Goal: Task Accomplishment & Management: Complete application form

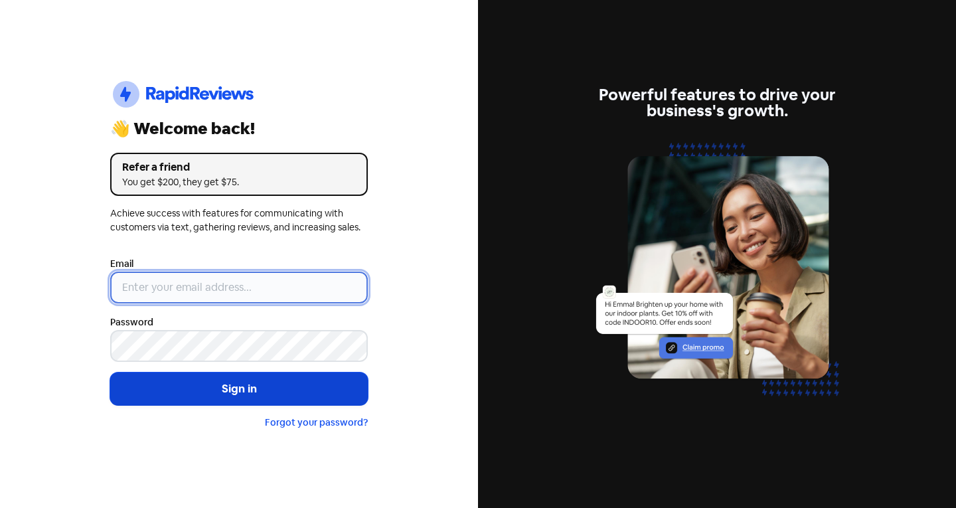
type input "[EMAIL_ADDRESS][DOMAIN_NAME]"
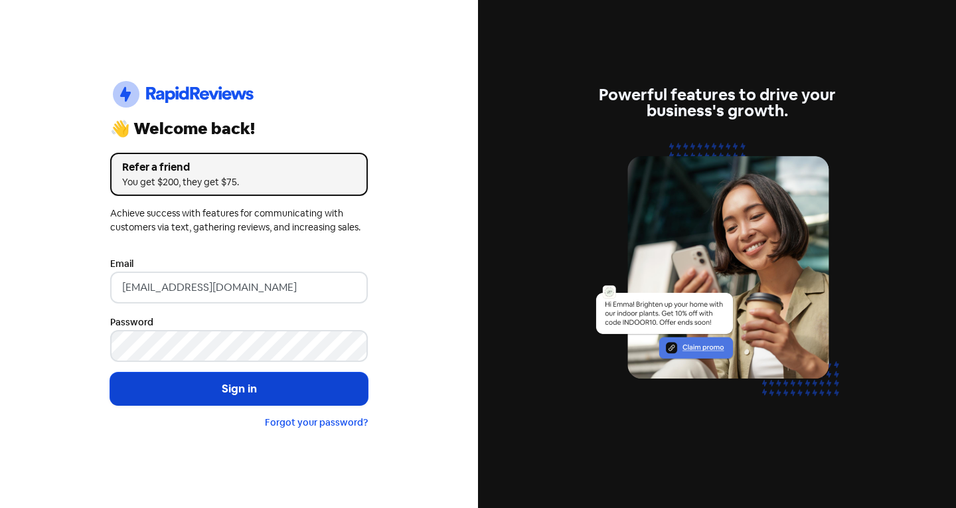
click at [185, 381] on button "Sign in" at bounding box center [239, 389] width 258 height 33
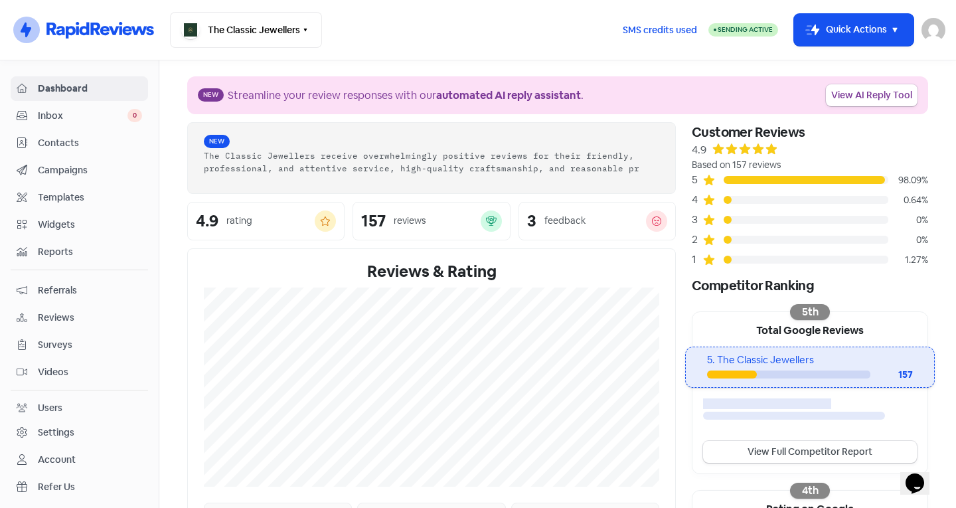
click at [83, 140] on span "Contacts" at bounding box center [90, 143] width 104 height 14
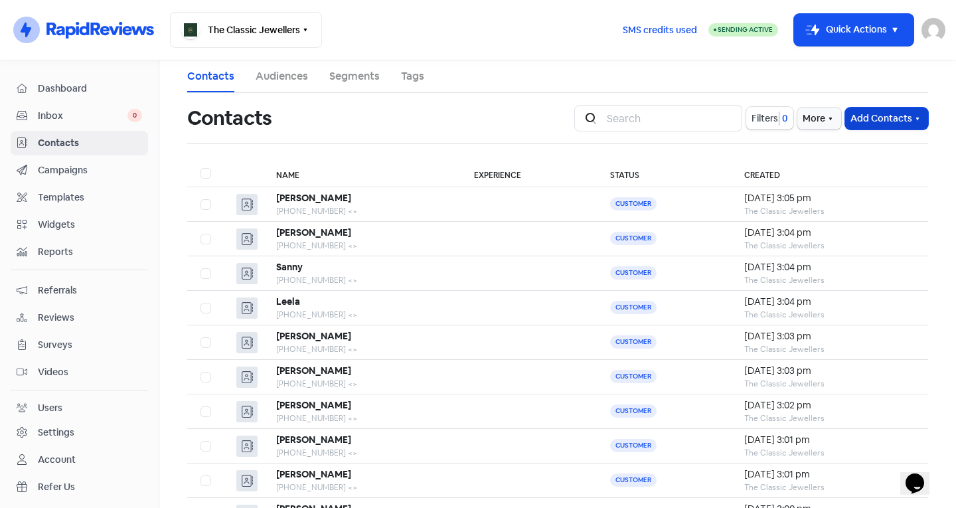
click at [849, 120] on button "Add Contacts" at bounding box center [886, 119] width 83 height 22
click at [854, 147] on button "Add a contact" at bounding box center [871, 147] width 113 height 27
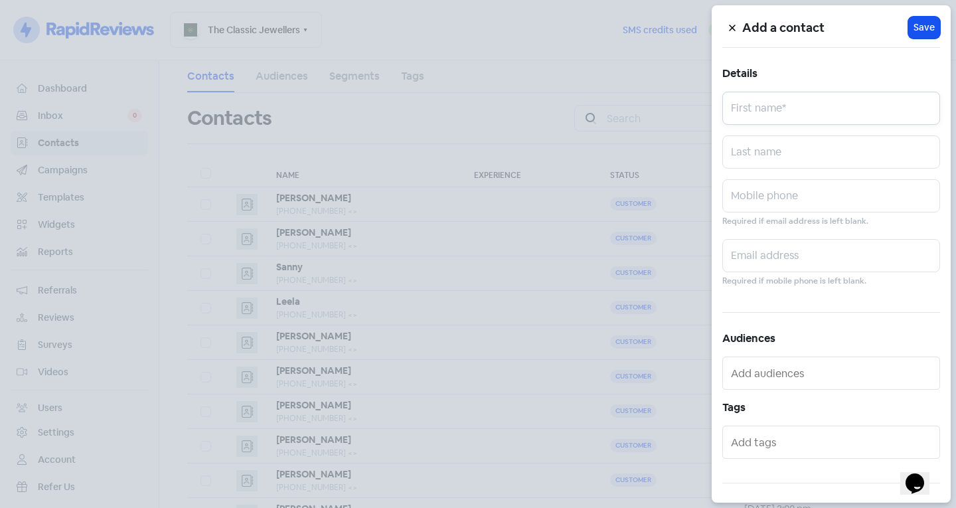
click at [823, 100] on input "text" at bounding box center [831, 108] width 218 height 33
type input "[PERSON_NAME]"
click at [798, 157] on input "text" at bounding box center [831, 151] width 218 height 33
type input "k"
type input "[PERSON_NAME]"
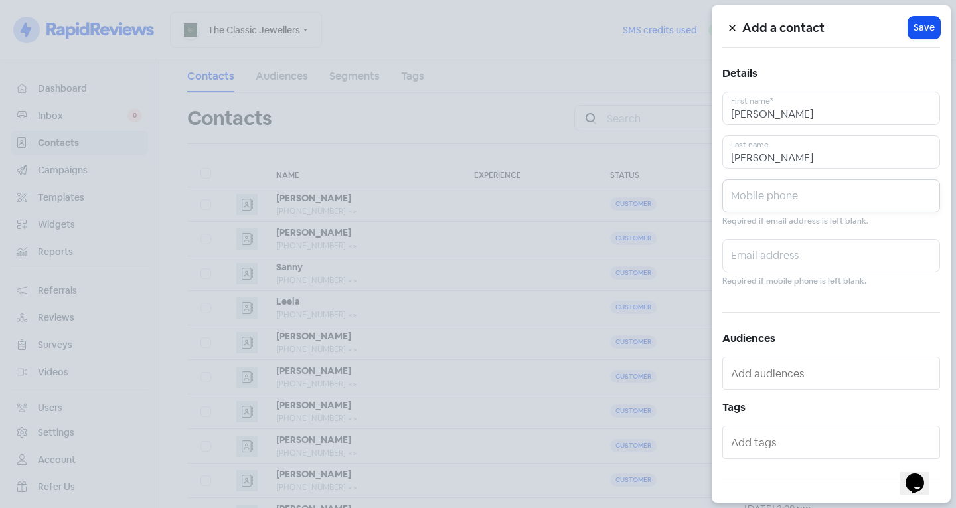
click at [789, 203] on input "text" at bounding box center [831, 195] width 218 height 33
type input "="
type input "[PHONE_NUMBER]"
click at [752, 434] on input "text" at bounding box center [832, 442] width 203 height 21
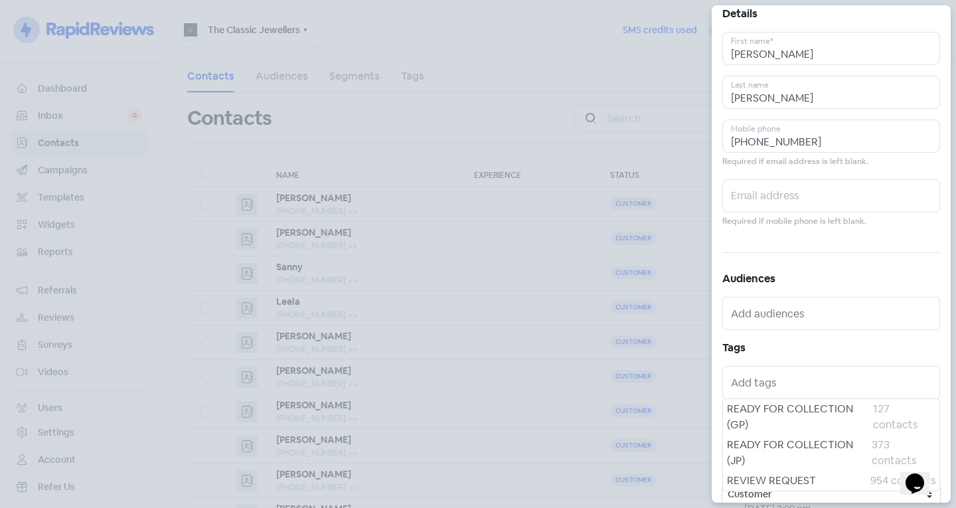
scroll to position [60, 0]
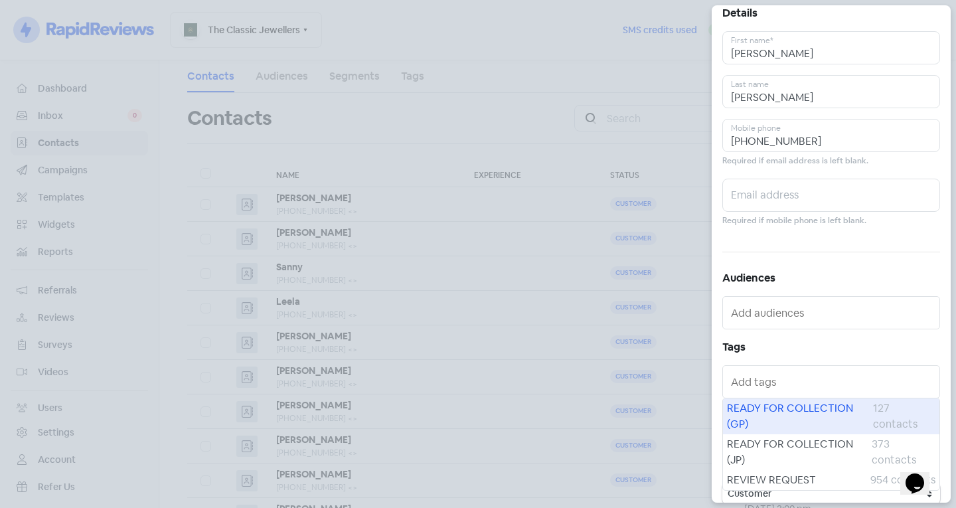
click at [827, 412] on span "READY FOR COLLECTION (GP)" at bounding box center [800, 416] width 146 height 32
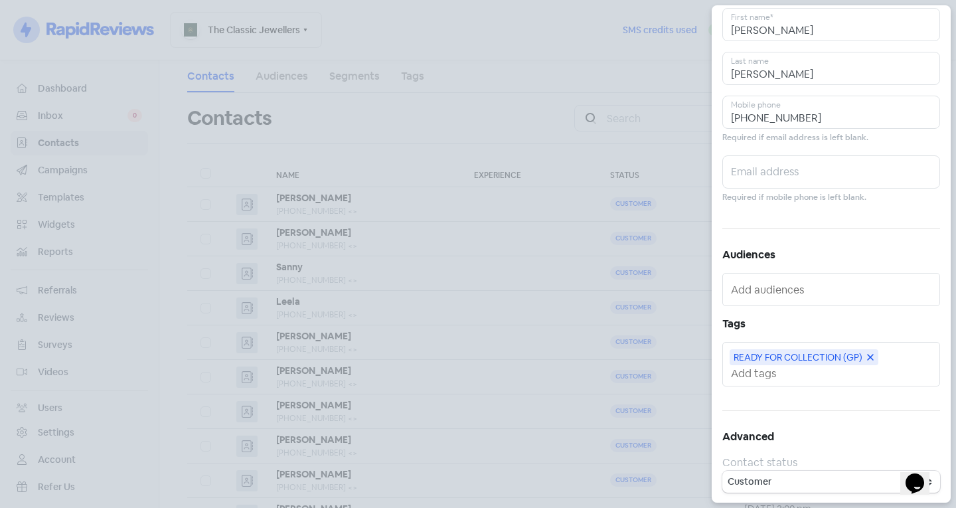
scroll to position [0, 0]
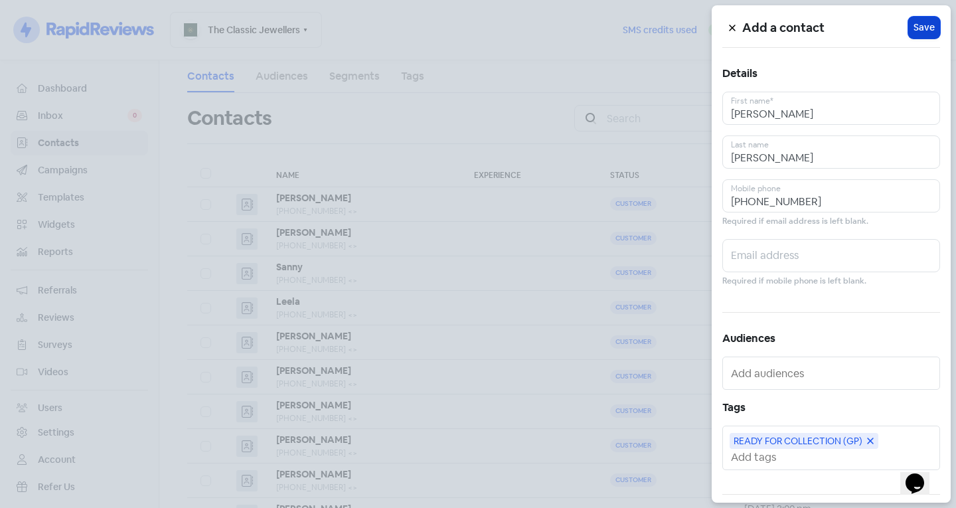
click at [924, 35] on button "Icon For Loading Save" at bounding box center [924, 28] width 32 height 22
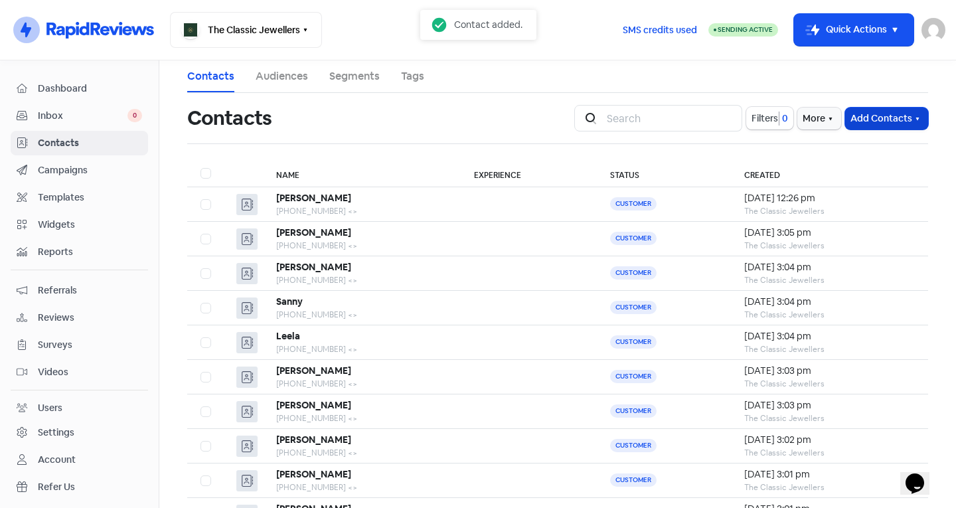
click at [859, 122] on button "Add Contacts" at bounding box center [886, 119] width 83 height 22
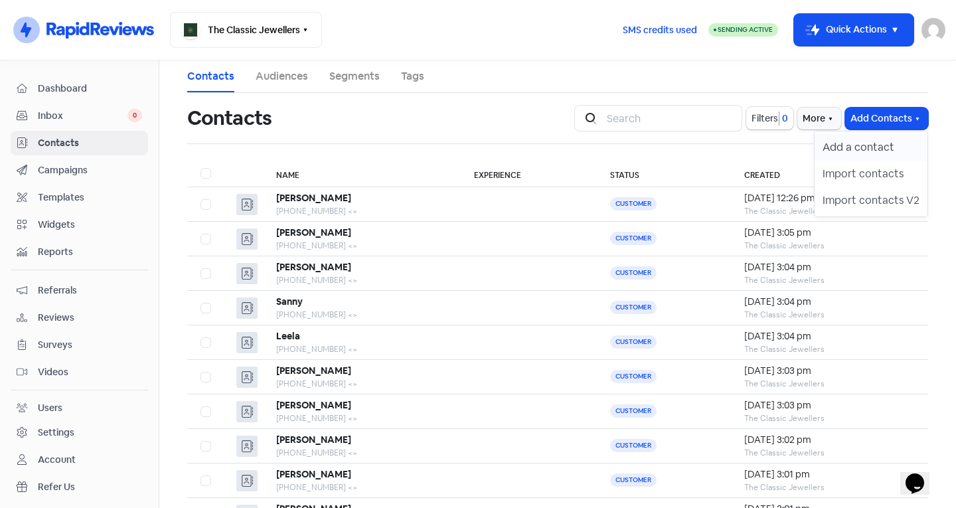
click at [854, 153] on button "Add a contact" at bounding box center [871, 147] width 113 height 27
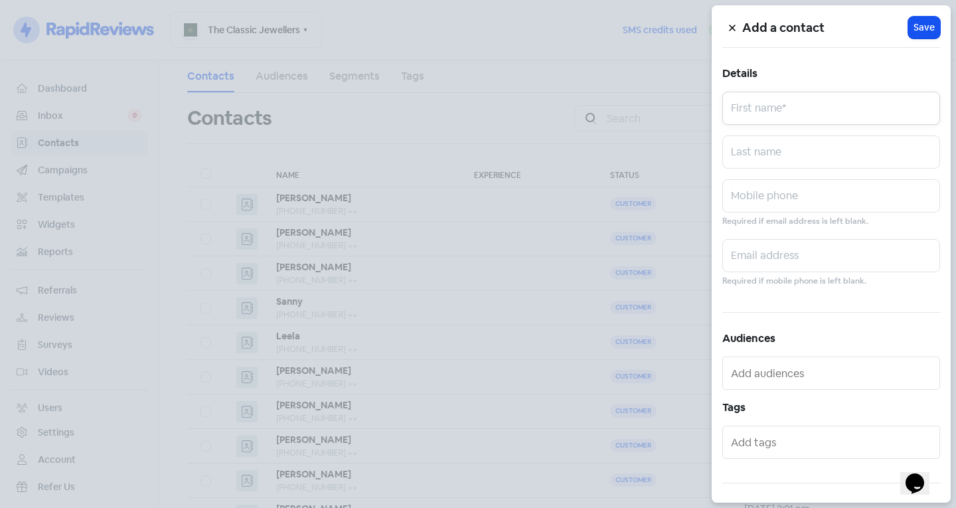
click at [768, 114] on input "text" at bounding box center [831, 108] width 218 height 33
type input "[PERSON_NAME]"
click at [793, 149] on input "text" at bounding box center [831, 151] width 218 height 33
type input "[PERSON_NAME]"
click at [764, 204] on input "text" at bounding box center [831, 195] width 218 height 33
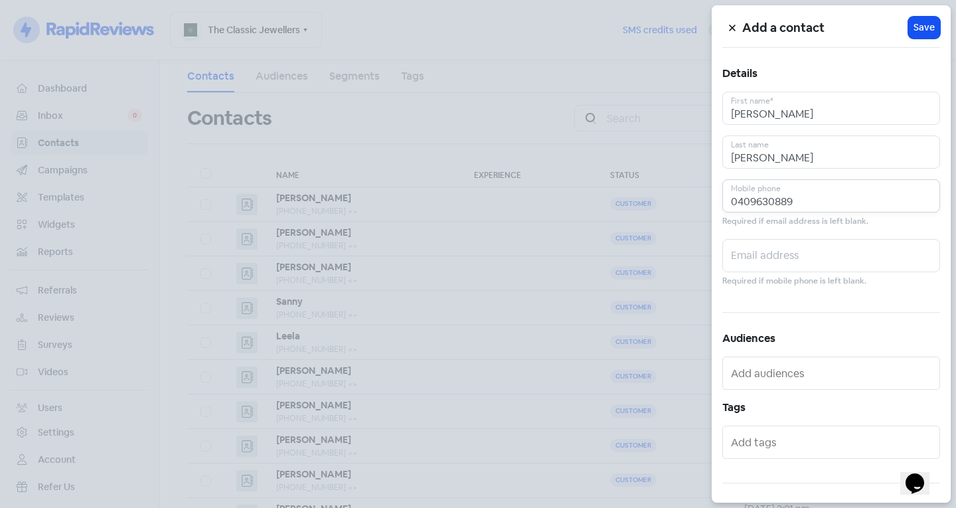
type input "0409630889"
click at [758, 440] on input "text" at bounding box center [832, 442] width 203 height 21
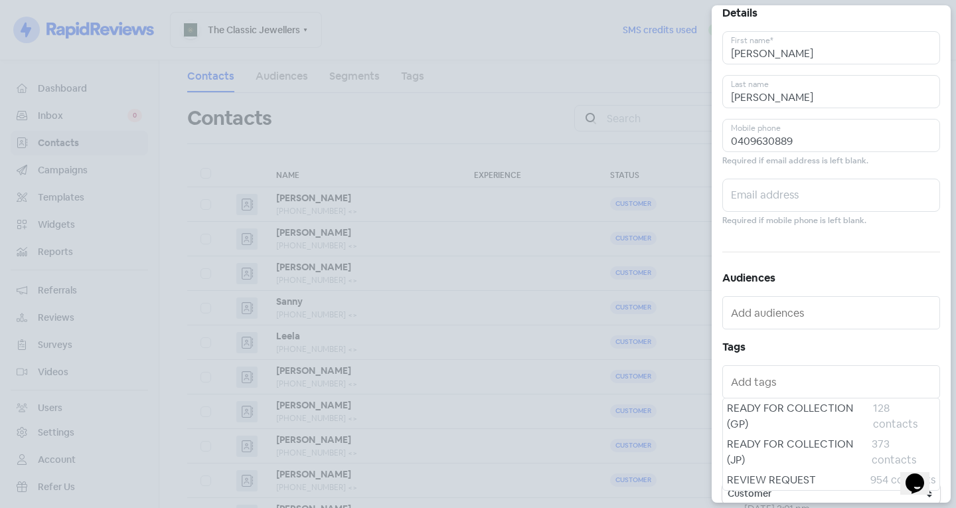
scroll to position [62, 0]
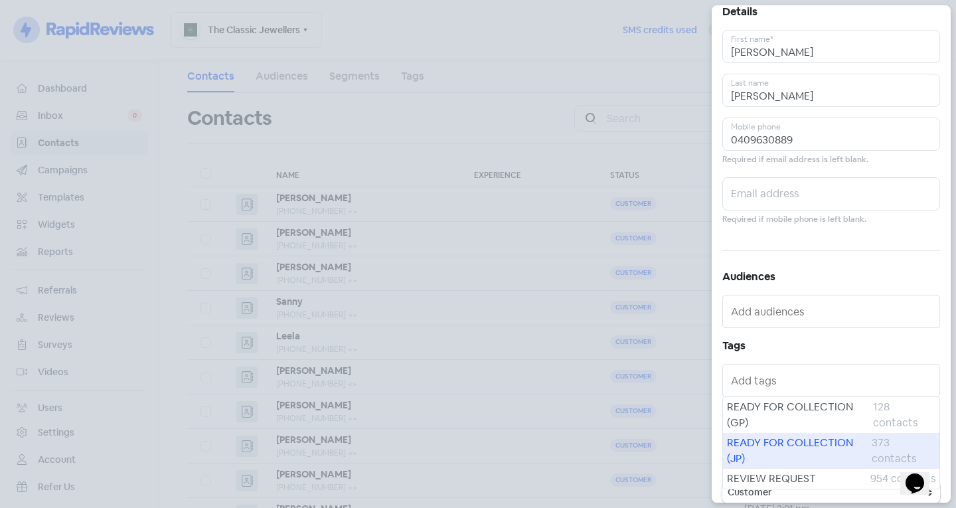
click at [764, 445] on span "READY FOR COLLECTION (JP)" at bounding box center [799, 451] width 145 height 32
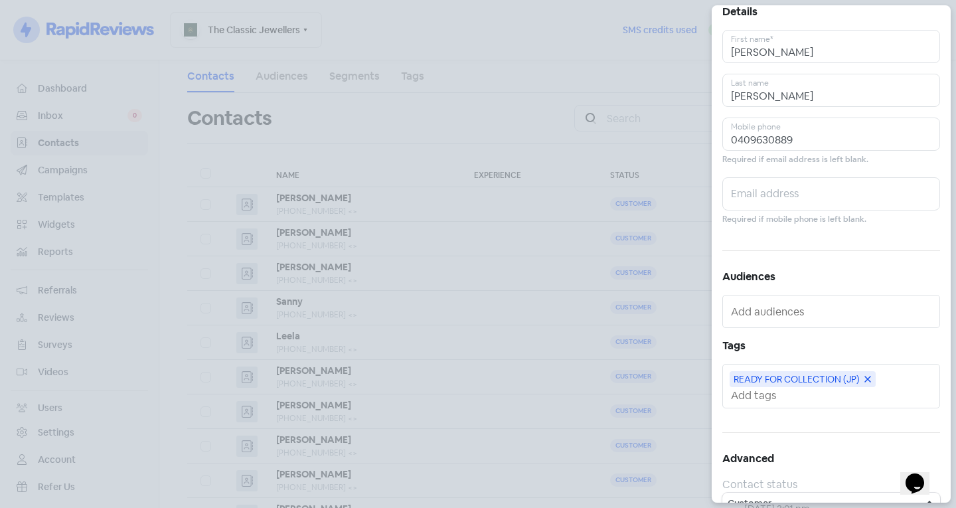
scroll to position [0, 0]
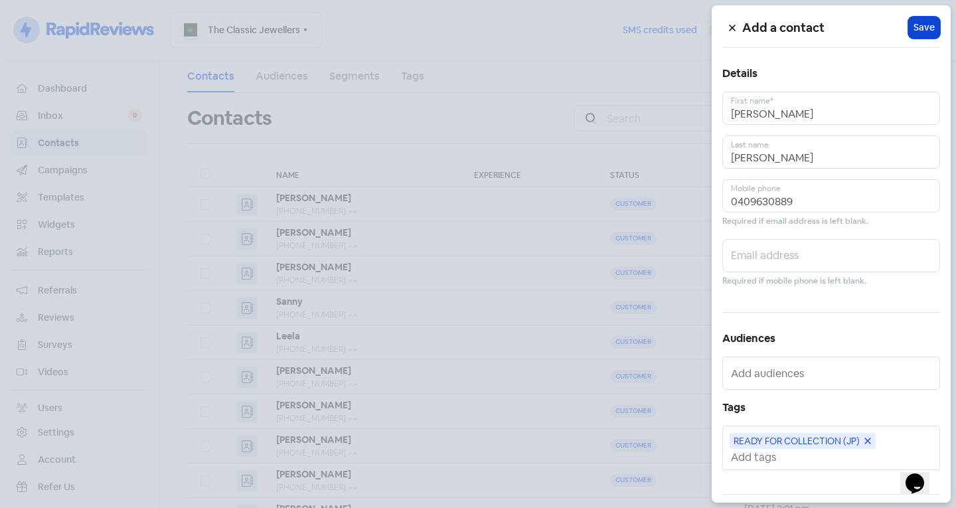
click at [914, 26] on span "Save" at bounding box center [924, 28] width 21 height 14
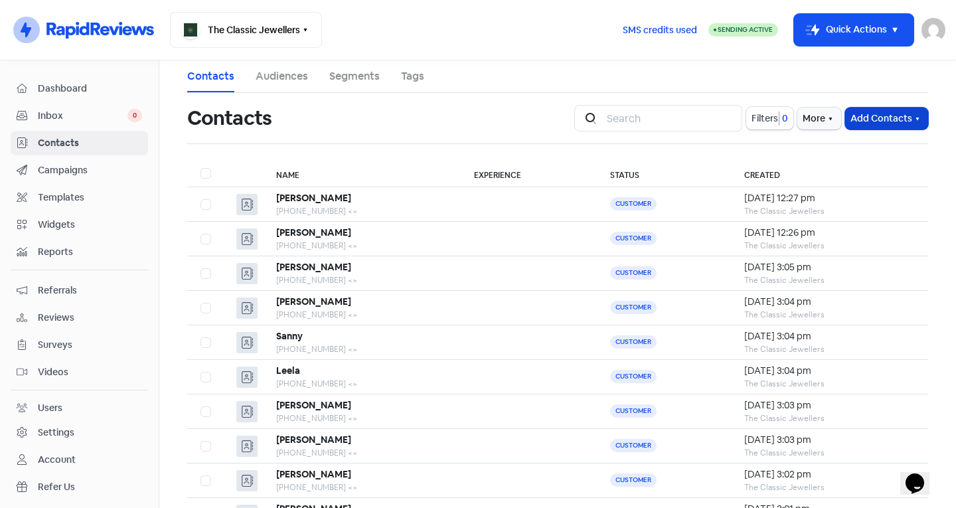
click at [864, 123] on button "Add Contacts" at bounding box center [886, 119] width 83 height 22
click at [859, 143] on button "Add a contact" at bounding box center [871, 147] width 113 height 27
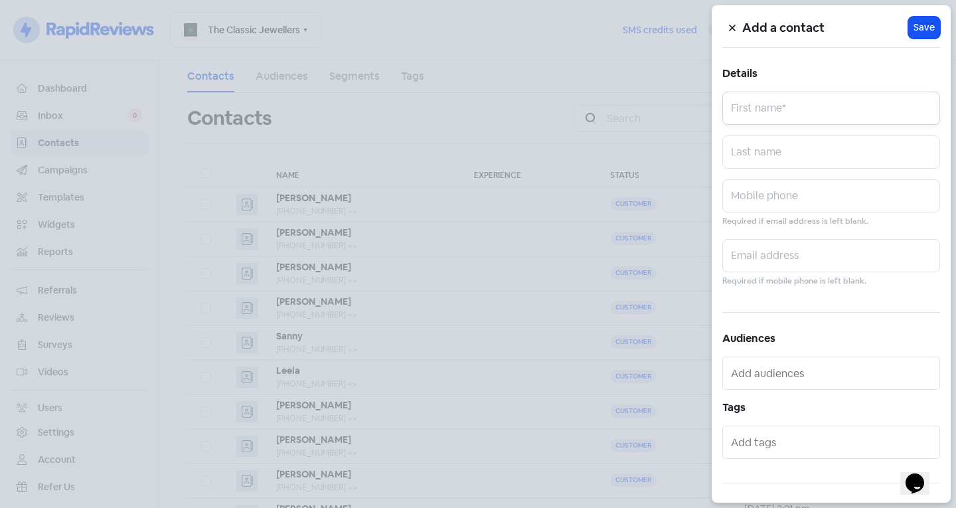
click at [800, 113] on input "text" at bounding box center [831, 108] width 218 height 33
type input "[PERSON_NAME]"
click at [773, 207] on input "text" at bounding box center [831, 195] width 218 height 33
type input "0411173658"
click at [768, 447] on input "text" at bounding box center [832, 442] width 203 height 21
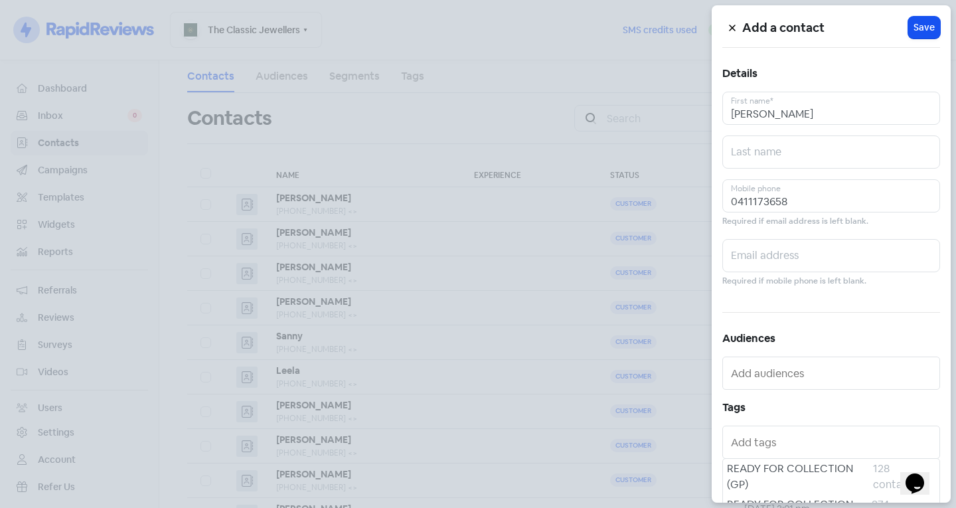
scroll to position [73, 0]
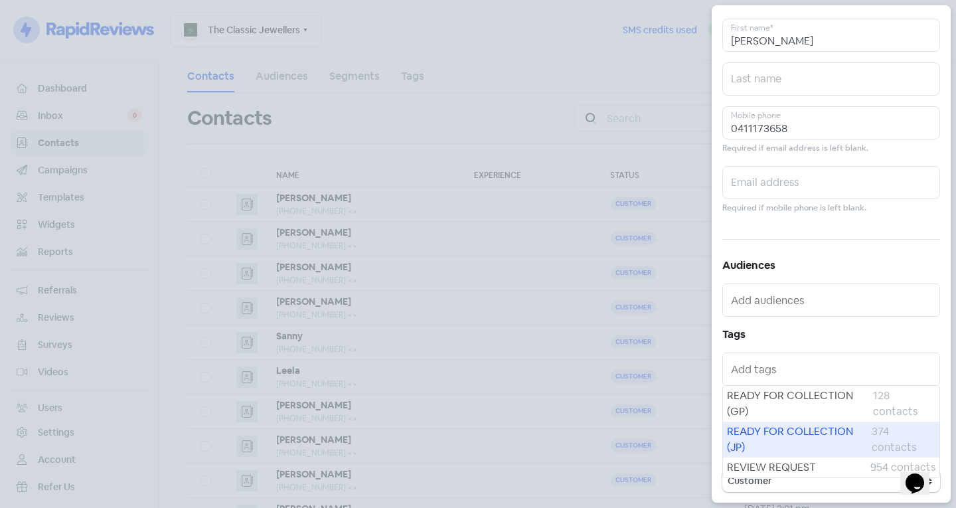
click at [764, 442] on span "READY FOR COLLECTION (JP)" at bounding box center [799, 440] width 145 height 32
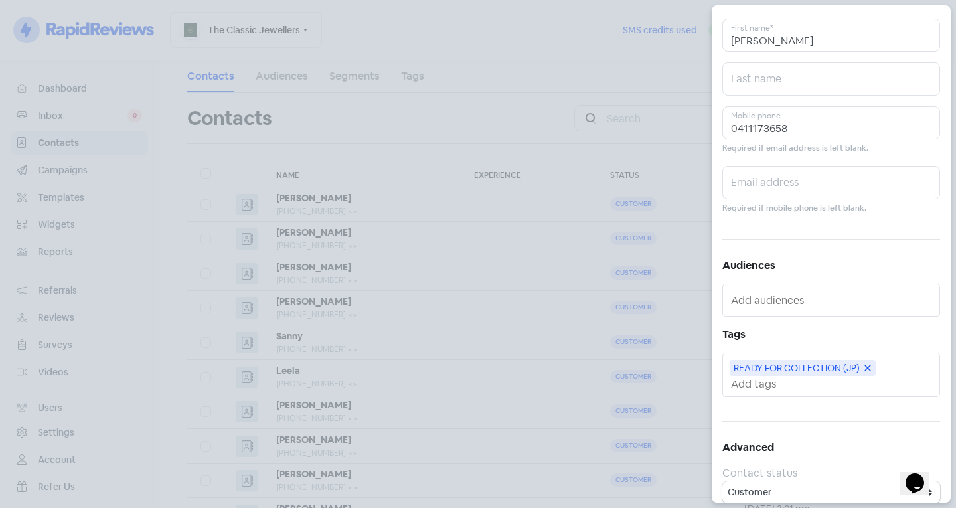
scroll to position [0, 0]
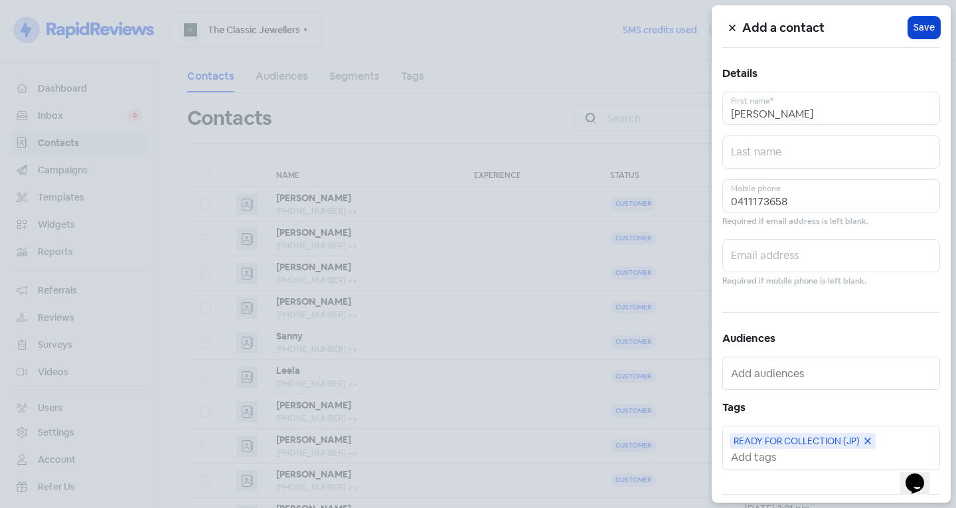
click at [921, 23] on span "Save" at bounding box center [924, 28] width 21 height 14
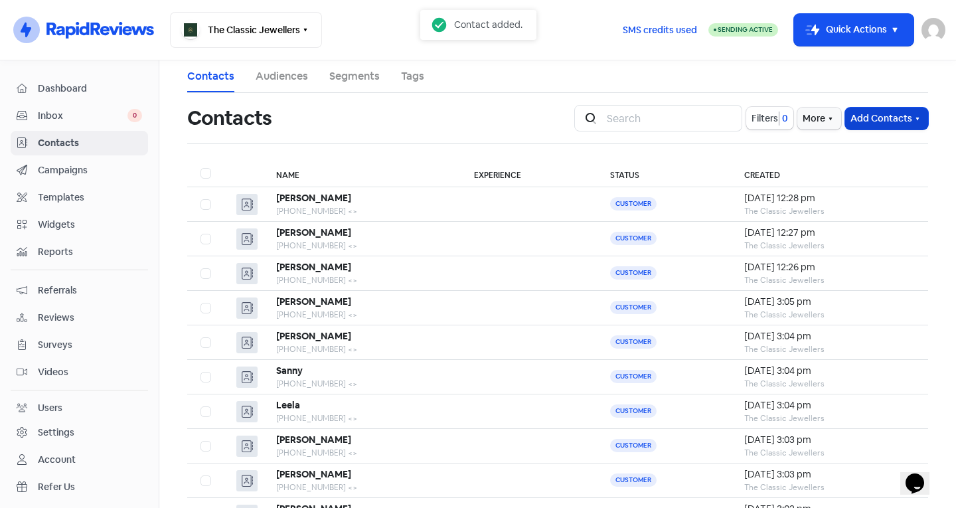
click at [896, 117] on button "Add Contacts" at bounding box center [886, 119] width 83 height 22
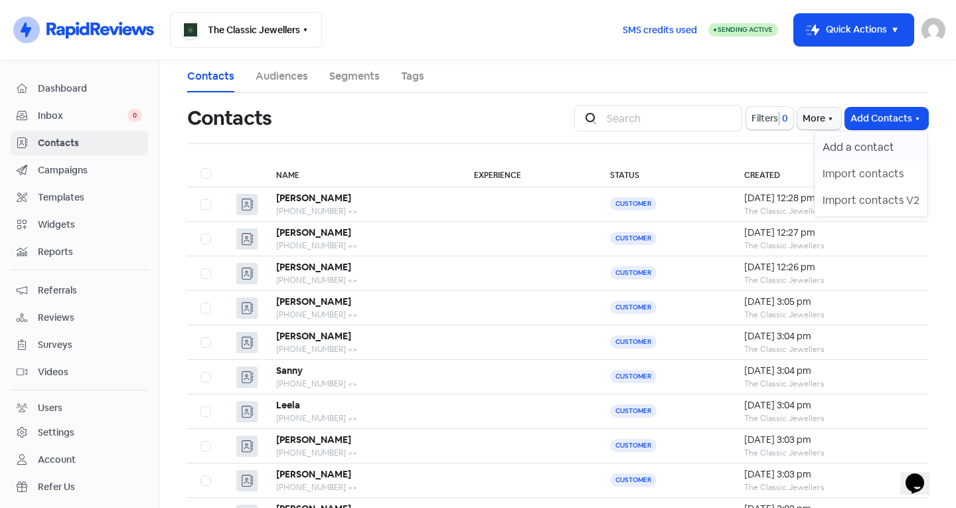
click at [859, 149] on button "Add a contact" at bounding box center [871, 147] width 113 height 27
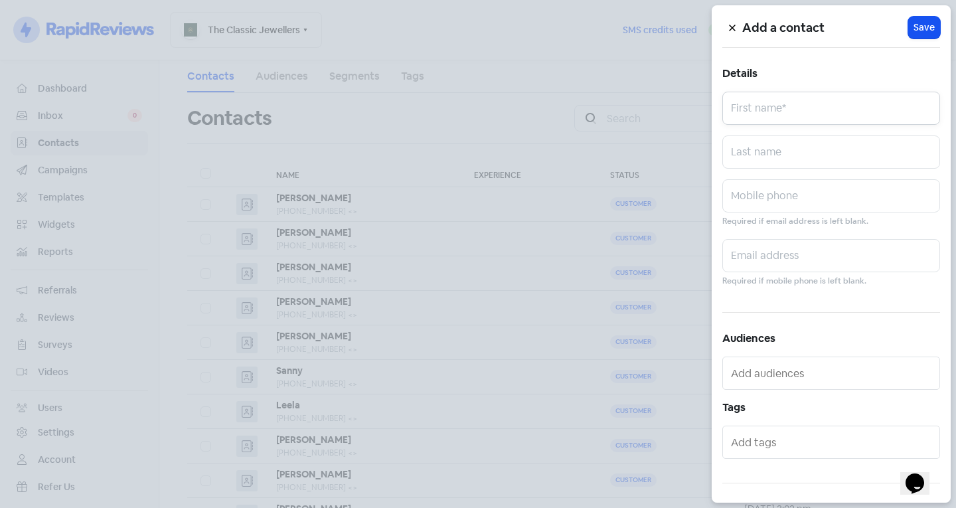
click at [822, 114] on input "text" at bounding box center [831, 108] width 218 height 33
type input "[PERSON_NAME]"
click at [768, 156] on input "text" at bounding box center [831, 151] width 218 height 33
type input "De Rosa"
click at [756, 196] on input "text" at bounding box center [831, 195] width 218 height 33
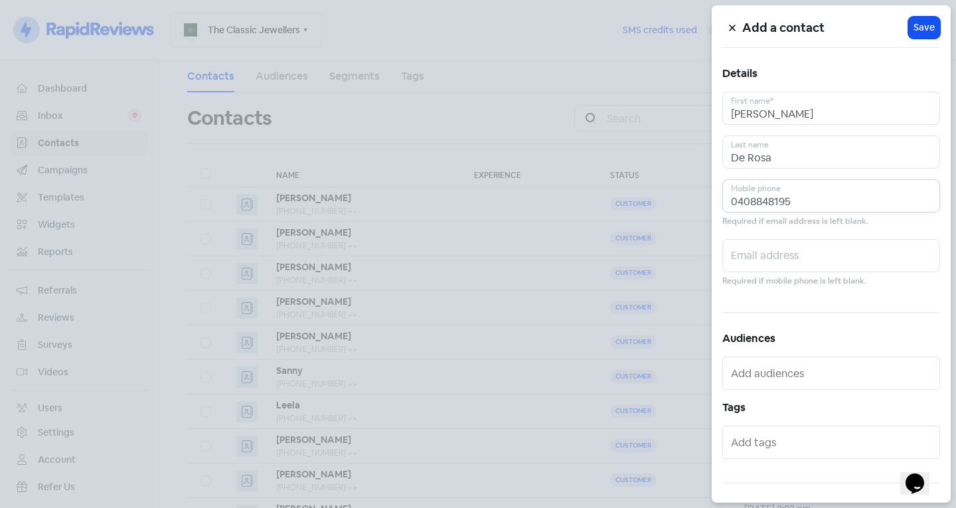
type input "0408848195"
click at [742, 449] on input "text" at bounding box center [832, 442] width 203 height 21
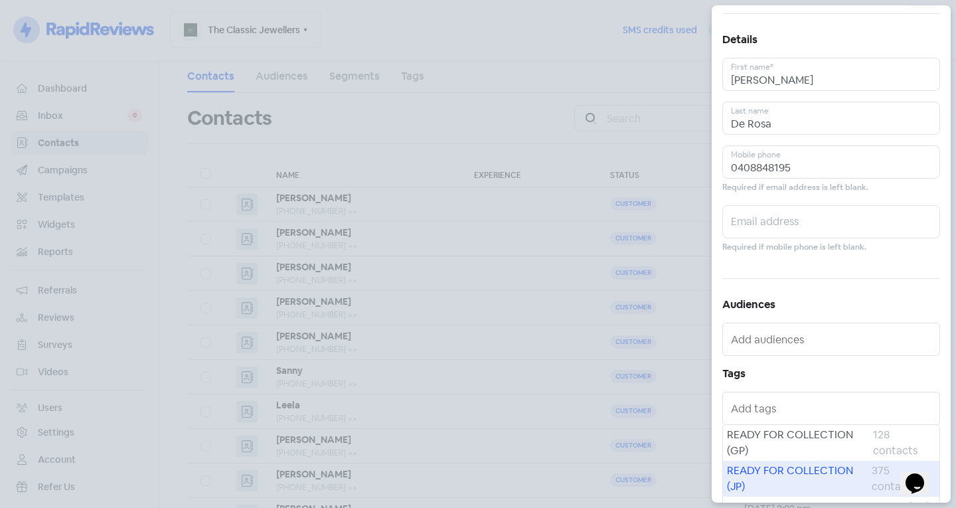
click at [759, 470] on span "READY FOR COLLECTION (JP)" at bounding box center [799, 479] width 145 height 32
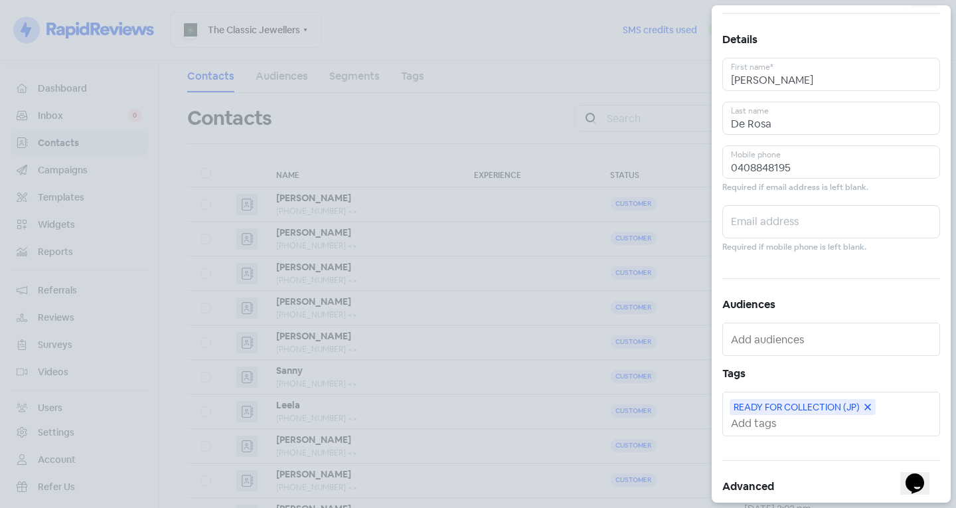
scroll to position [0, 0]
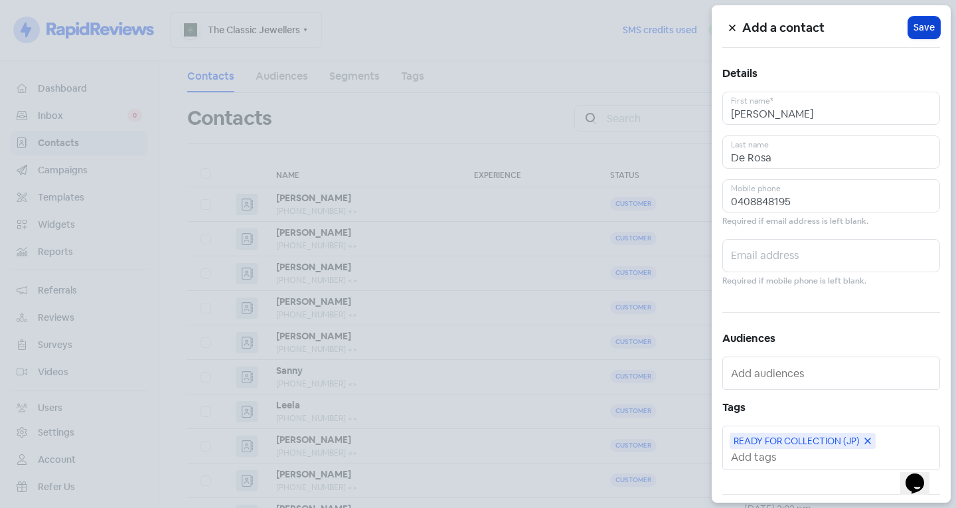
click at [914, 21] on span "Save" at bounding box center [924, 28] width 21 height 14
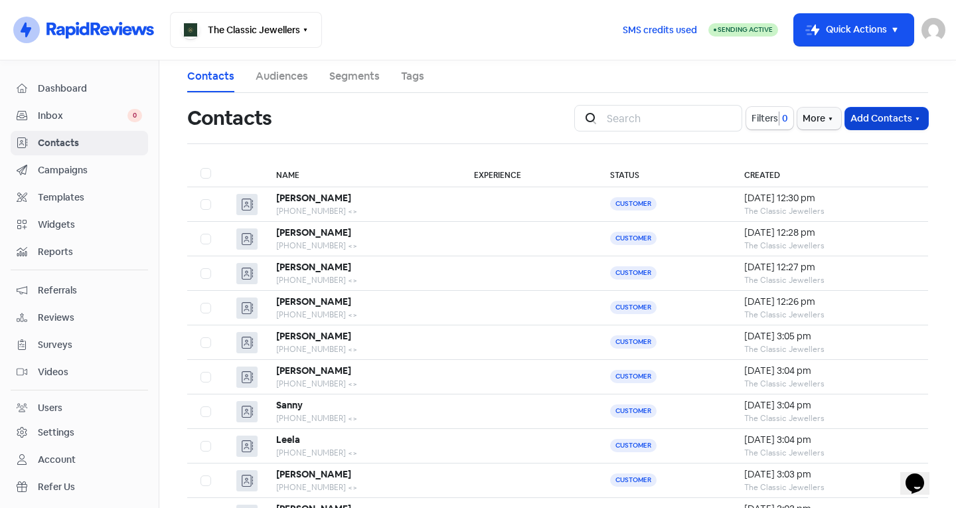
click at [871, 123] on button "Add Contacts" at bounding box center [886, 119] width 83 height 22
click at [859, 138] on button "Add a contact" at bounding box center [871, 147] width 113 height 27
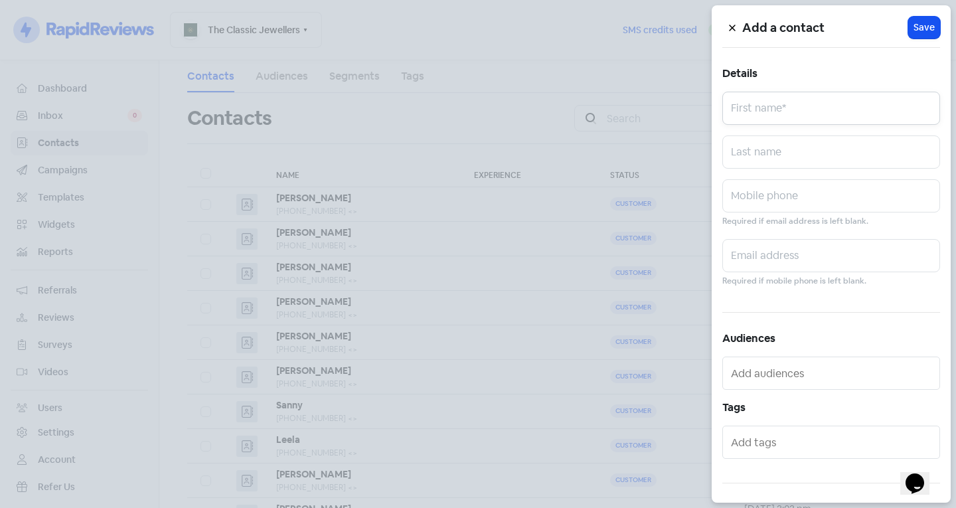
click at [829, 118] on input "text" at bounding box center [831, 108] width 218 height 33
type input "[PERSON_NAME]"
click at [786, 149] on input "text" at bounding box center [831, 151] width 218 height 33
type input "[PERSON_NAME]"
click at [762, 194] on input "text" at bounding box center [831, 195] width 218 height 33
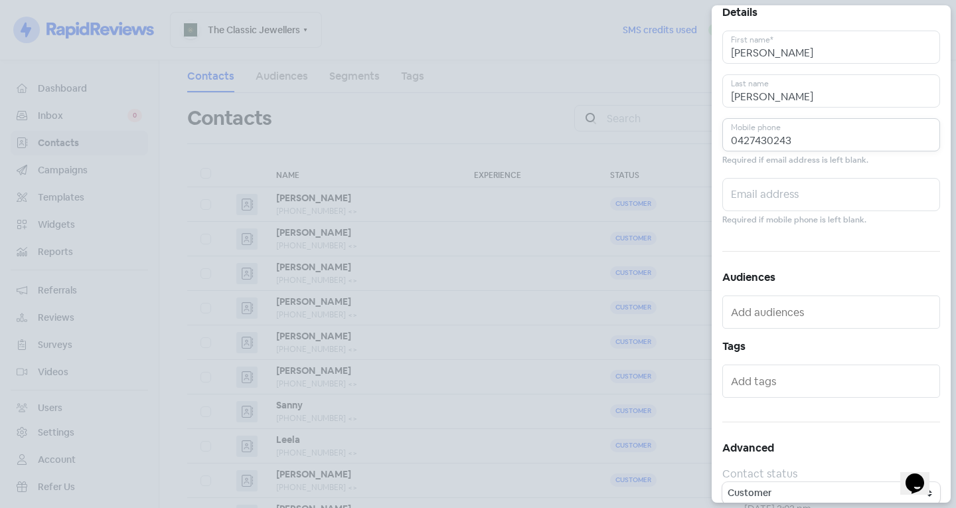
scroll to position [62, 0]
type input "0427430243"
click at [781, 390] on input "text" at bounding box center [832, 379] width 203 height 21
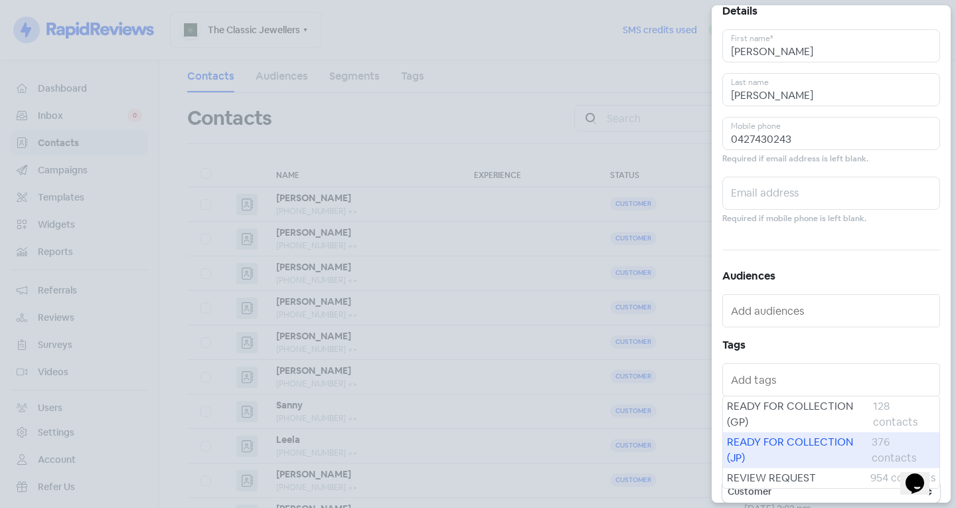
click at [764, 455] on span "READY FOR COLLECTION (JP)" at bounding box center [799, 450] width 145 height 32
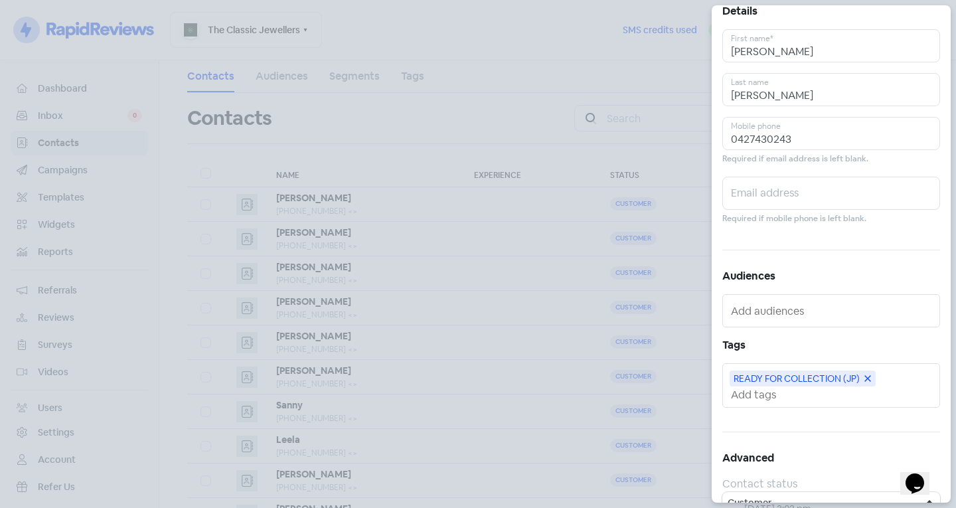
scroll to position [0, 0]
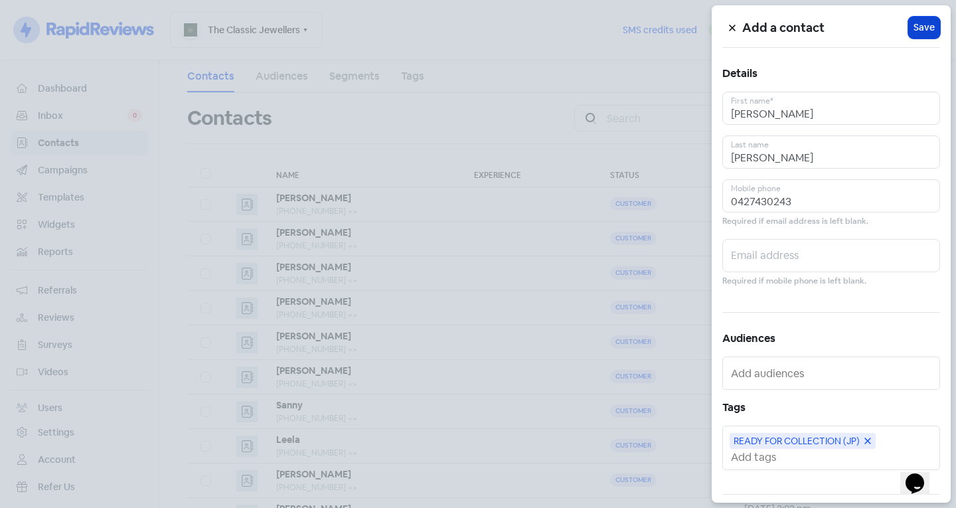
click at [924, 30] on span "Save" at bounding box center [924, 28] width 21 height 14
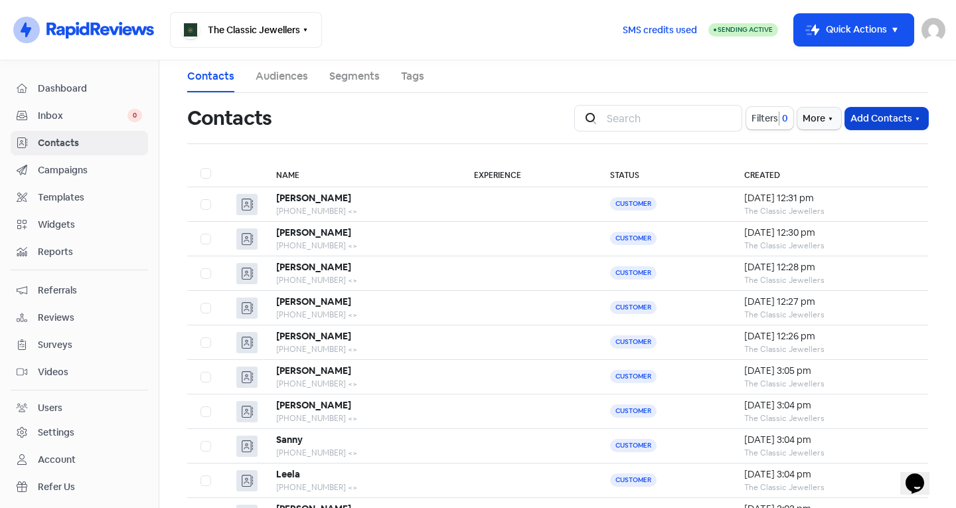
click at [863, 120] on button "Add Contacts" at bounding box center [886, 119] width 83 height 22
click at [850, 149] on button "Add a contact" at bounding box center [871, 147] width 113 height 27
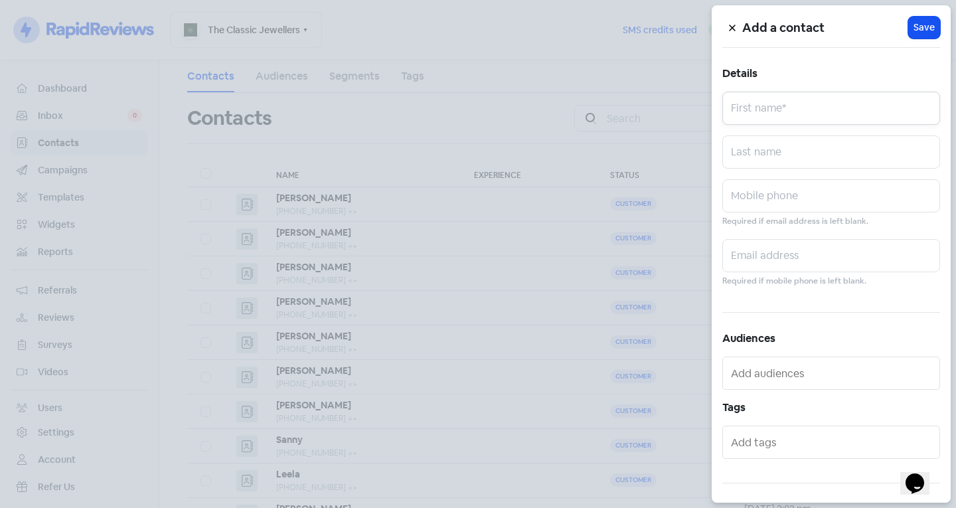
click at [815, 112] on input "text" at bounding box center [831, 108] width 218 height 33
type input "[PERSON_NAME]"
click at [763, 155] on input "text" at bounding box center [831, 151] width 218 height 33
type input "Crooks"
click at [746, 205] on input "text" at bounding box center [831, 195] width 218 height 33
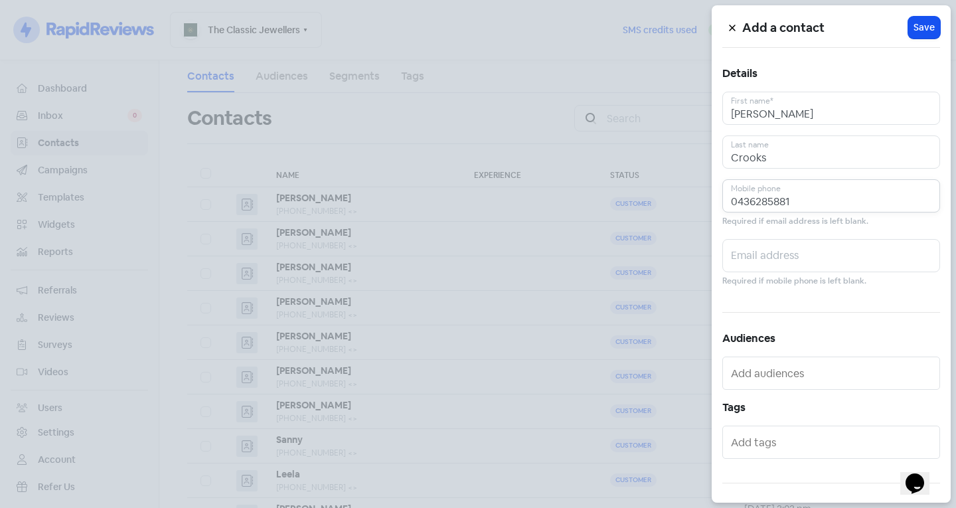
type input "0436285881"
click at [748, 446] on input "text" at bounding box center [832, 442] width 203 height 21
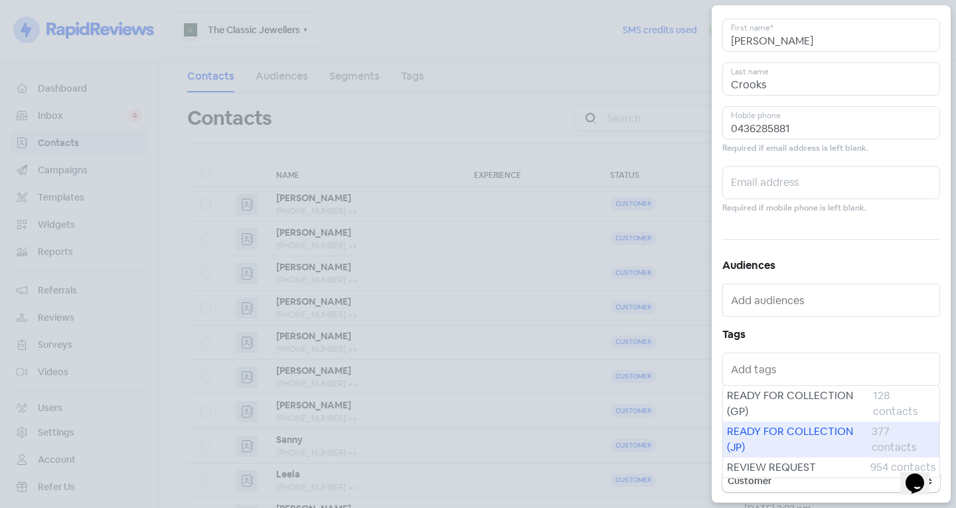
click at [757, 443] on span "READY FOR COLLECTION (JP)" at bounding box center [799, 440] width 145 height 32
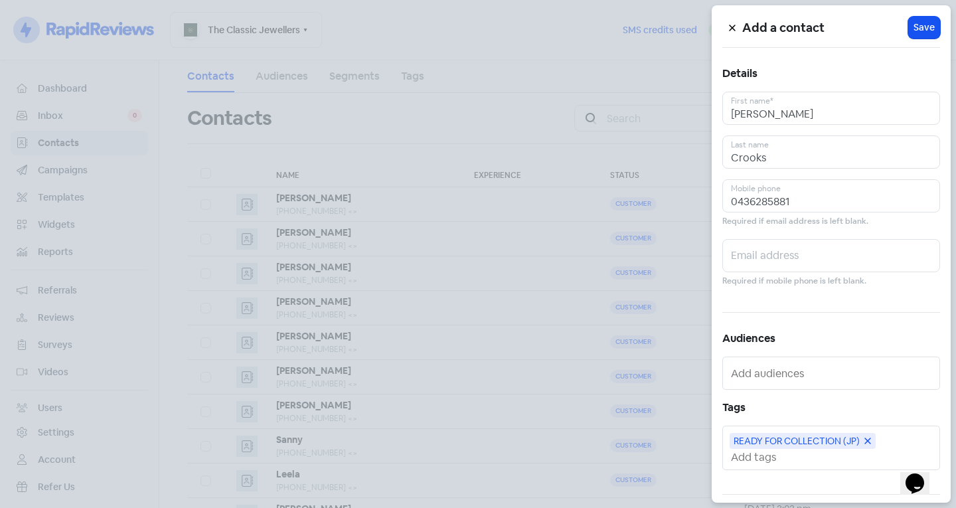
scroll to position [0, 0]
click at [920, 27] on span "Save" at bounding box center [924, 28] width 21 height 14
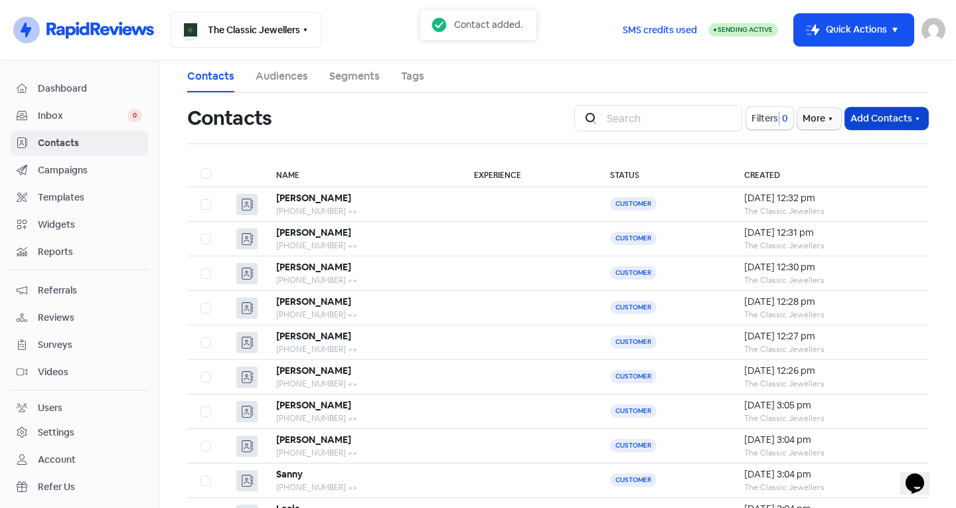
click at [863, 122] on button "Add Contacts" at bounding box center [886, 119] width 83 height 22
click at [865, 122] on button "Add Contacts" at bounding box center [886, 119] width 83 height 22
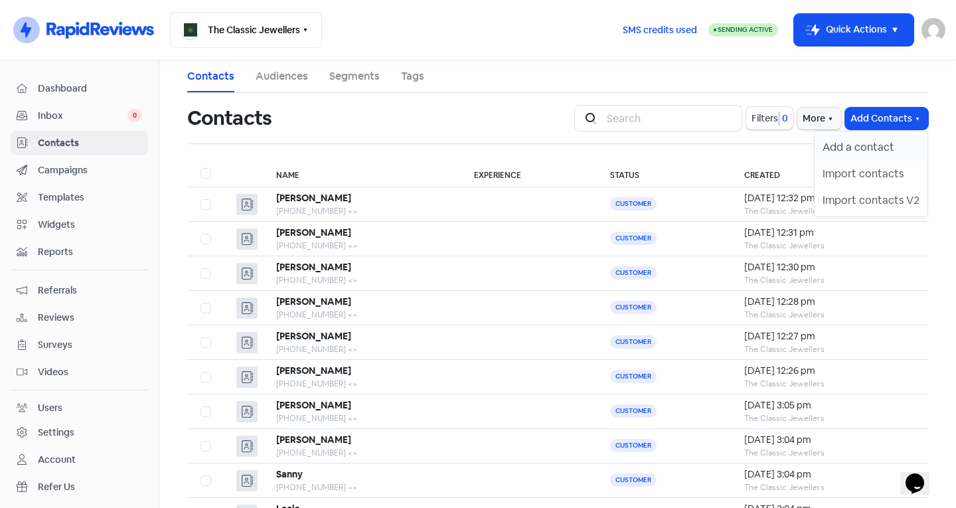
click at [853, 152] on button "Add a contact" at bounding box center [871, 147] width 113 height 27
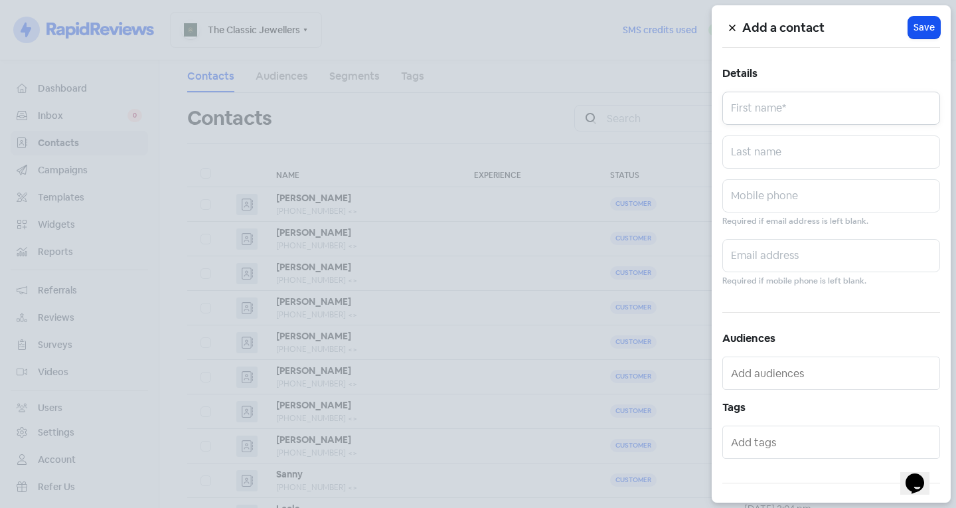
click at [784, 113] on input "text" at bounding box center [831, 108] width 218 height 33
type input "[PERSON_NAME]"
click at [762, 205] on input "text" at bounding box center [831, 195] width 218 height 33
type input "0417876135"
click at [747, 436] on input "text" at bounding box center [832, 442] width 203 height 21
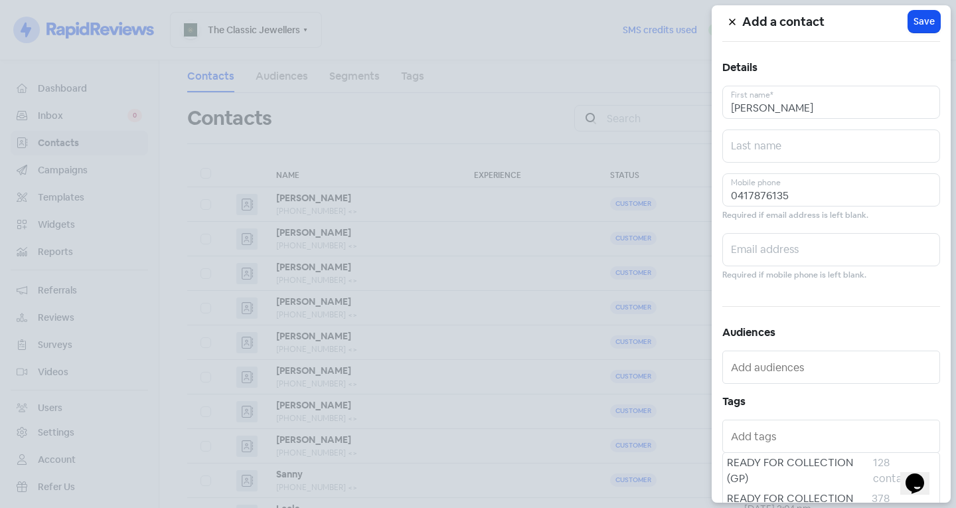
scroll to position [73, 0]
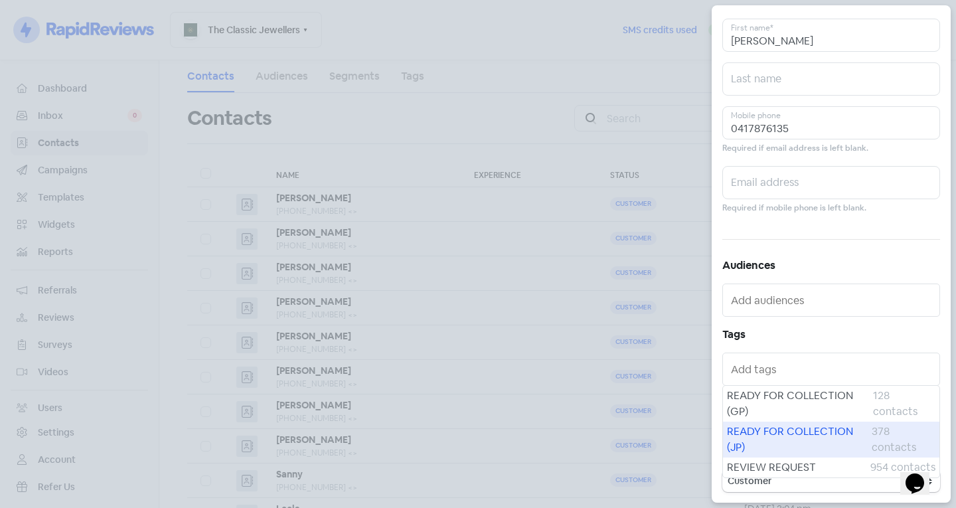
click at [789, 435] on span "READY FOR COLLECTION (JP)" at bounding box center [799, 440] width 145 height 32
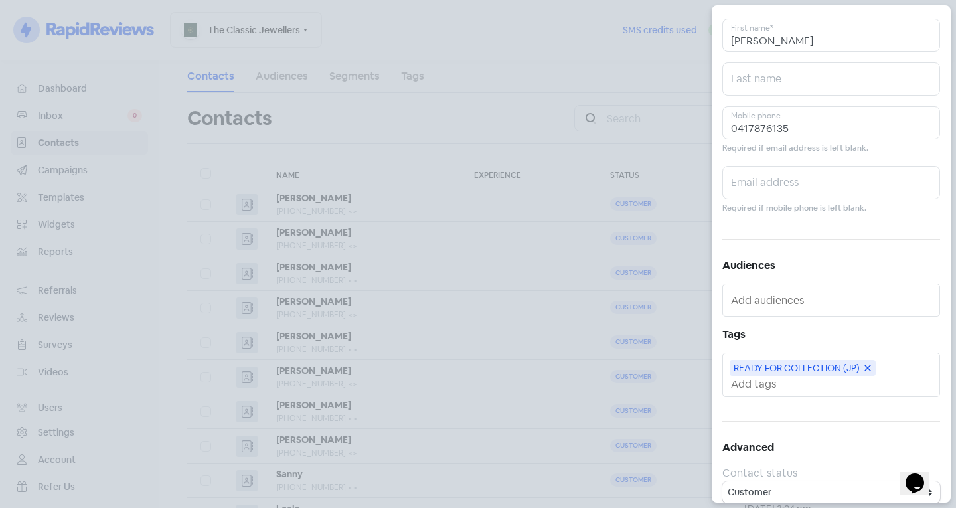
scroll to position [0, 0]
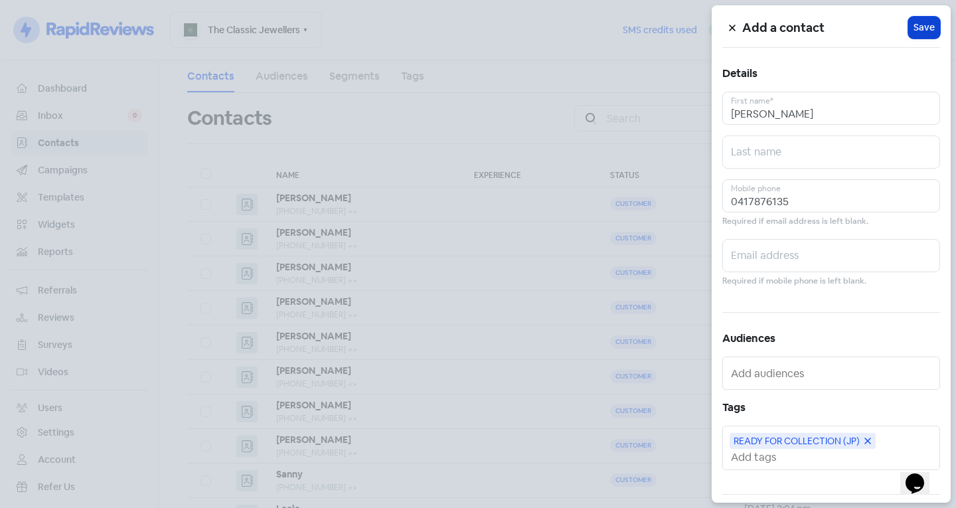
click at [914, 31] on span "Save" at bounding box center [924, 28] width 21 height 14
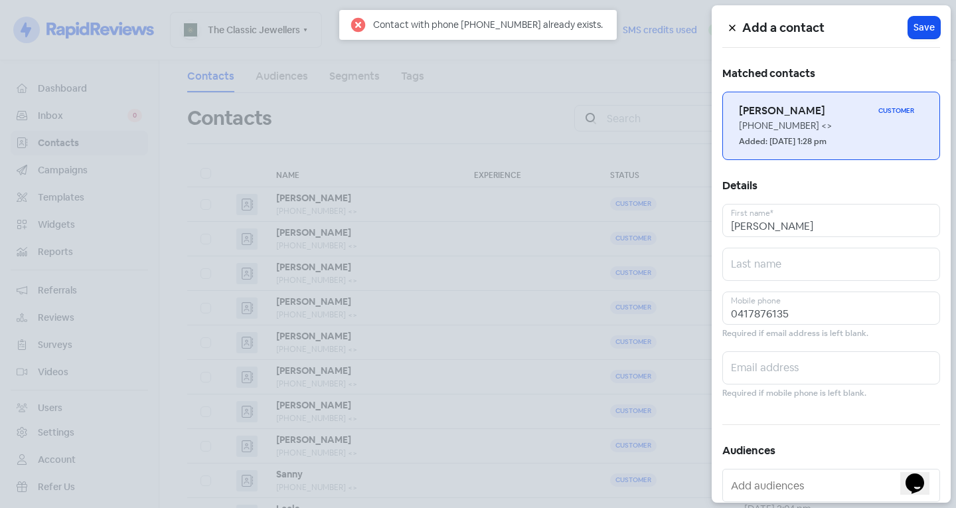
click at [800, 116] on h6 "[PERSON_NAME]" at bounding box center [806, 111] width 134 height 15
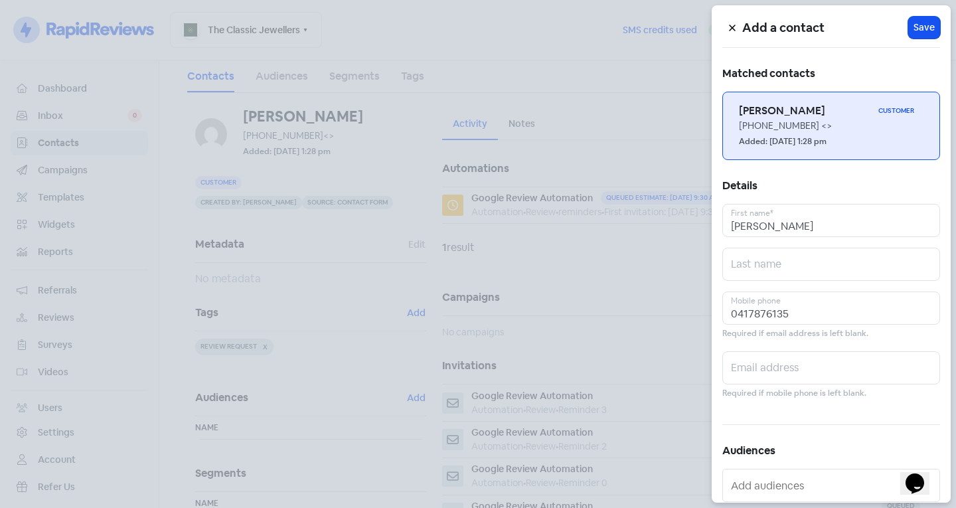
click at [826, 132] on div "[PHONE_NUMBER] <>" at bounding box center [831, 126] width 185 height 14
click at [807, 128] on div "[PHONE_NUMBER] <>" at bounding box center [831, 126] width 185 height 14
click at [847, 116] on h6 "[PERSON_NAME]" at bounding box center [806, 111] width 134 height 15
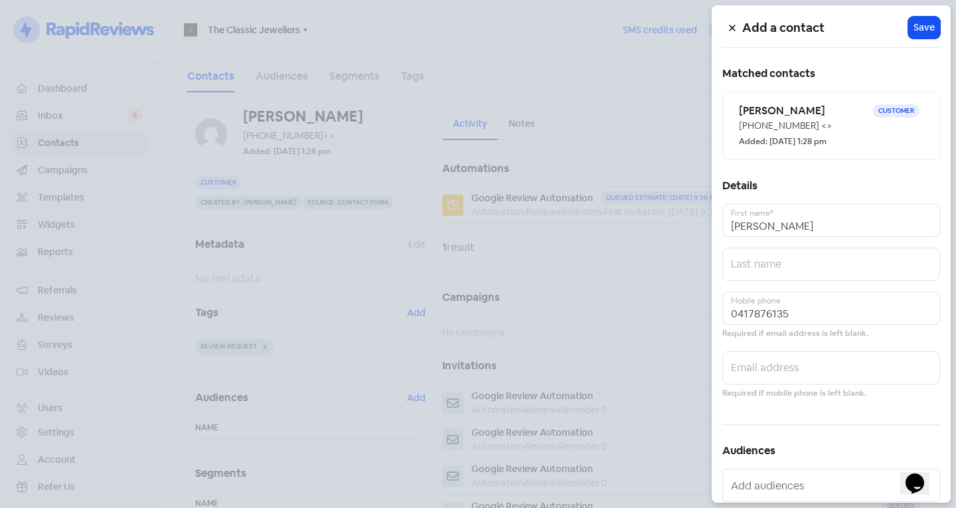
click at [731, 28] on icon at bounding box center [732, 28] width 8 height 8
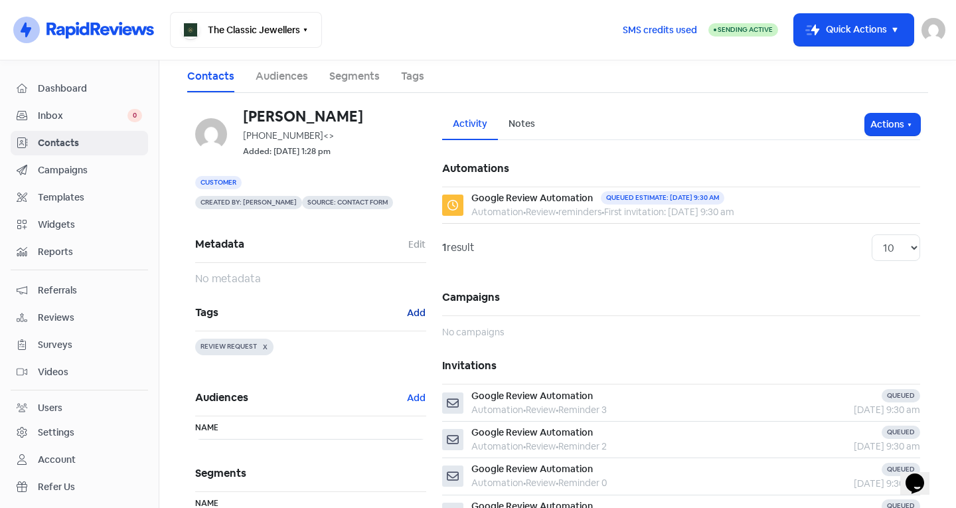
click at [412, 310] on button "Add" at bounding box center [416, 312] width 20 height 15
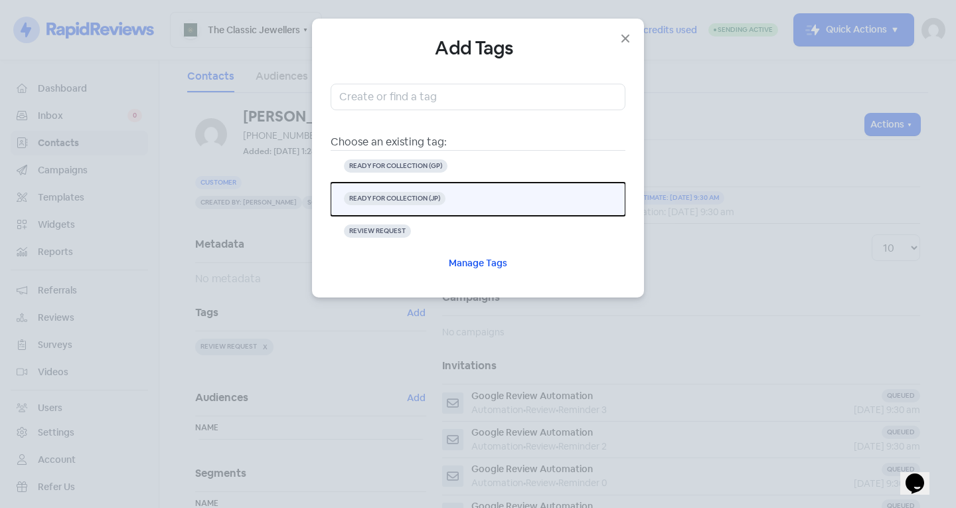
click at [454, 199] on button "READY FOR COLLECTION (JP)" at bounding box center [478, 199] width 295 height 33
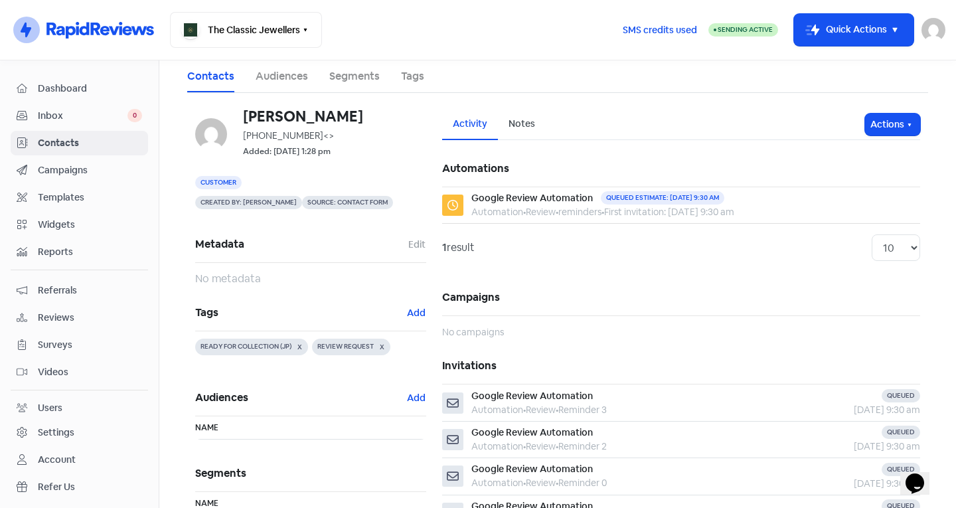
click at [86, 133] on link "Contacts" at bounding box center [79, 143] width 137 height 25
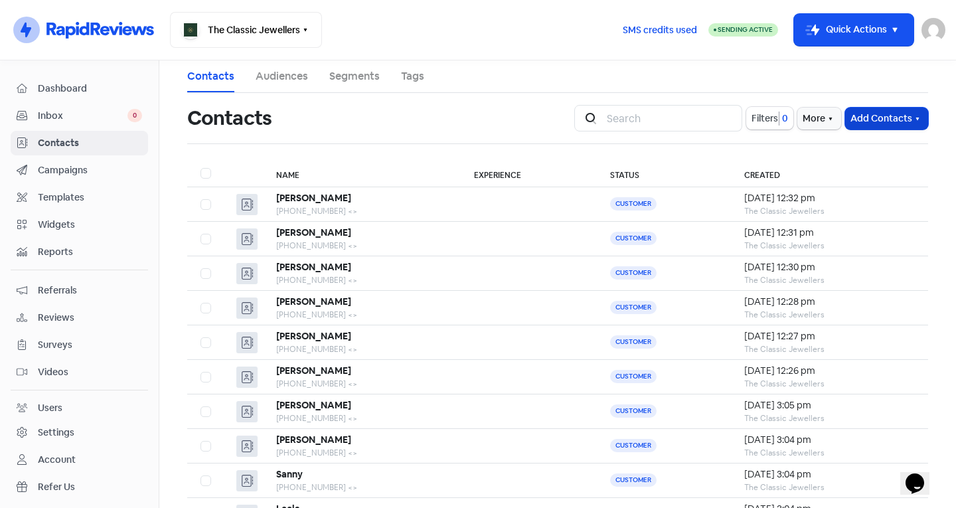
click at [865, 117] on button "Add Contacts" at bounding box center [886, 119] width 83 height 22
click at [845, 145] on button "Add a contact" at bounding box center [871, 147] width 113 height 27
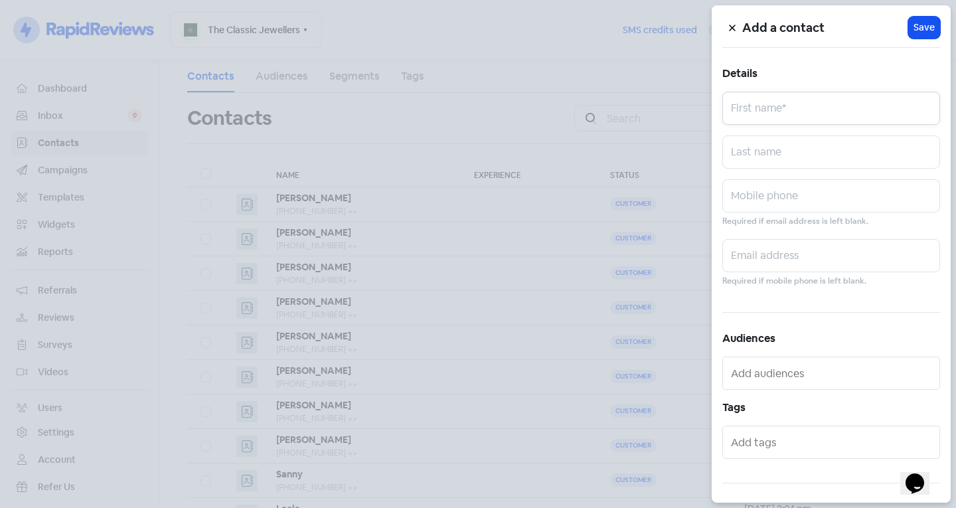
click at [784, 98] on input "text" at bounding box center [831, 108] width 218 height 33
type input "[PERSON_NAME]"
click at [760, 155] on input "text" at bounding box center [831, 151] width 218 height 33
type input "Paran"
click at [769, 196] on input "text" at bounding box center [831, 195] width 218 height 33
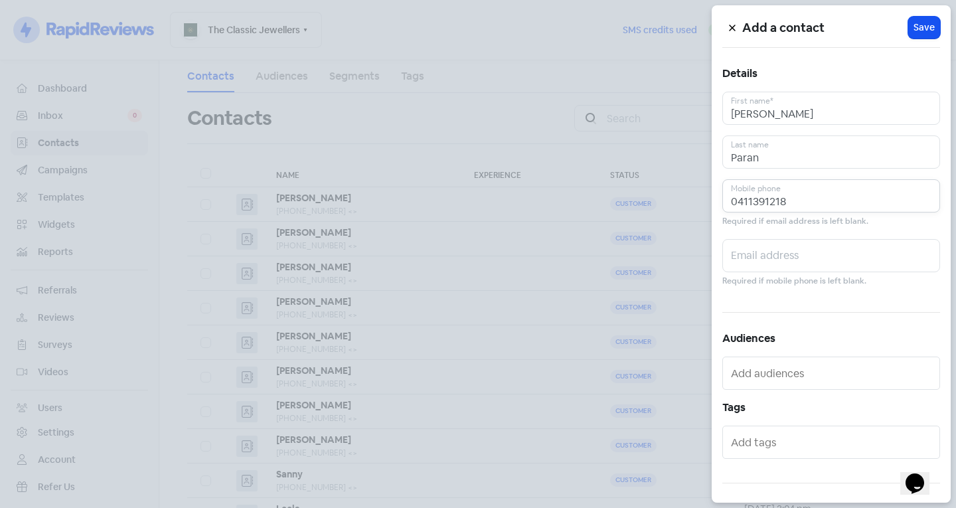
type input "0411391218"
click at [766, 439] on input "text" at bounding box center [832, 442] width 203 height 21
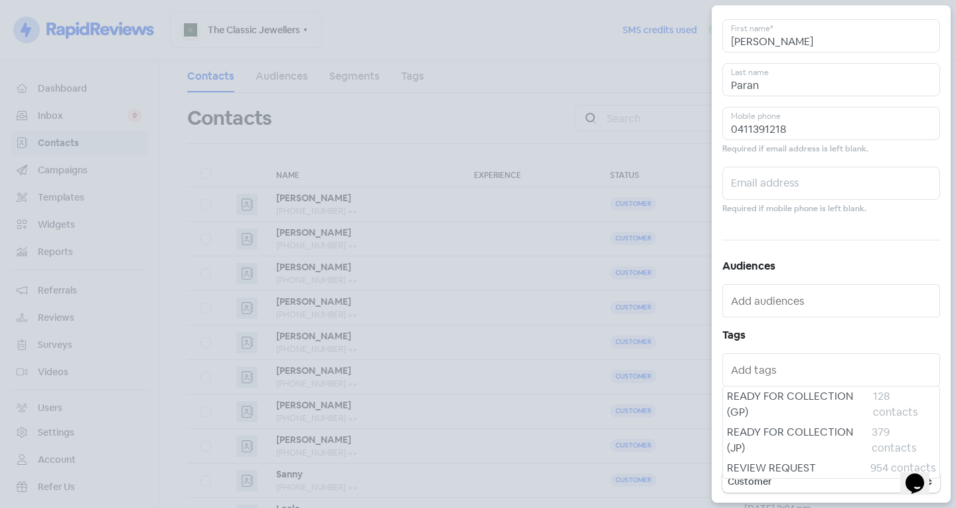
scroll to position [73, 0]
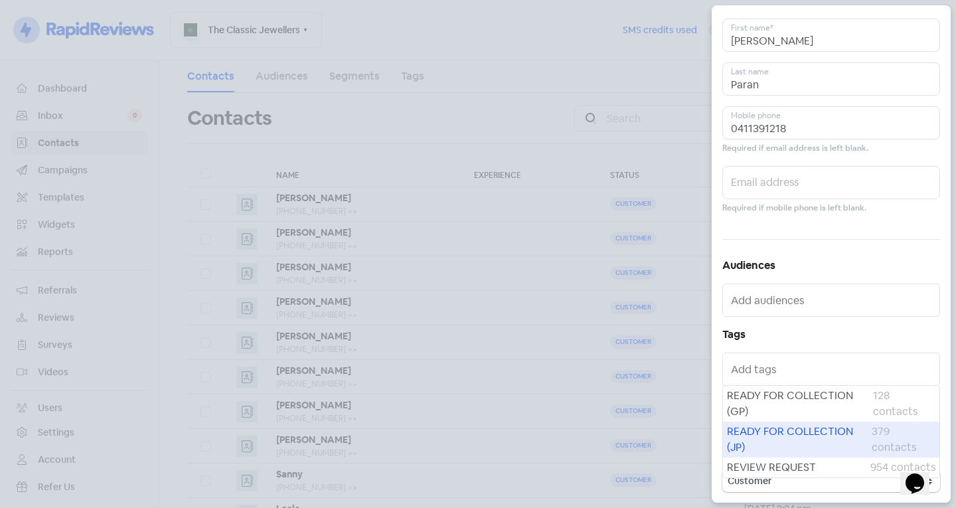
click at [766, 439] on span "READY FOR COLLECTION (JP)" at bounding box center [799, 440] width 145 height 32
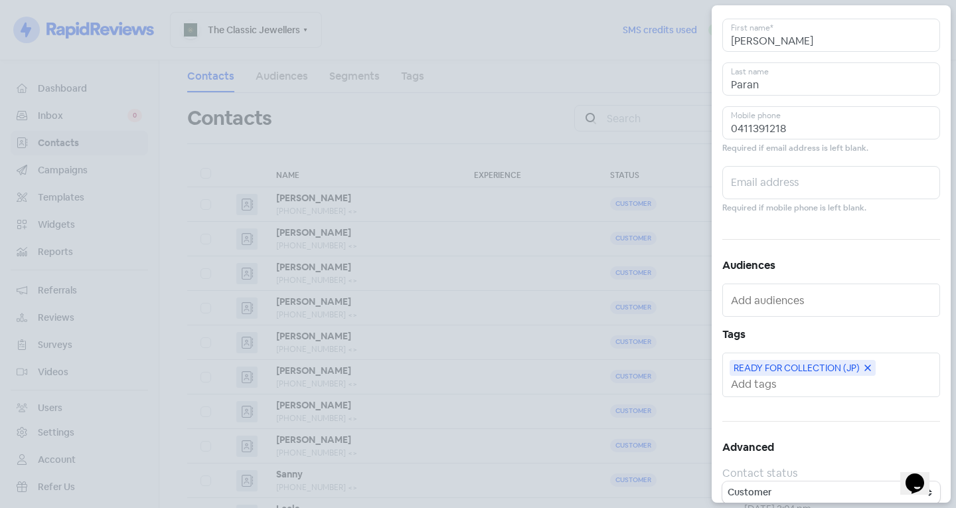
scroll to position [0, 0]
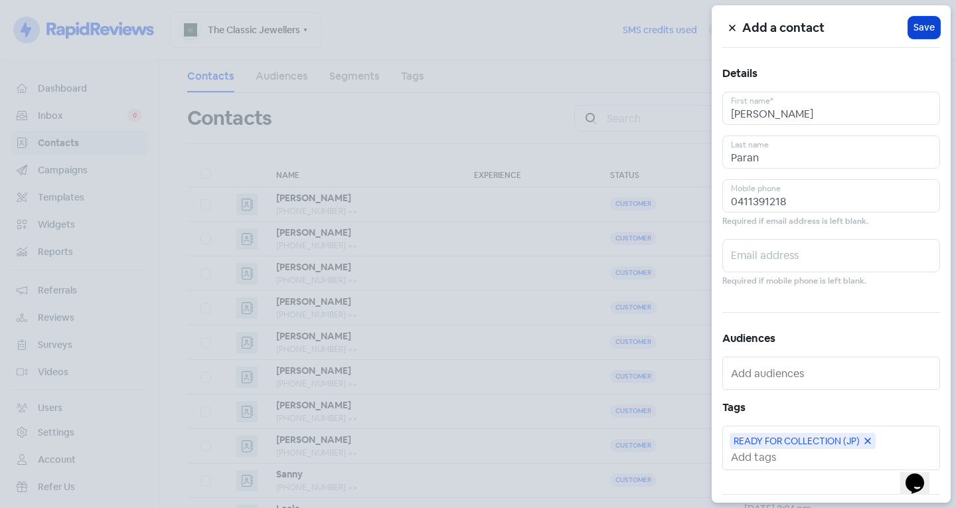
click at [914, 32] on span "Save" at bounding box center [924, 28] width 21 height 14
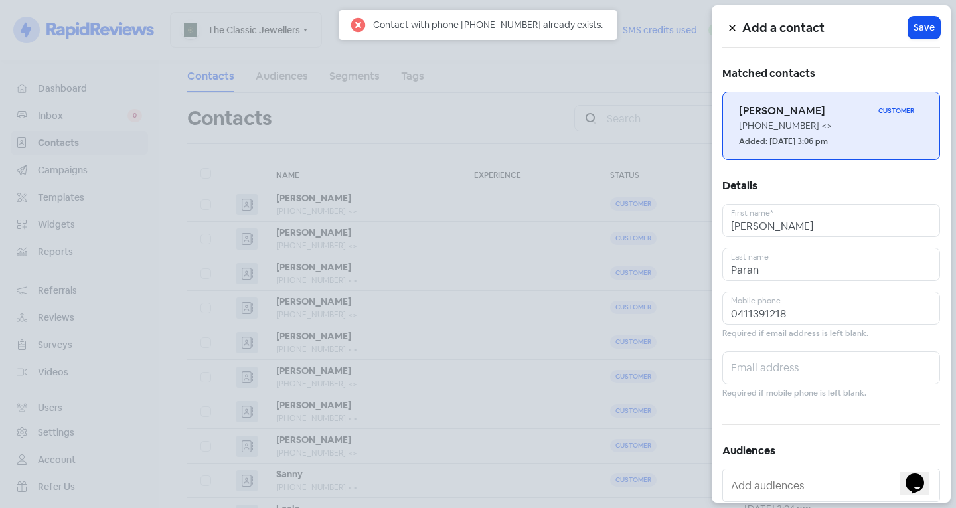
click at [804, 100] on link "[PERSON_NAME] Customer [PHONE_NUMBER] <> Added: [DATE] 3:06 pm" at bounding box center [831, 126] width 218 height 68
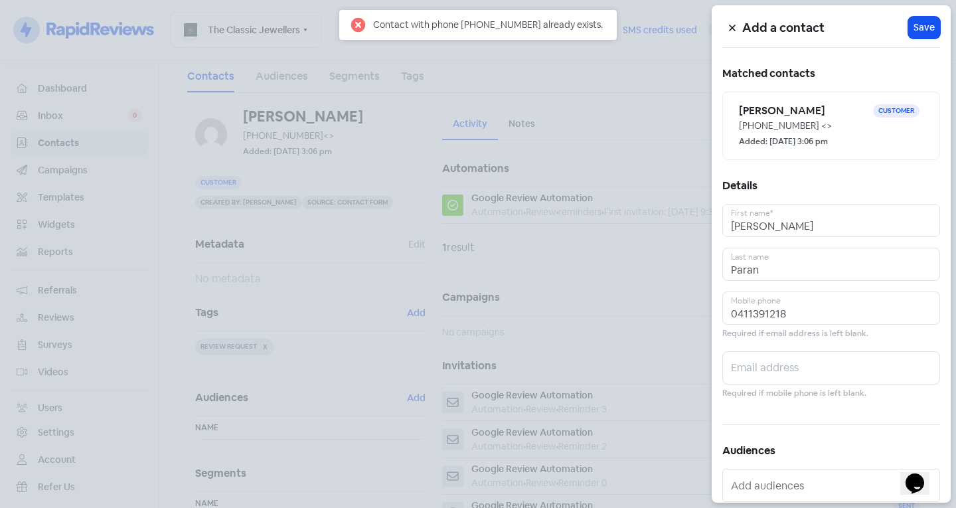
click at [425, 292] on div at bounding box center [478, 254] width 956 height 508
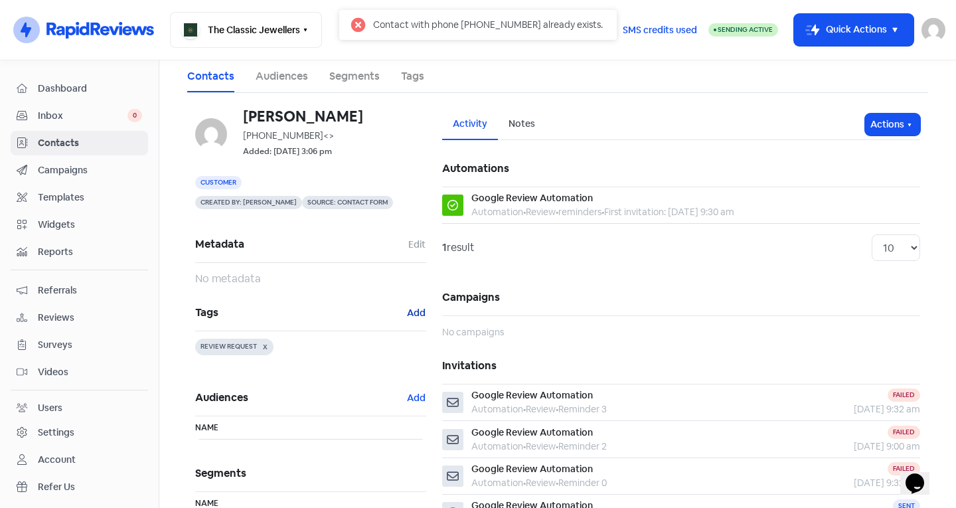
click at [414, 312] on button "Add" at bounding box center [416, 312] width 20 height 15
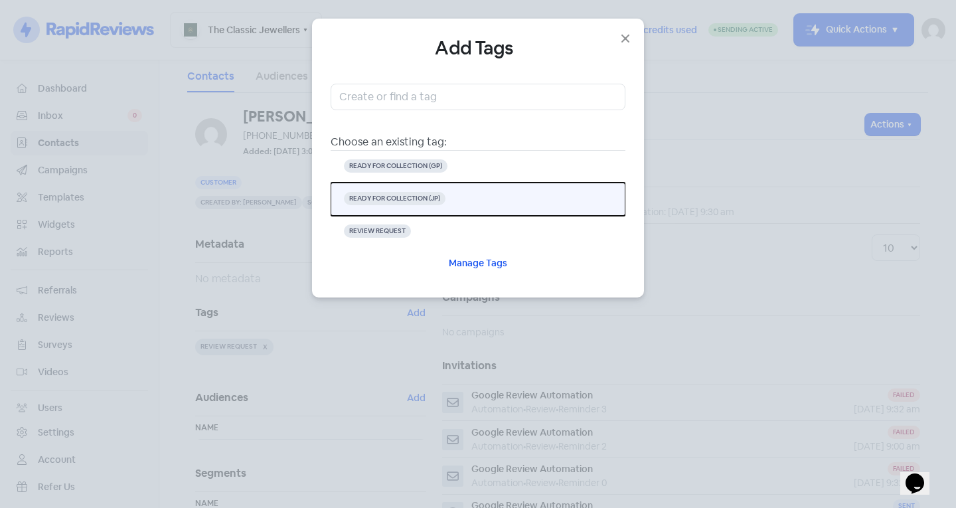
click at [448, 211] on button "READY FOR COLLECTION (JP)" at bounding box center [478, 199] width 295 height 33
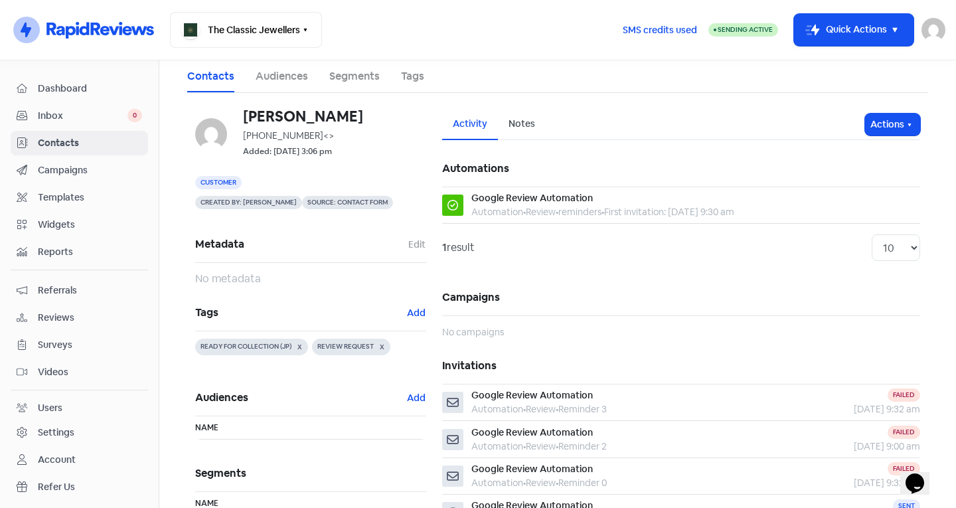
click at [88, 139] on span "Contacts" at bounding box center [90, 143] width 104 height 14
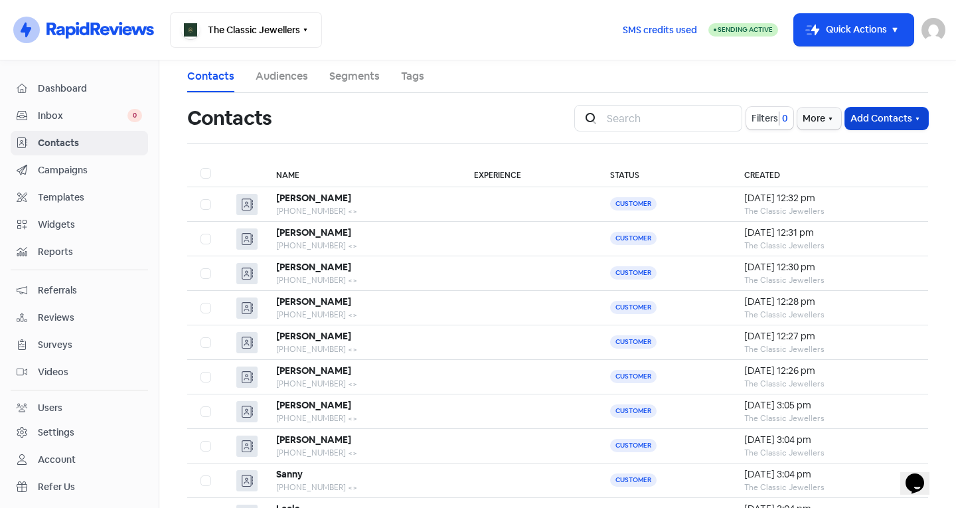
click at [873, 115] on button "Add Contacts" at bounding box center [886, 119] width 83 height 22
click at [847, 154] on button "Add a contact" at bounding box center [871, 147] width 113 height 27
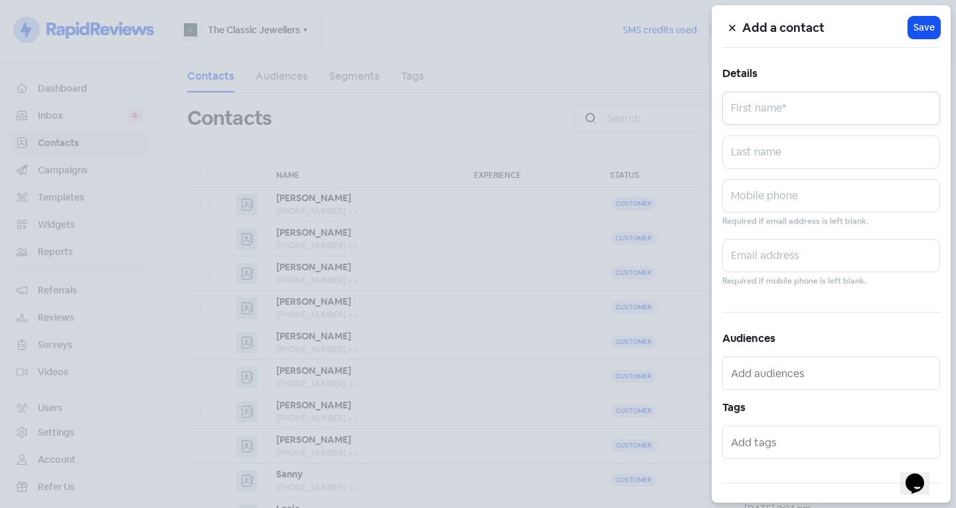
click at [849, 106] on input "text" at bounding box center [831, 108] width 218 height 33
type input "g"
type input "Gen"
click at [805, 149] on input "text" at bounding box center [831, 151] width 218 height 33
type input "[PERSON_NAME]"
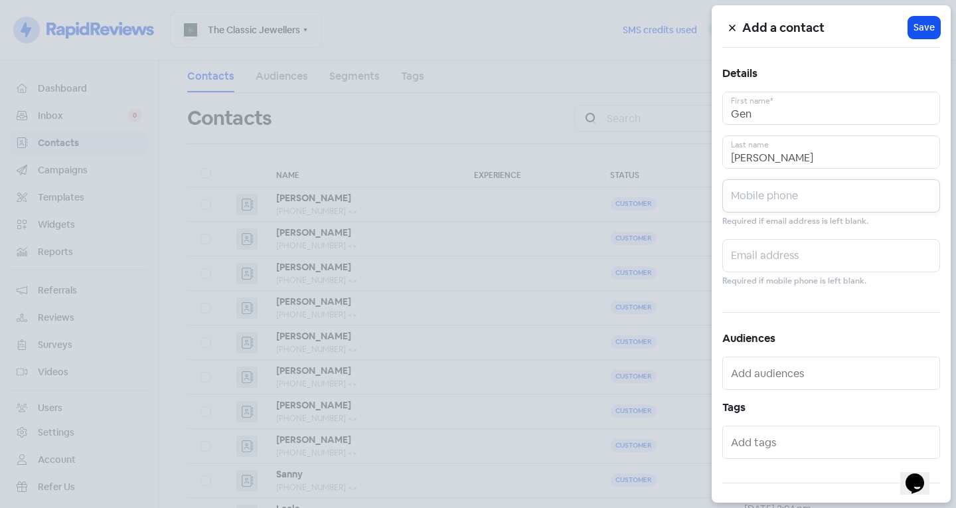
click at [778, 197] on input "text" at bounding box center [831, 195] width 218 height 33
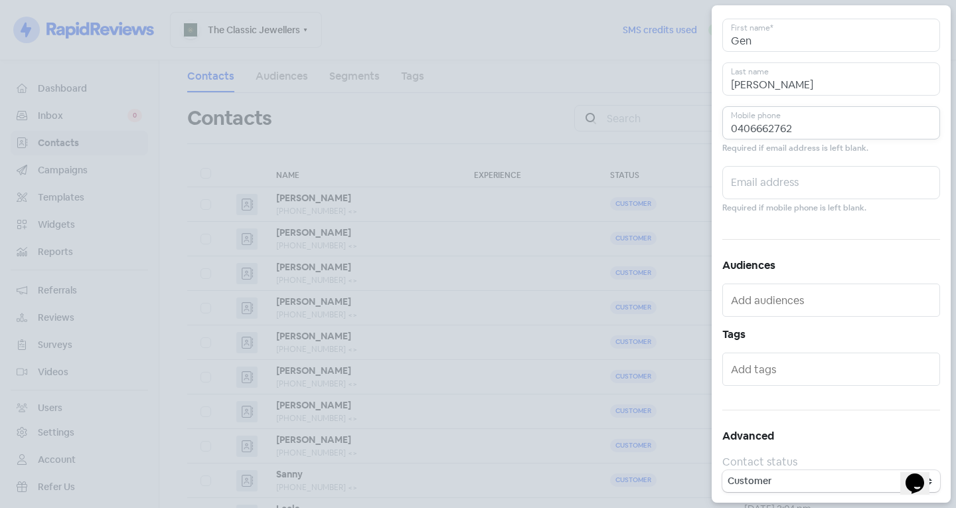
type input "0406662762"
click at [813, 380] on div at bounding box center [831, 369] width 218 height 33
click at [804, 371] on input "text" at bounding box center [832, 369] width 203 height 21
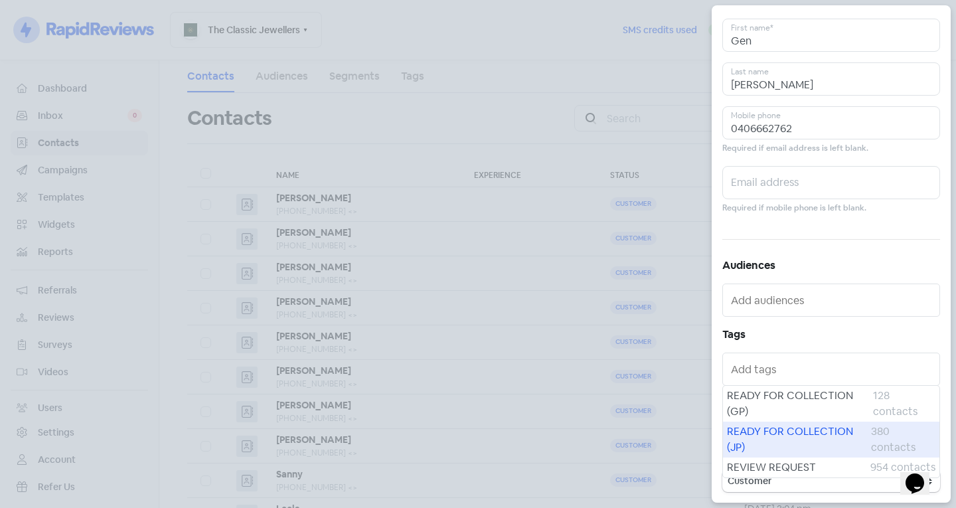
click at [761, 447] on span "READY FOR COLLECTION (JP)" at bounding box center [799, 440] width 144 height 32
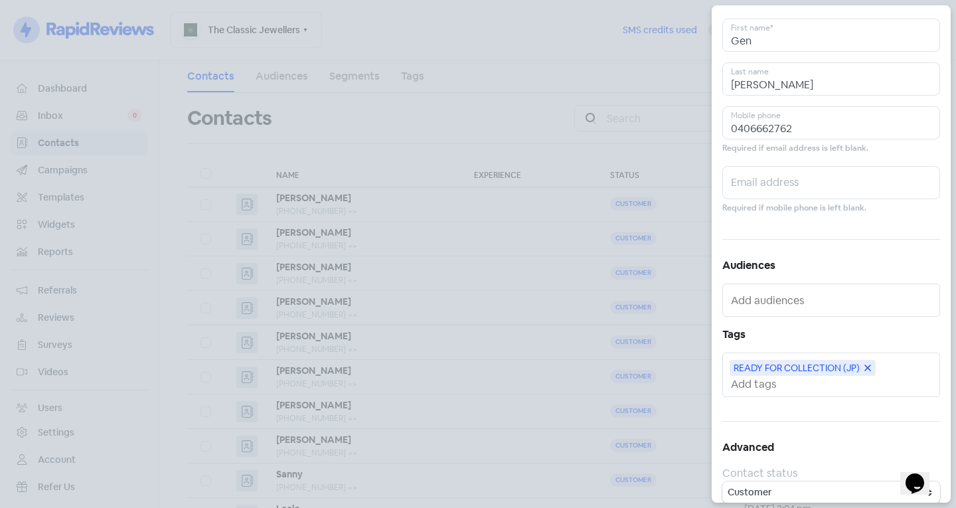
scroll to position [0, 0]
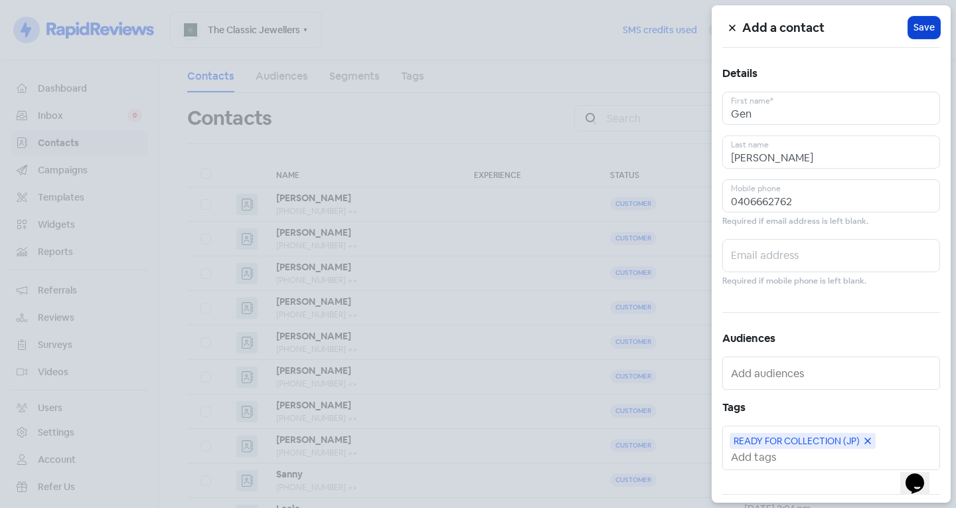
click at [914, 33] on span "Save" at bounding box center [924, 28] width 21 height 14
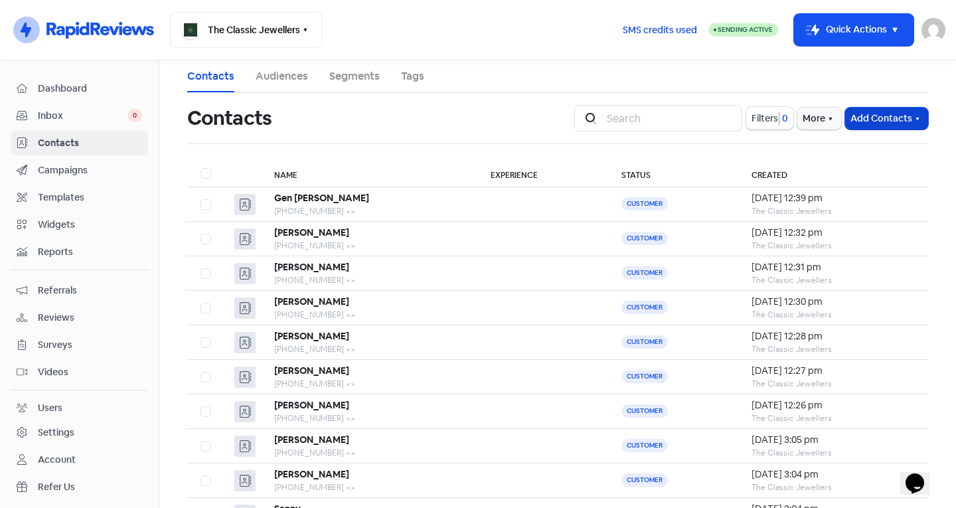
click at [861, 125] on button "Add Contacts" at bounding box center [886, 119] width 83 height 22
click at [851, 149] on button "Add a contact" at bounding box center [871, 147] width 113 height 27
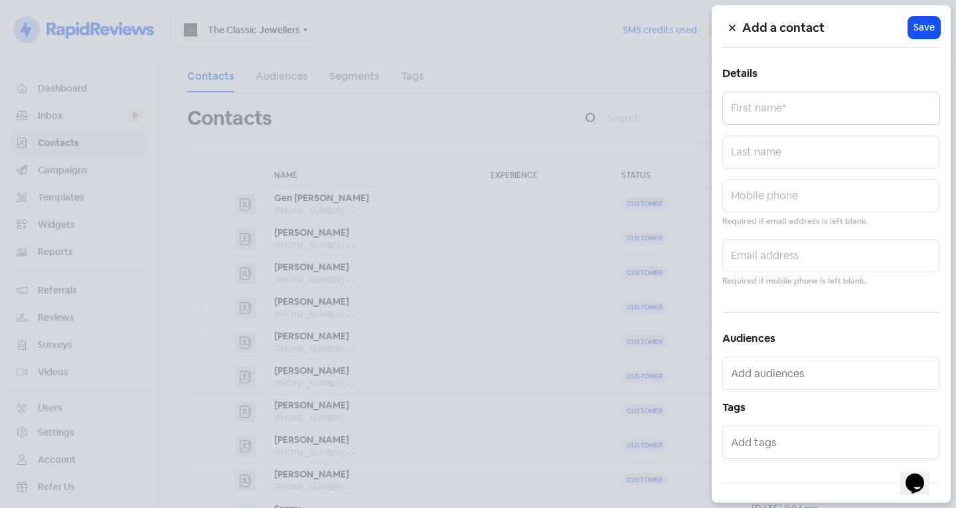
click at [814, 103] on input "text" at bounding box center [831, 108] width 218 height 33
type input "c"
type input "Chou"
click at [776, 196] on input "text" at bounding box center [831, 195] width 218 height 33
type input "0432426557"
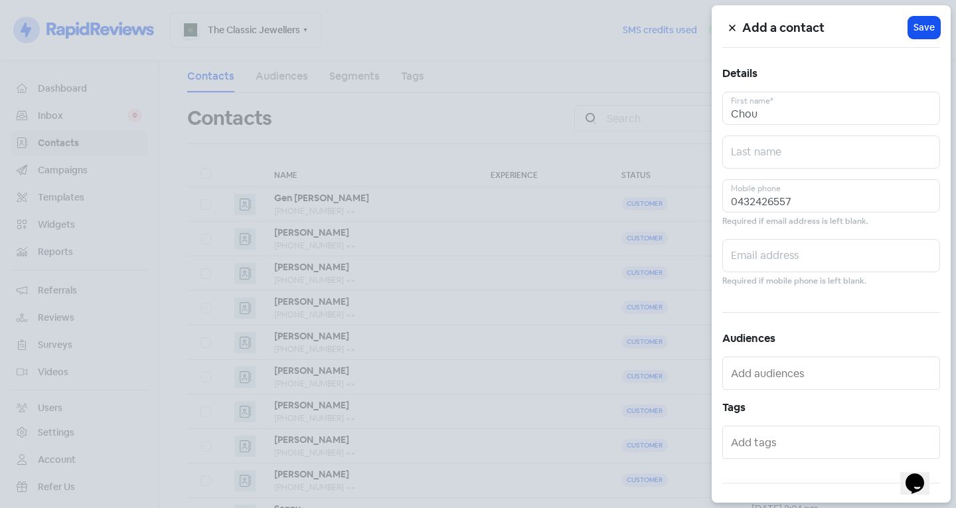
click at [746, 450] on input "text" at bounding box center [832, 442] width 203 height 21
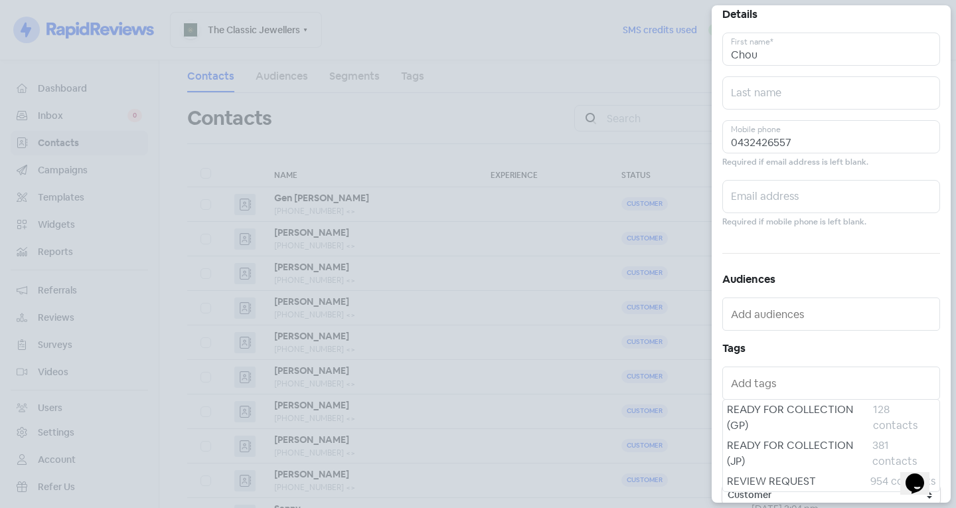
scroll to position [61, 0]
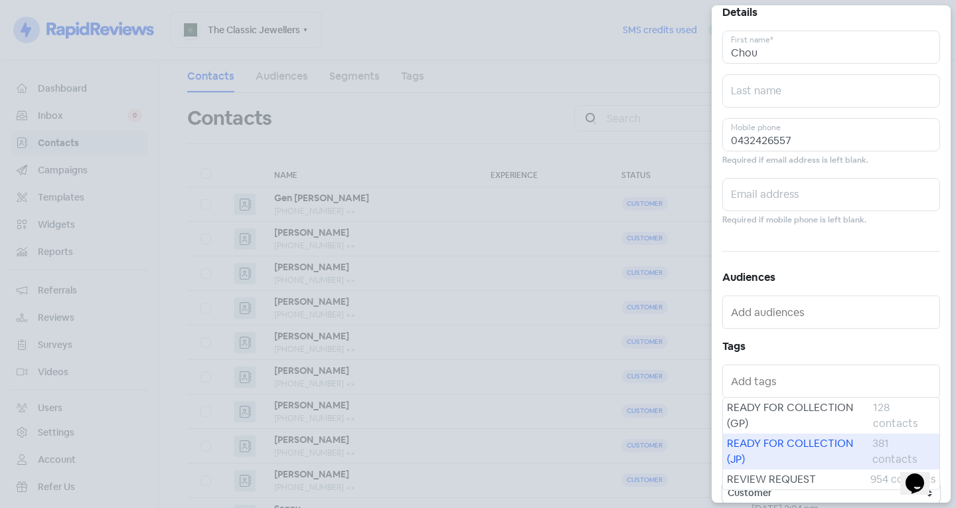
click at [773, 454] on span "READY FOR COLLECTION (JP)" at bounding box center [799, 452] width 145 height 32
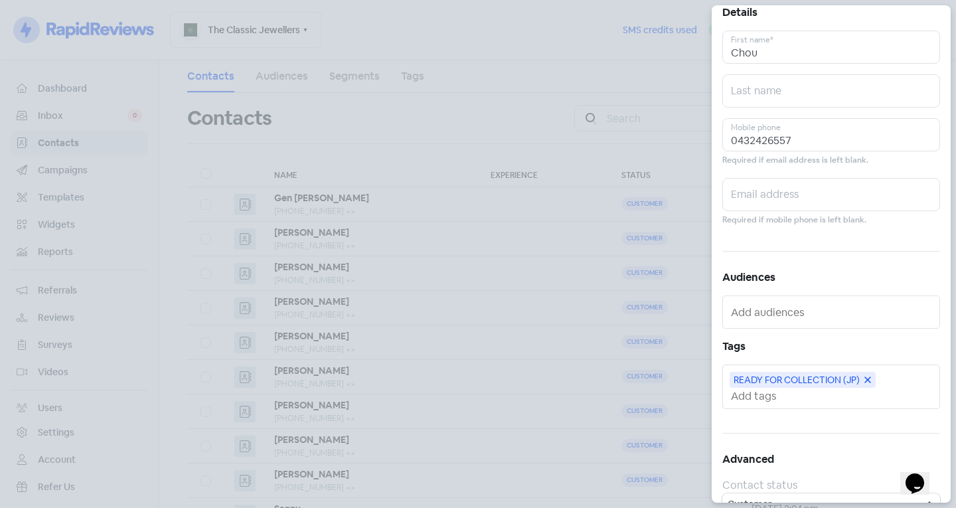
scroll to position [0, 0]
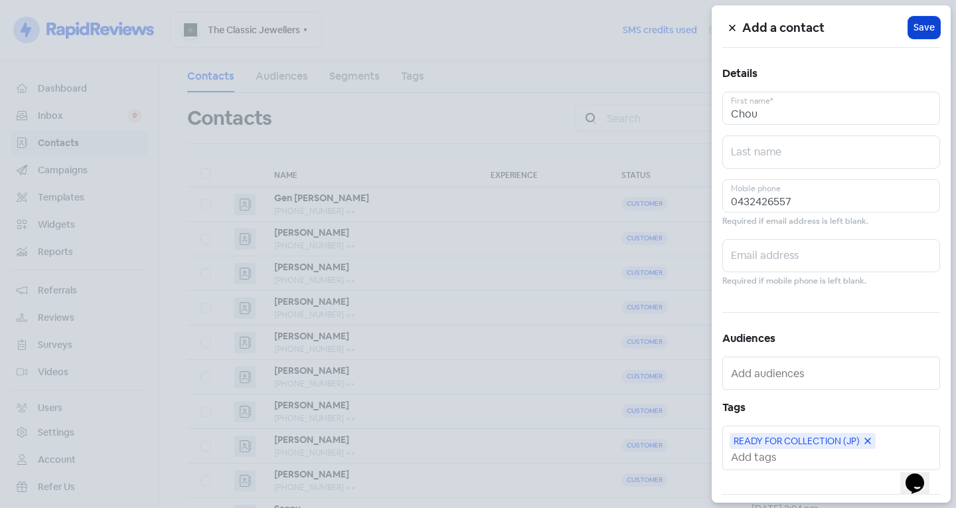
click at [923, 27] on span "Save" at bounding box center [924, 28] width 21 height 14
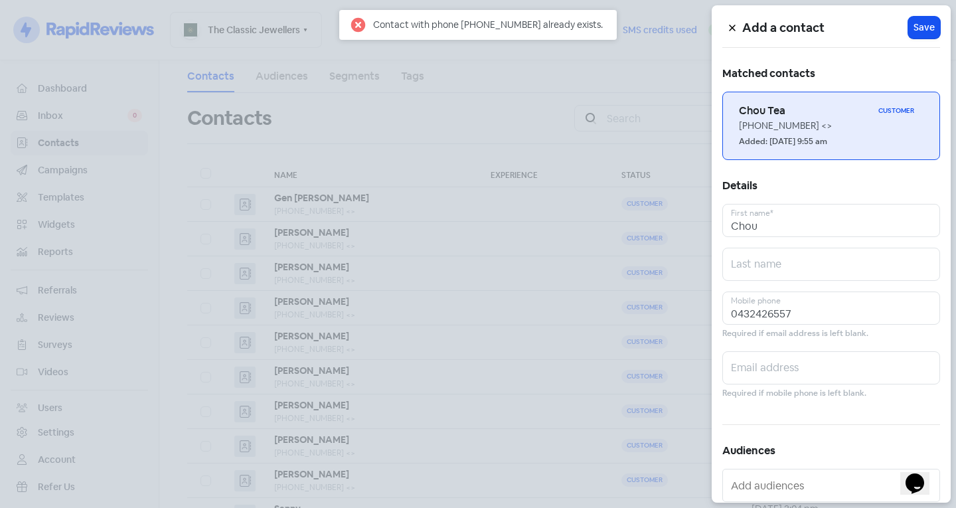
click at [825, 111] on h6 "Chou Tea" at bounding box center [806, 111] width 134 height 15
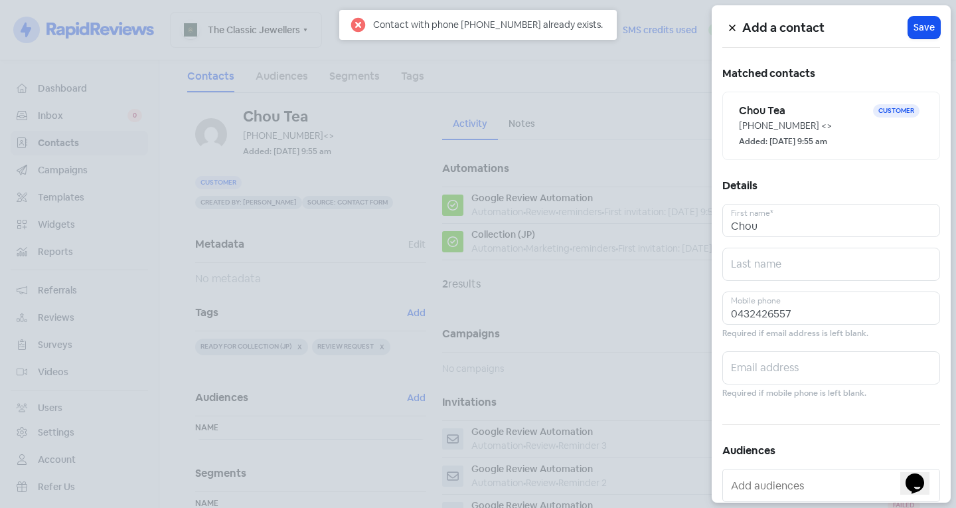
click at [369, 327] on div at bounding box center [478, 254] width 956 height 508
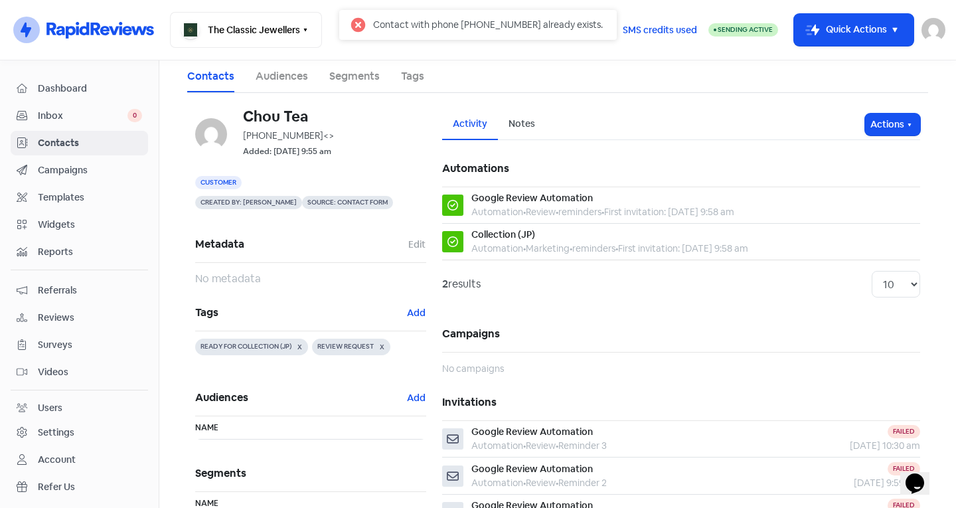
click at [421, 307] on h5 "Tags Add" at bounding box center [310, 313] width 231 height 36
click at [411, 311] on button "Add" at bounding box center [416, 312] width 20 height 15
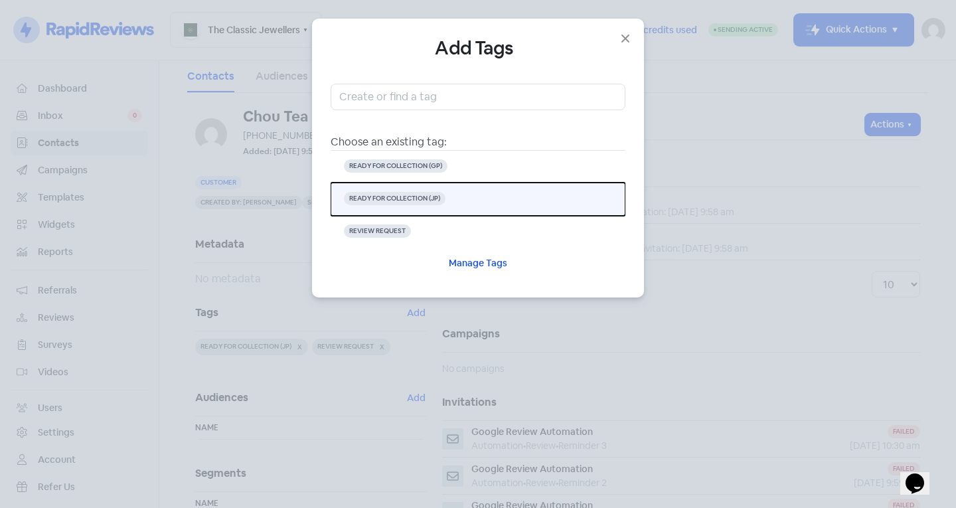
click at [446, 205] on button "READY FOR COLLECTION (JP)" at bounding box center [478, 199] width 295 height 33
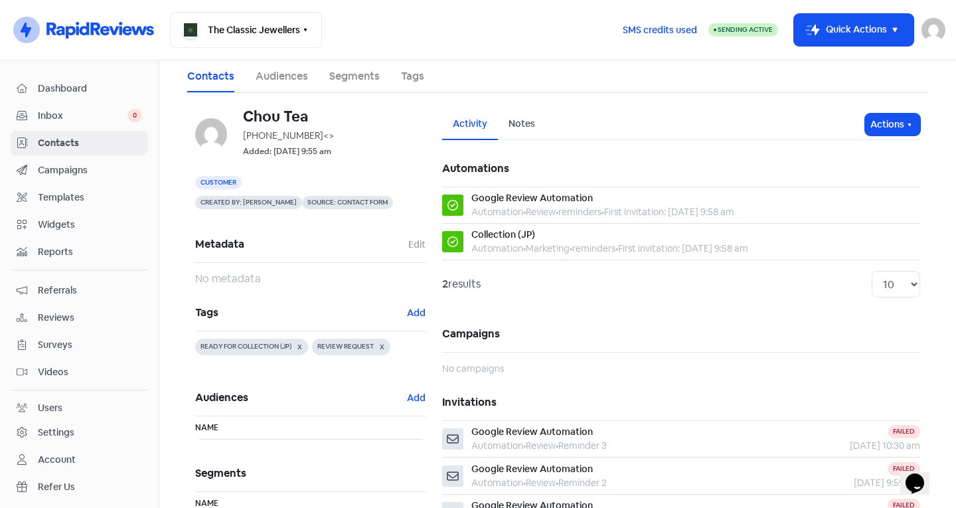
click at [99, 141] on span "Contacts" at bounding box center [90, 143] width 104 height 14
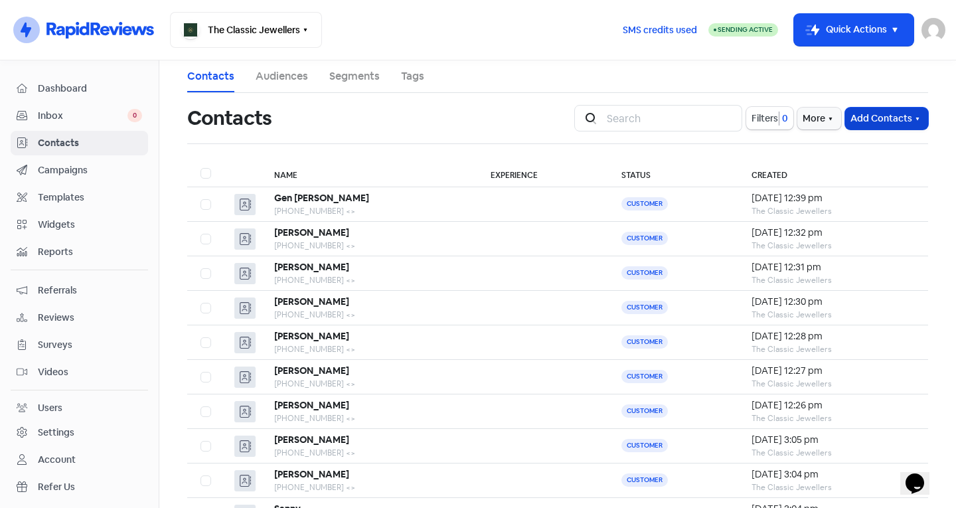
click at [867, 118] on button "Add Contacts" at bounding box center [886, 119] width 83 height 22
click at [841, 143] on button "Add a contact" at bounding box center [871, 147] width 113 height 27
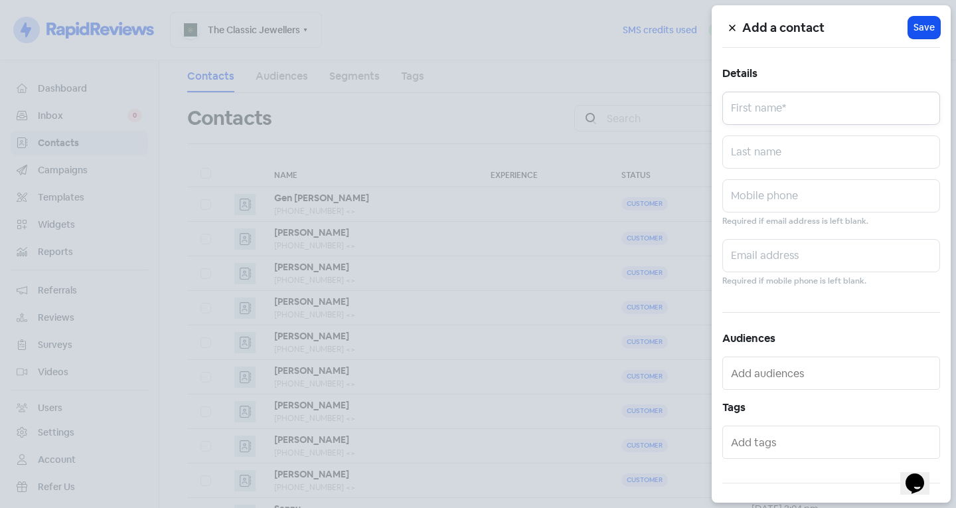
click at [771, 111] on input "text" at bounding box center [831, 108] width 218 height 33
type input "[PERSON_NAME]"
click at [766, 153] on input "text" at bounding box center [831, 151] width 218 height 33
type input "[PERSON_NAME]"
click at [778, 202] on input "text" at bounding box center [831, 195] width 218 height 33
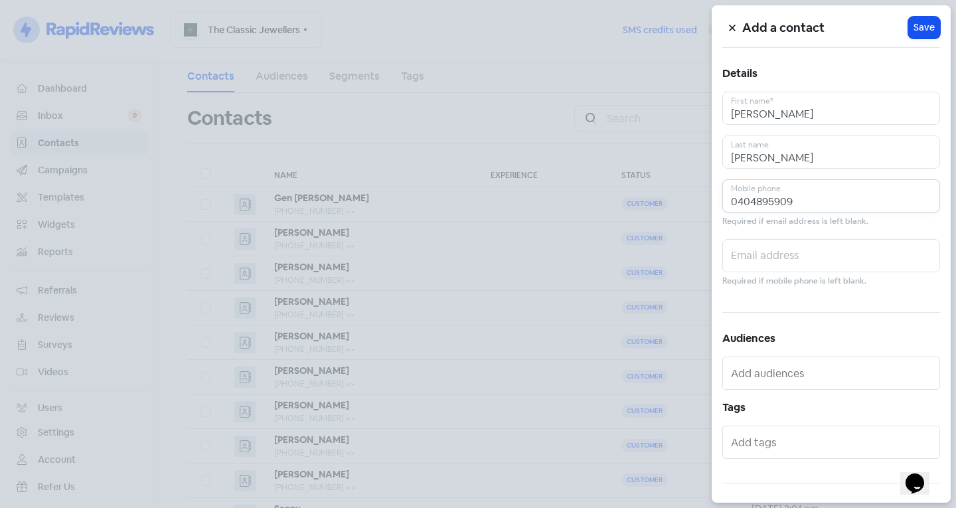
type input "0404895909"
click at [768, 447] on input "text" at bounding box center [832, 442] width 203 height 21
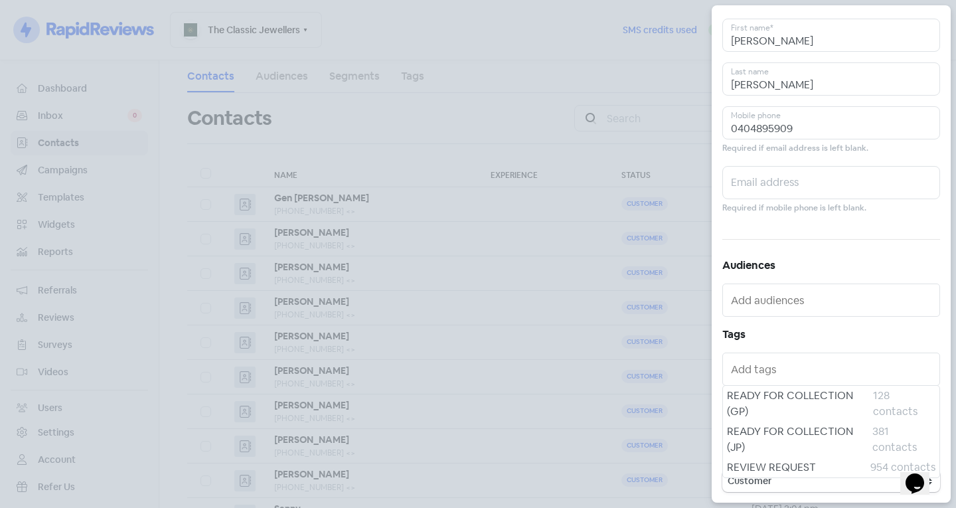
scroll to position [68, 0]
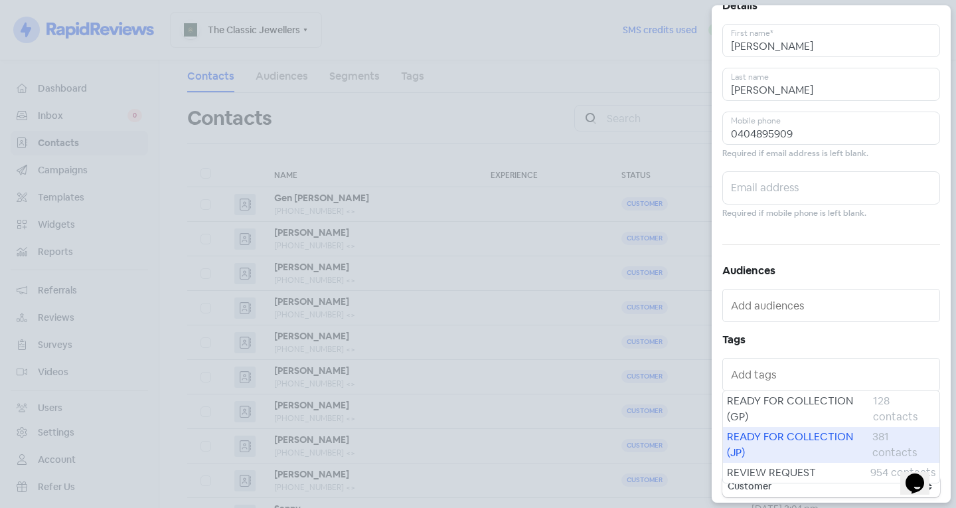
click at [778, 434] on span "READY FOR COLLECTION (JP)" at bounding box center [799, 445] width 145 height 32
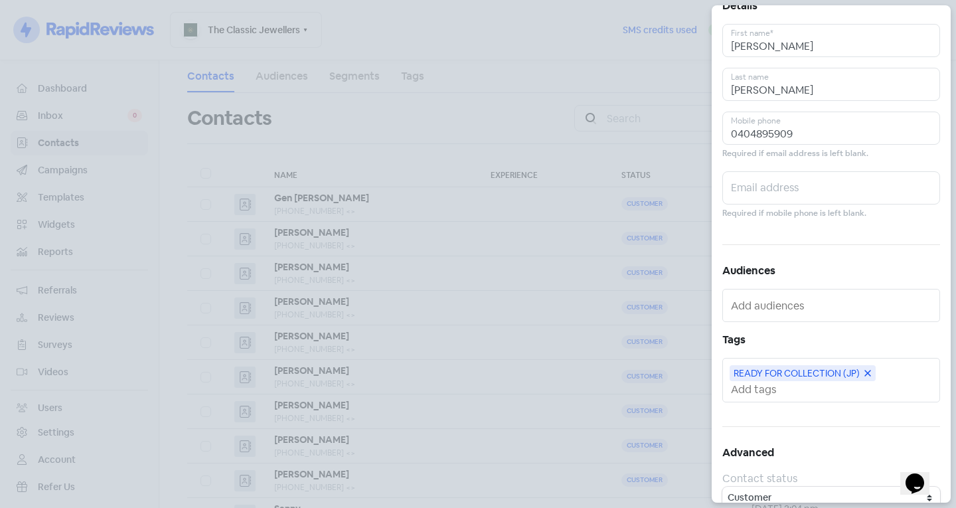
scroll to position [0, 0]
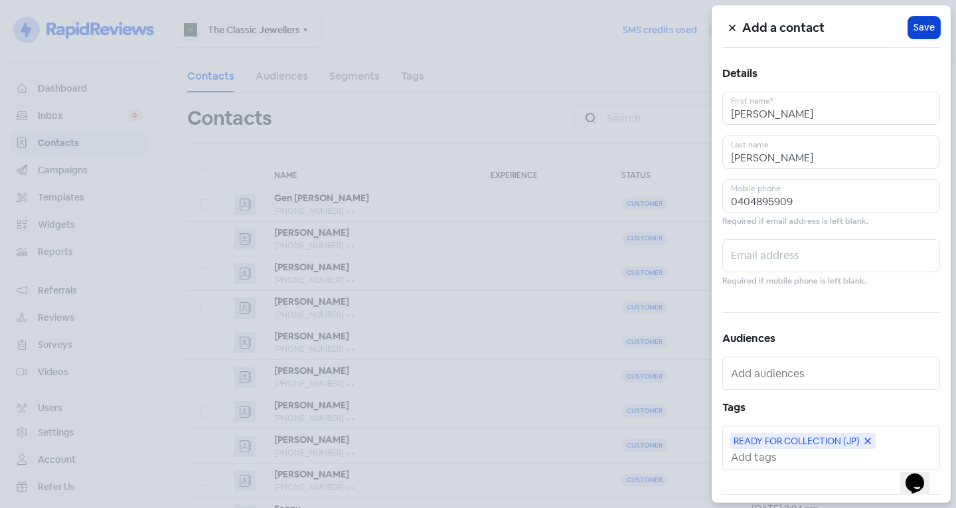
click at [919, 29] on span "Save" at bounding box center [924, 28] width 21 height 14
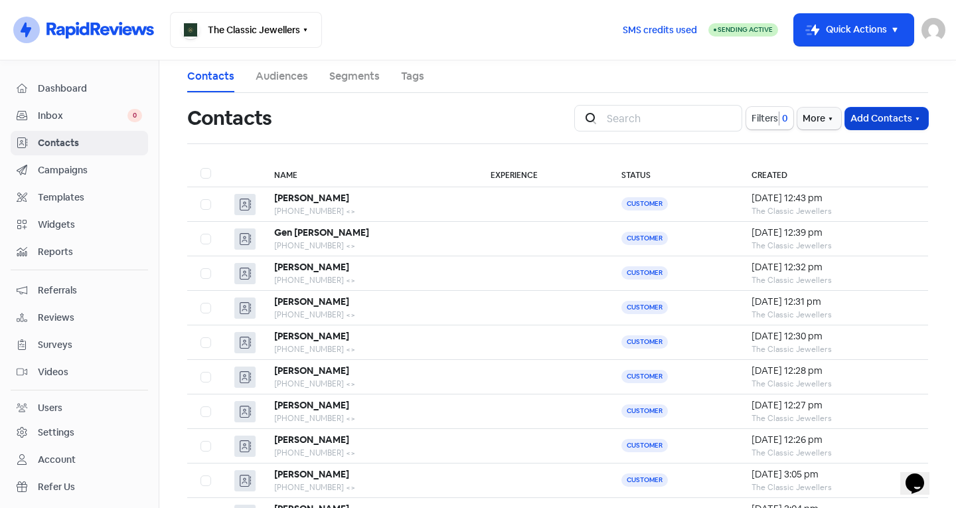
click at [890, 116] on button "Add Contacts" at bounding box center [886, 119] width 83 height 22
click at [854, 145] on button "Add a contact" at bounding box center [871, 147] width 113 height 27
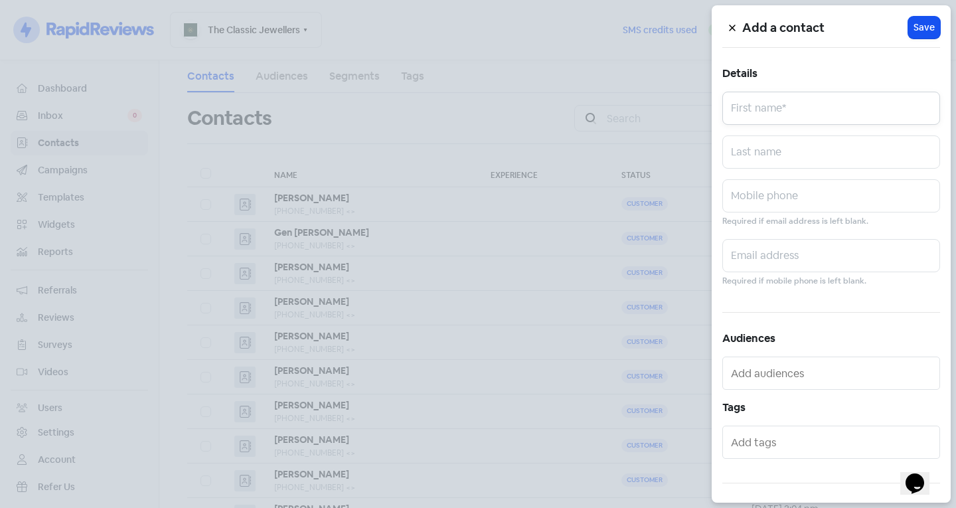
click at [802, 102] on input "text" at bounding box center [831, 108] width 218 height 33
type input "R"
click at [768, 152] on input "text" at bounding box center [831, 151] width 218 height 33
type input "[PERSON_NAME]"
click at [750, 198] on input "text" at bounding box center [831, 195] width 218 height 33
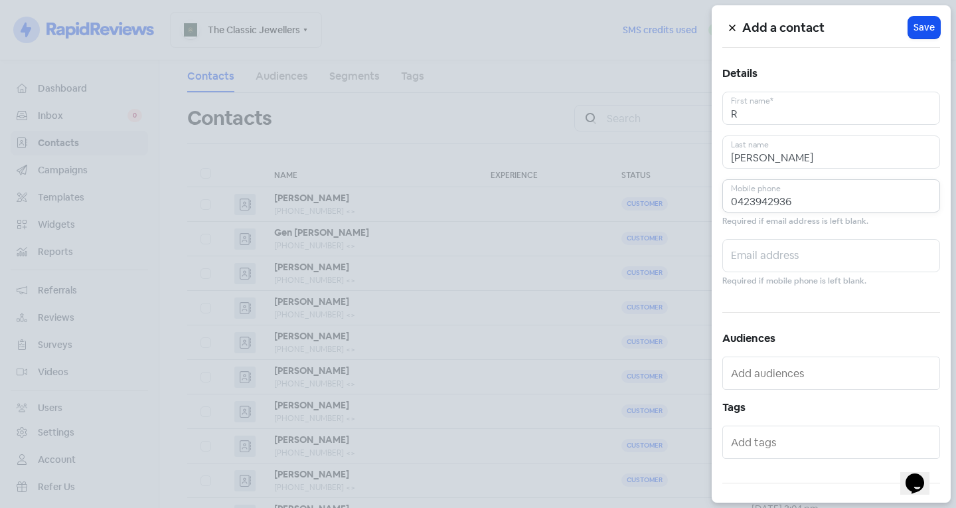
type input "0423942936"
click at [752, 450] on input "text" at bounding box center [832, 442] width 203 height 21
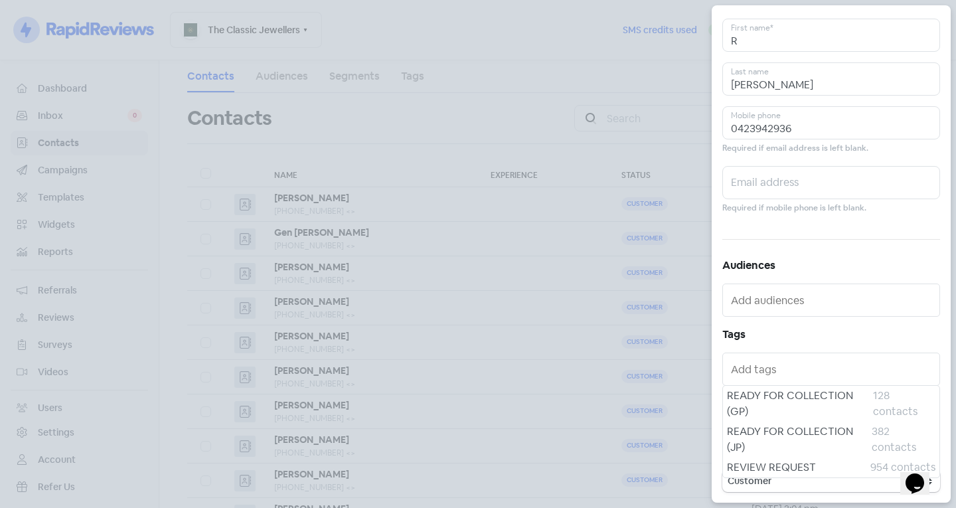
scroll to position [51, 0]
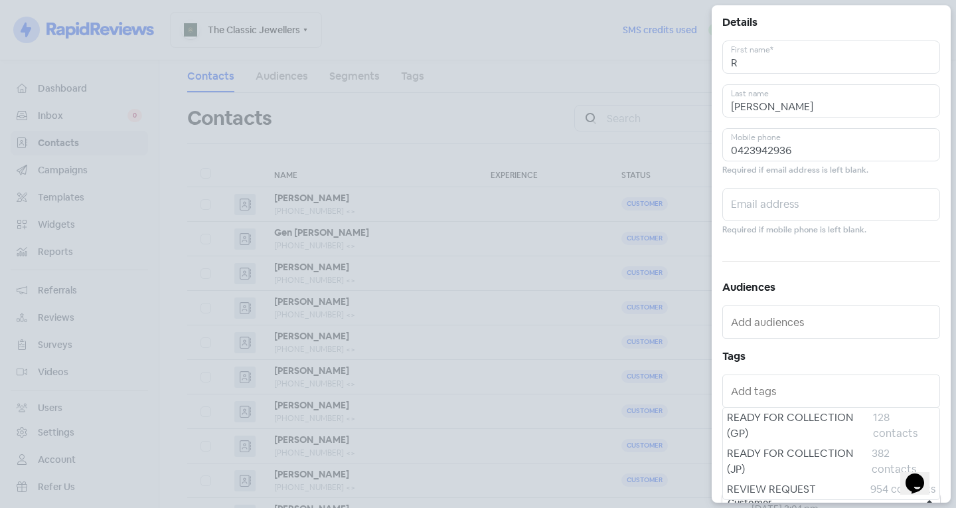
click at [752, 450] on span "READY FOR COLLECTION (JP)" at bounding box center [799, 462] width 145 height 32
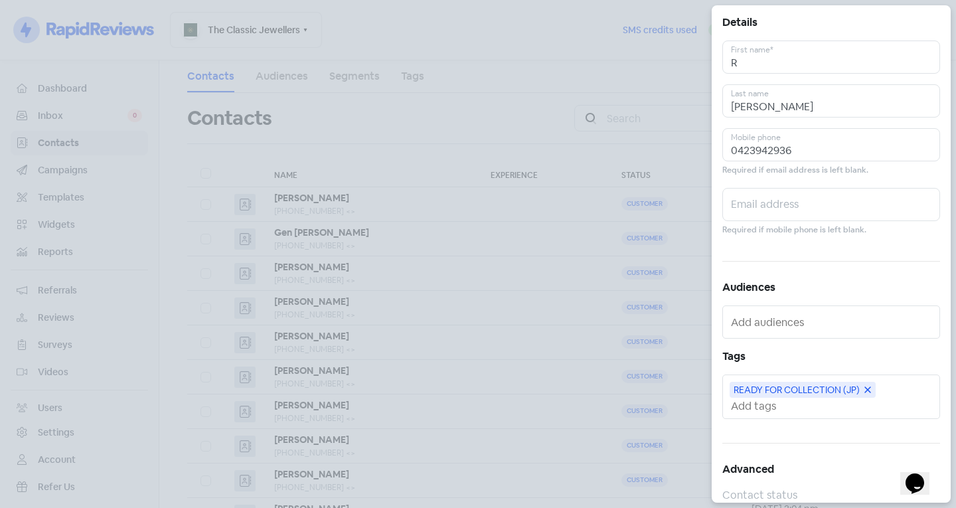
scroll to position [0, 0]
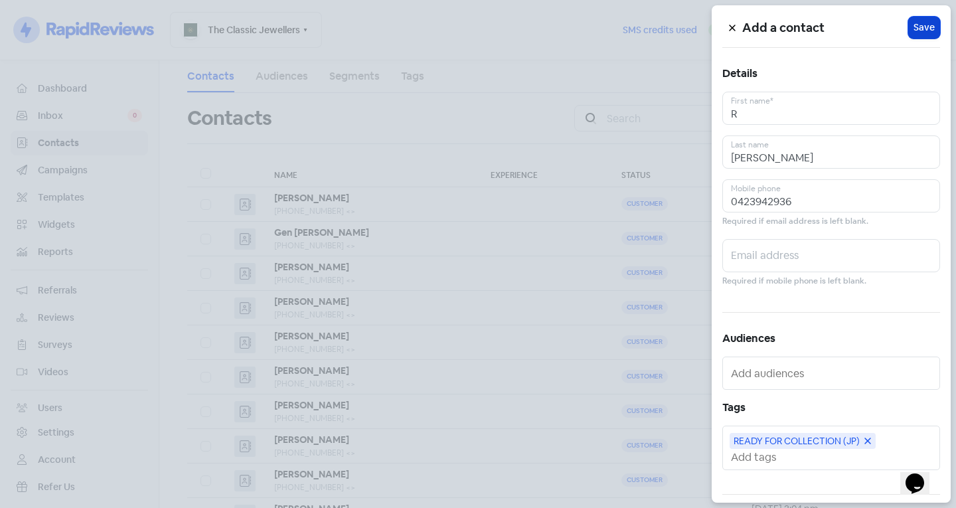
click at [914, 27] on span "Save" at bounding box center [924, 28] width 21 height 14
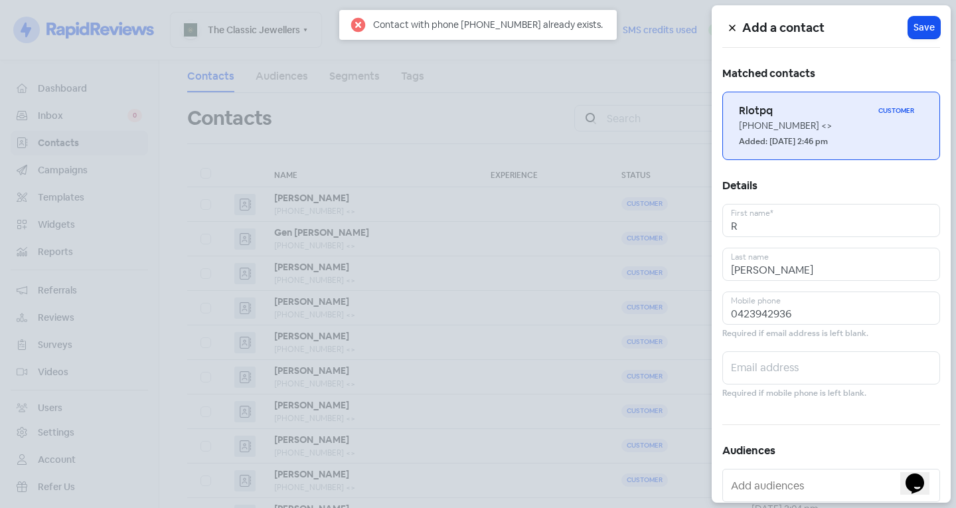
click at [798, 106] on h6 "Rlotpq" at bounding box center [806, 111] width 134 height 15
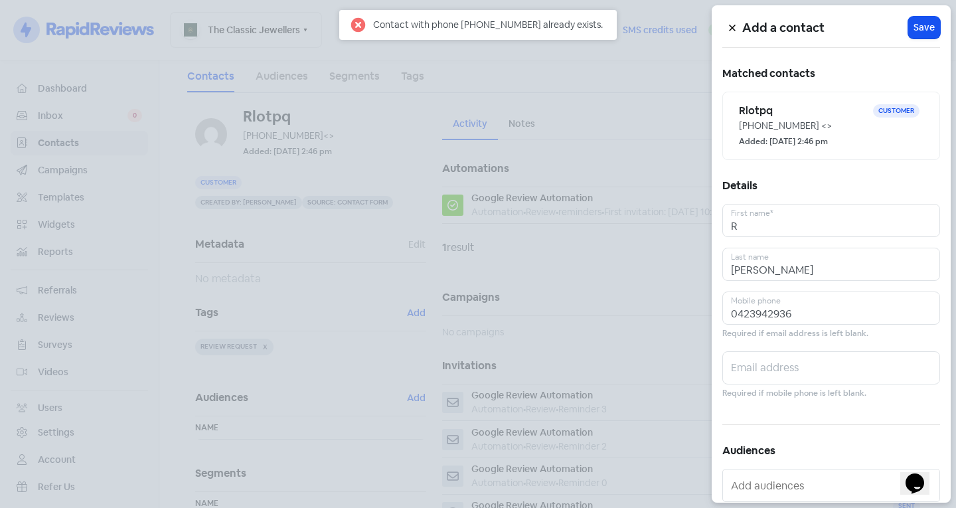
click at [442, 263] on div at bounding box center [478, 254] width 956 height 508
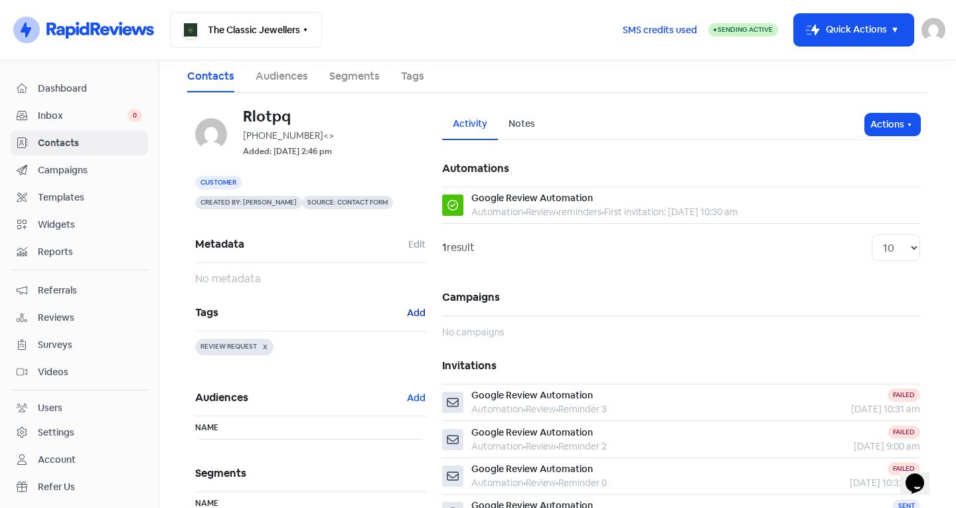
click at [407, 313] on button "Add" at bounding box center [416, 312] width 20 height 15
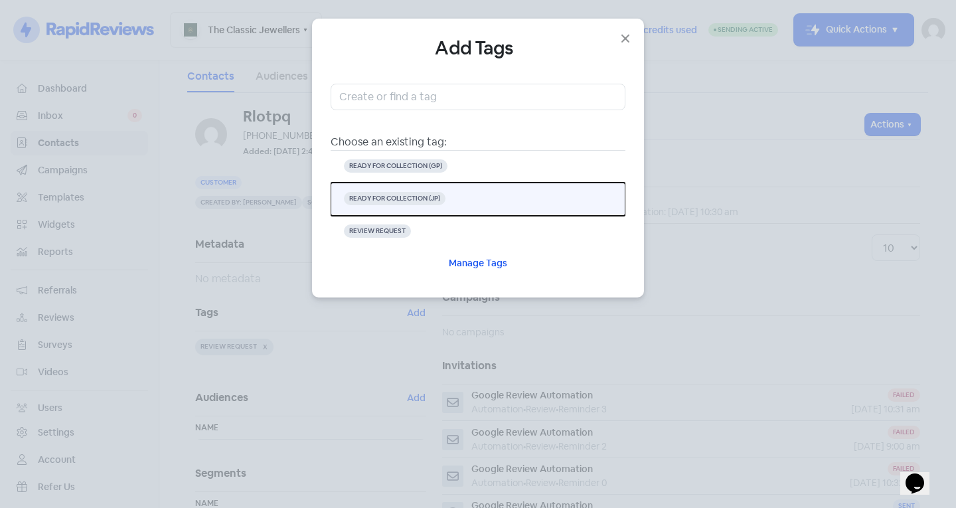
click at [449, 207] on button "READY FOR COLLECTION (JP)" at bounding box center [478, 199] width 295 height 33
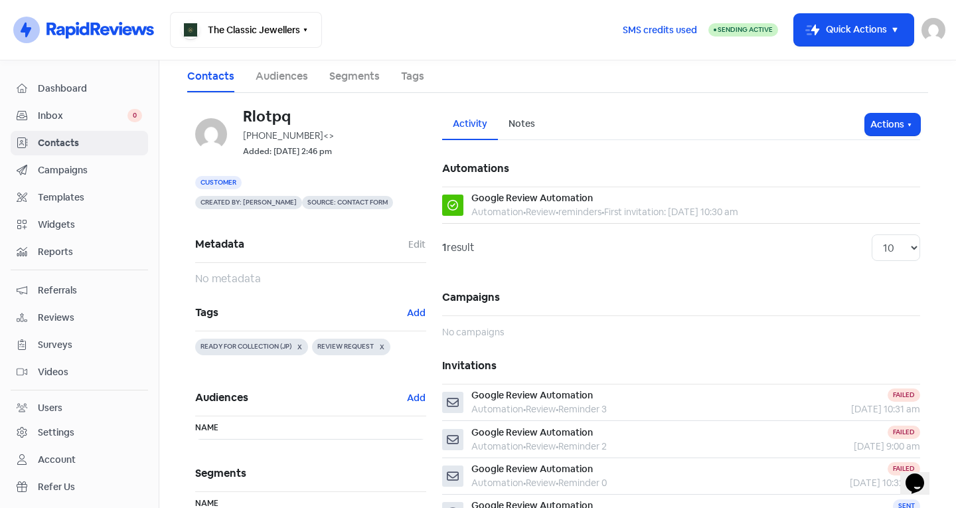
click at [78, 140] on span "Contacts" at bounding box center [90, 143] width 104 height 14
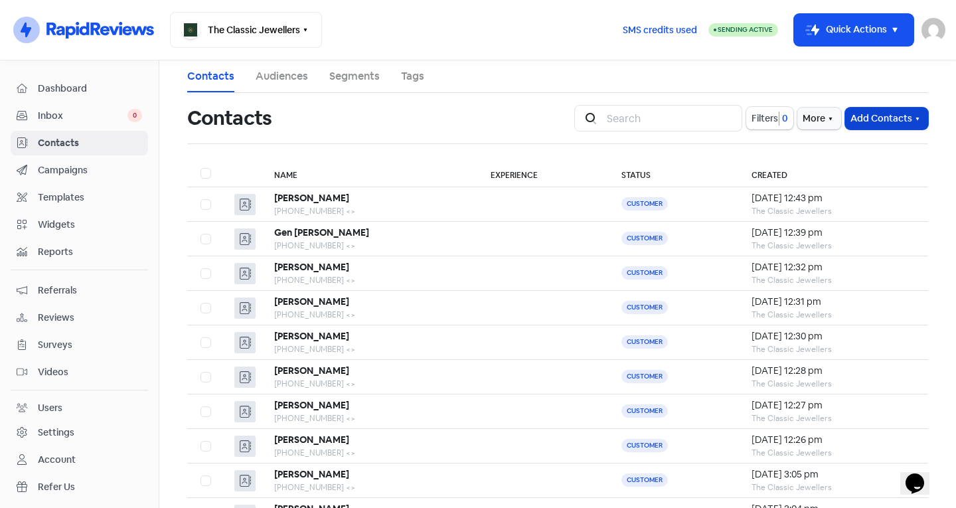
click at [863, 122] on button "Add Contacts" at bounding box center [886, 119] width 83 height 22
click at [842, 149] on button "Add a contact" at bounding box center [871, 147] width 113 height 27
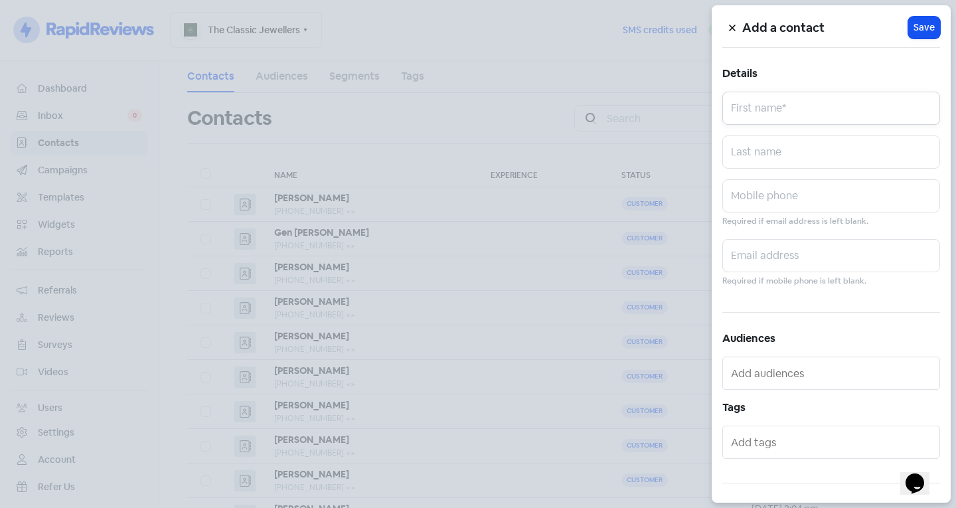
click at [793, 104] on input "text" at bounding box center [831, 108] width 218 height 33
type input "Mat"
click at [788, 155] on input "text" at bounding box center [831, 151] width 218 height 33
type input "[PERSON_NAME]"
click at [770, 206] on input "text" at bounding box center [831, 195] width 218 height 33
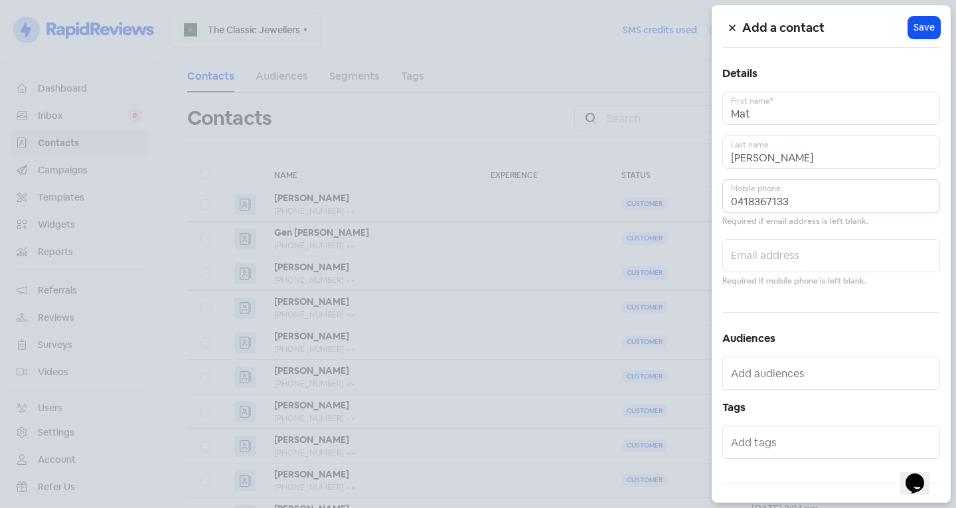
scroll to position [73, 0]
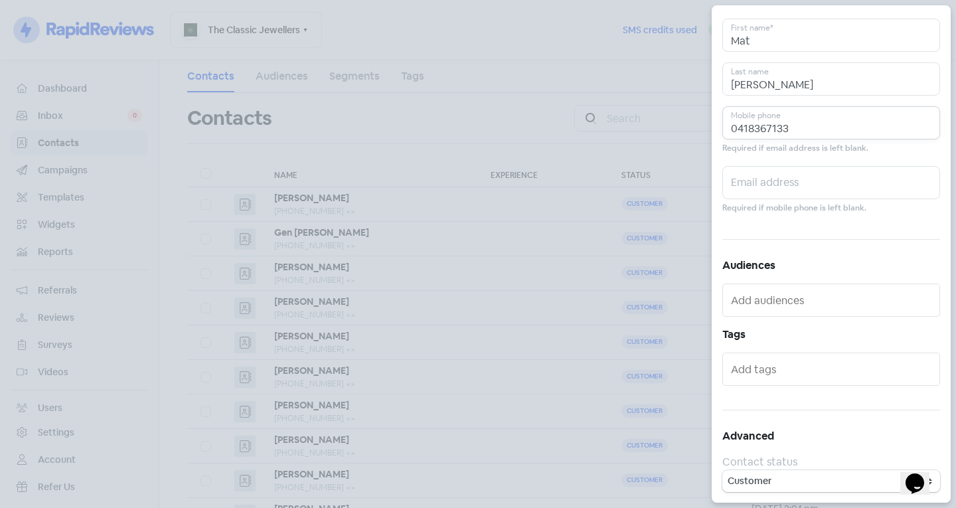
type input "0418367133"
click at [748, 364] on input "text" at bounding box center [832, 369] width 203 height 21
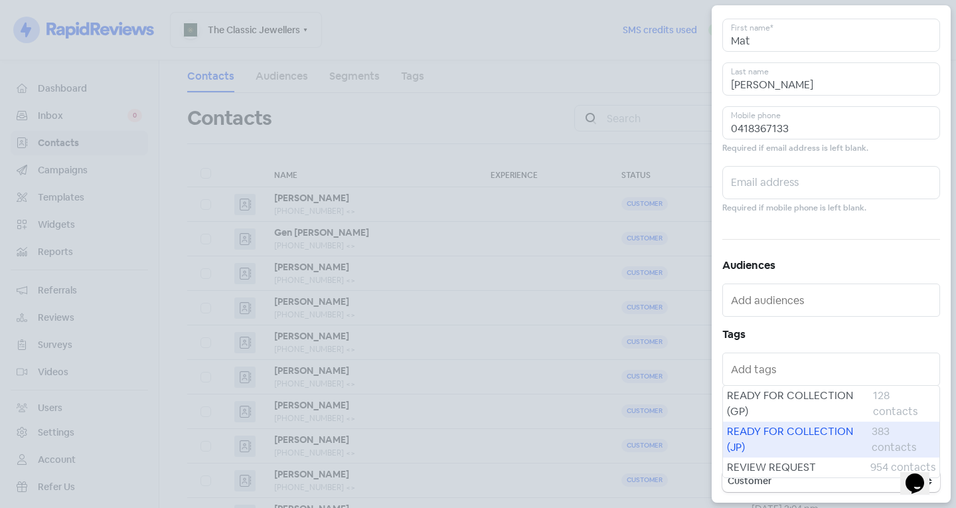
click at [751, 435] on span "READY FOR COLLECTION (JP)" at bounding box center [799, 440] width 145 height 32
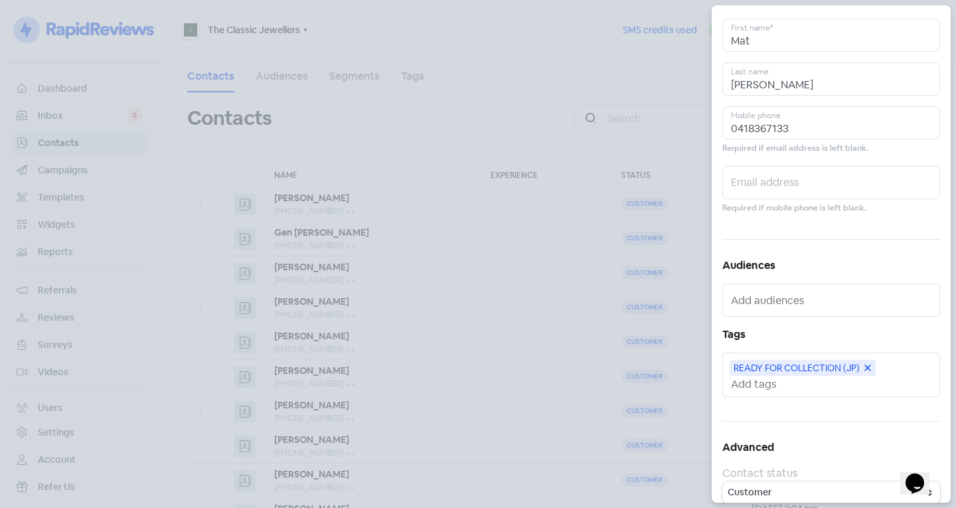
scroll to position [0, 0]
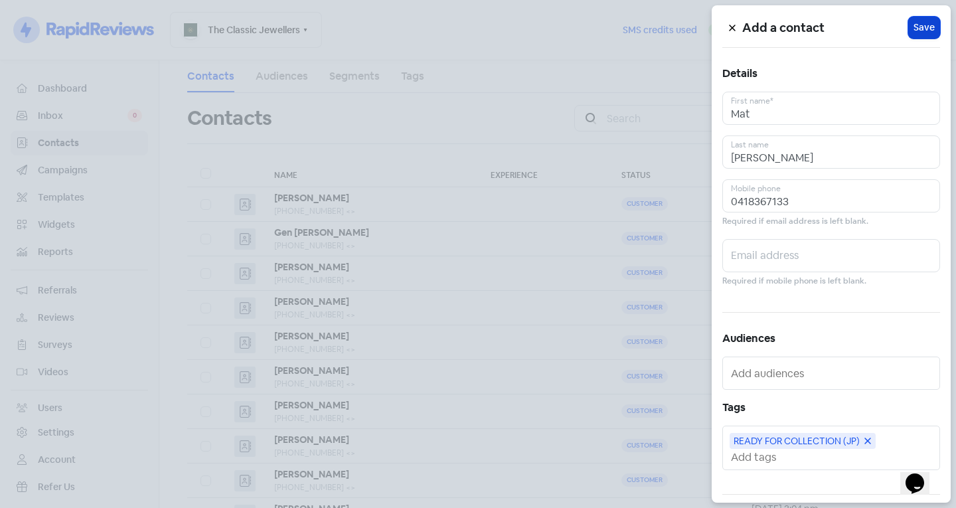
click at [916, 26] on span "Save" at bounding box center [924, 28] width 21 height 14
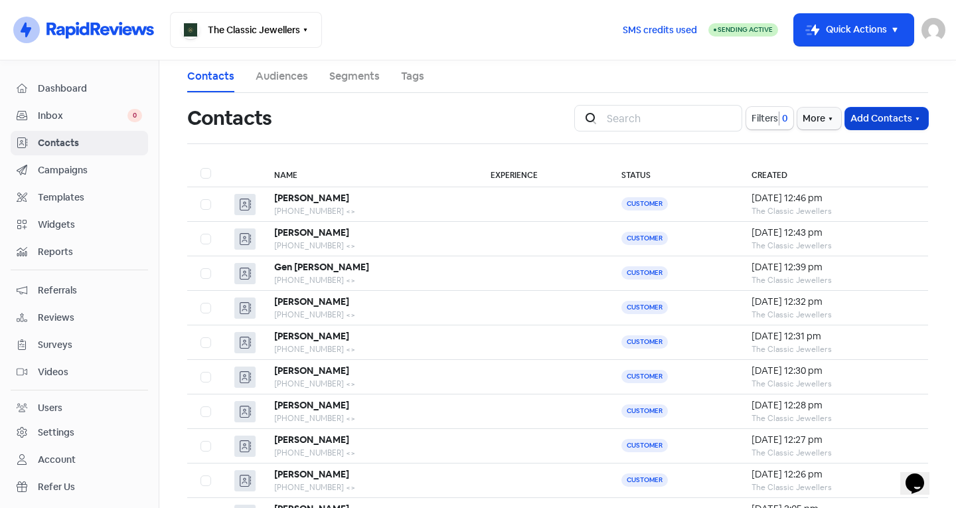
click at [891, 116] on button "Add Contacts" at bounding box center [886, 119] width 83 height 22
click at [857, 147] on button "Add a contact" at bounding box center [871, 147] width 113 height 27
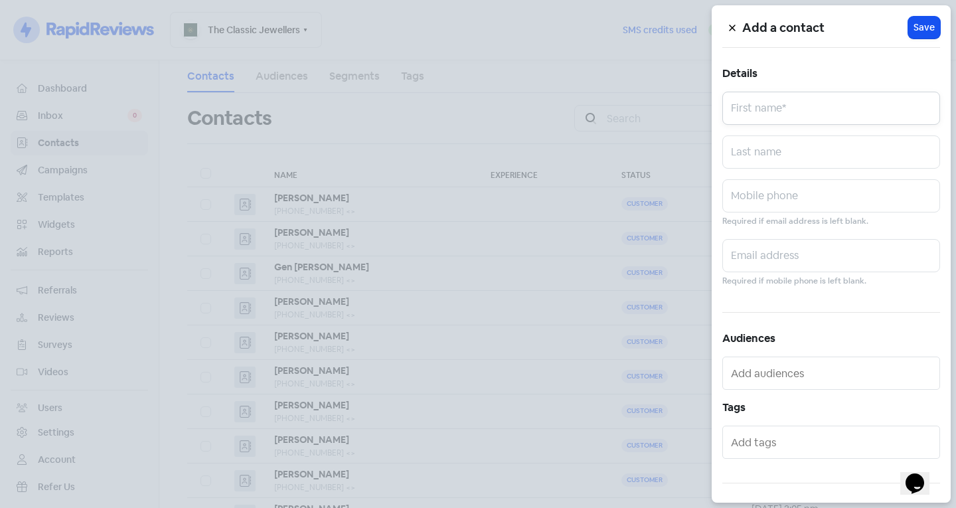
click at [817, 108] on input "text" at bounding box center [831, 108] width 218 height 33
type input "Nat"
click at [771, 206] on input "text" at bounding box center [831, 195] width 218 height 33
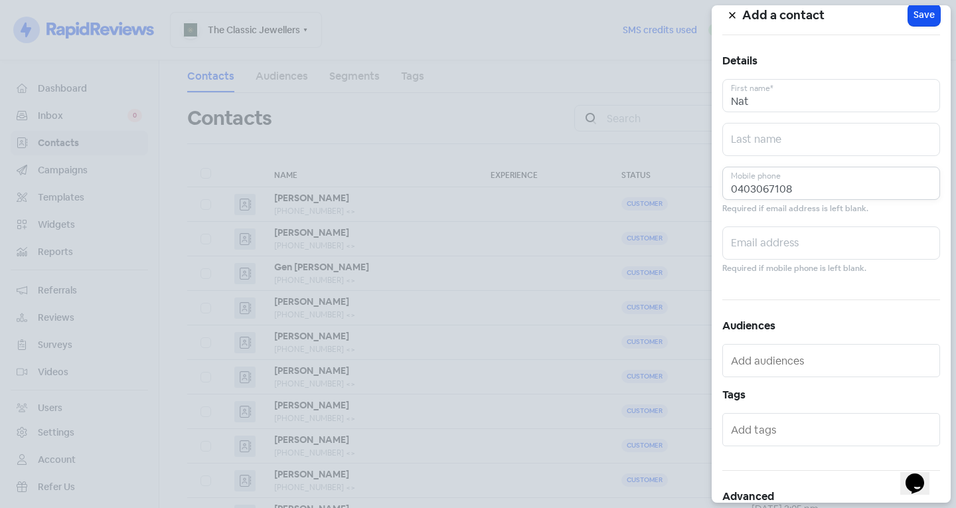
scroll to position [73, 0]
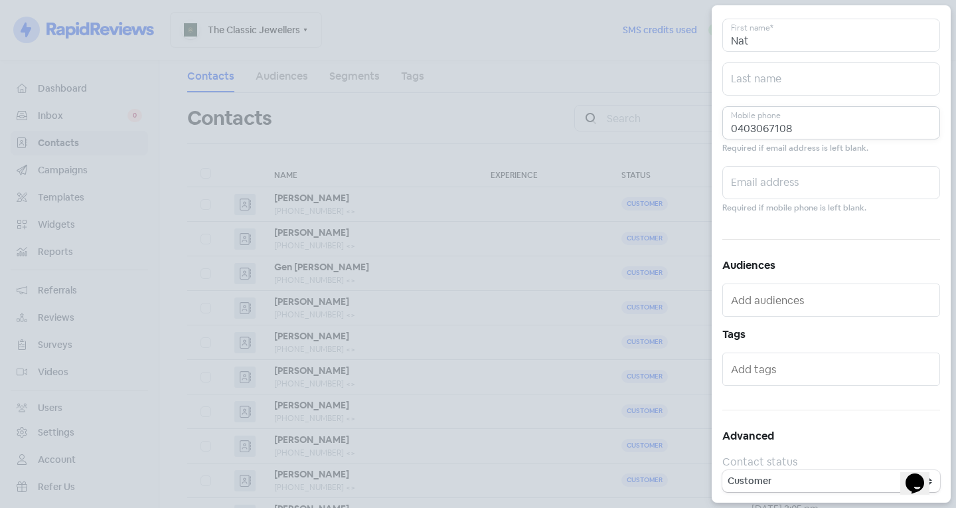
type input "0403067108"
click at [804, 367] on input "text" at bounding box center [832, 369] width 203 height 21
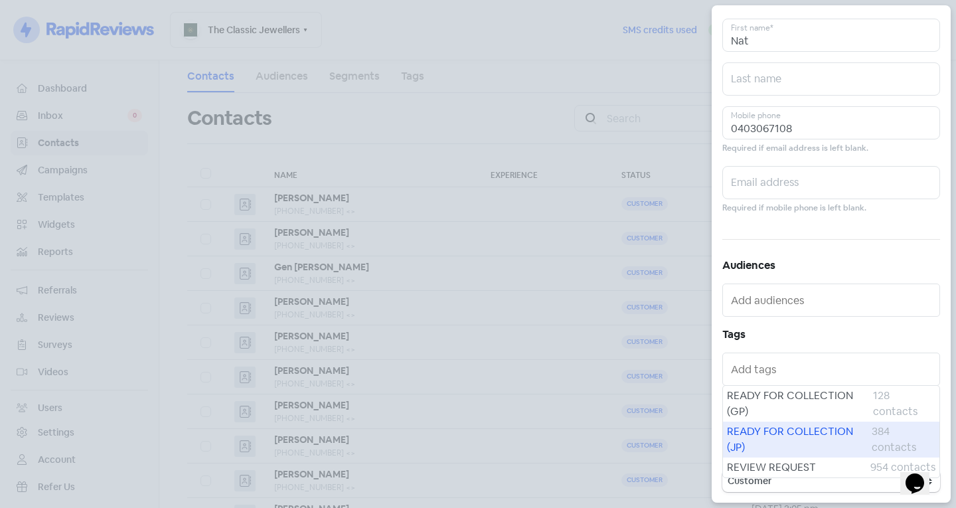
click at [770, 444] on span "READY FOR COLLECTION (JP)" at bounding box center [799, 440] width 145 height 32
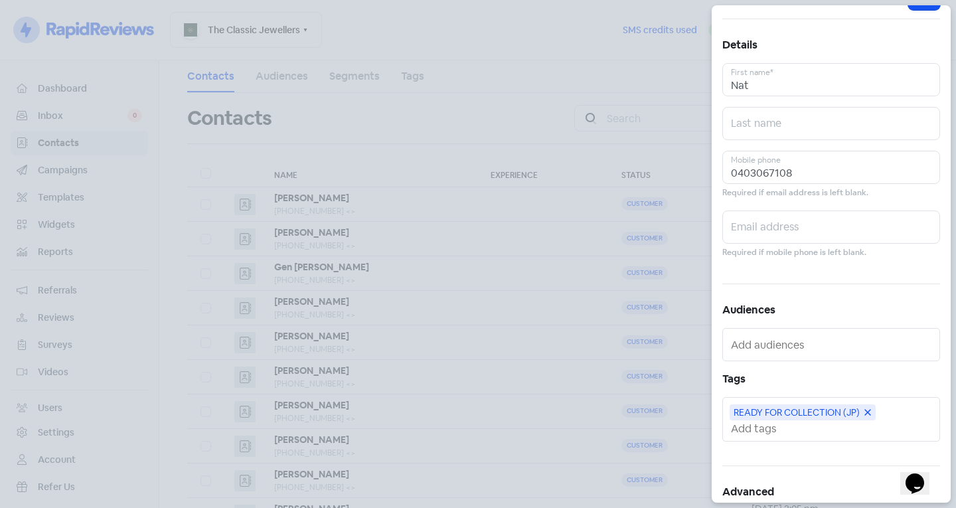
scroll to position [0, 0]
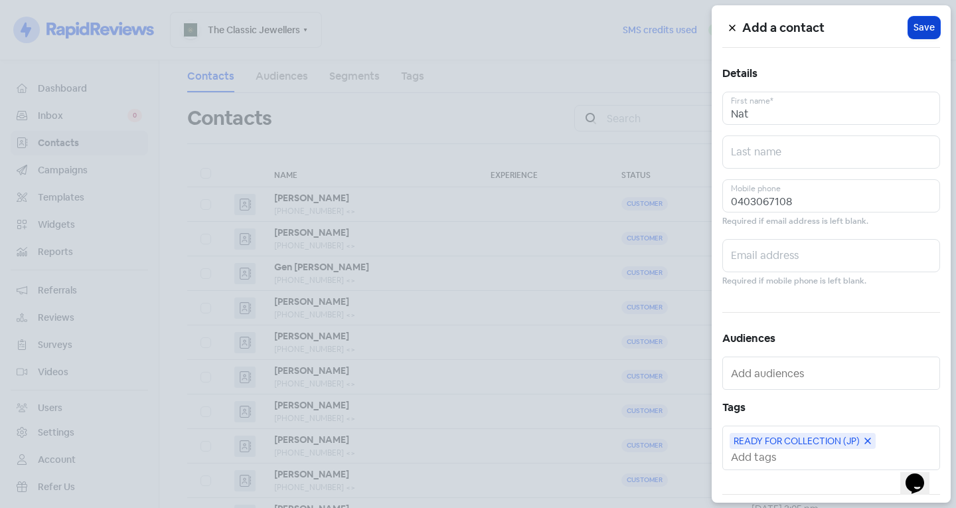
click at [920, 28] on span "Save" at bounding box center [924, 28] width 21 height 14
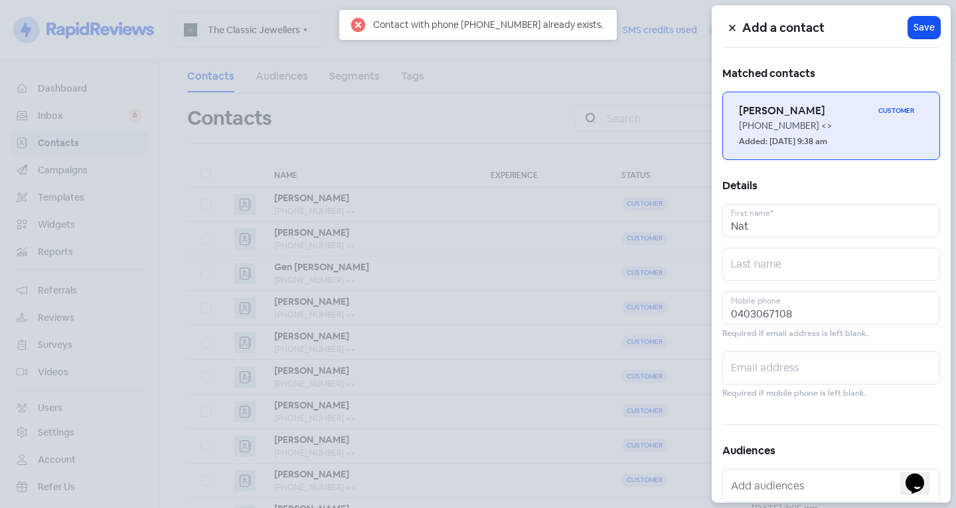
click at [799, 121] on div "[PHONE_NUMBER] <>" at bounding box center [831, 126] width 185 height 14
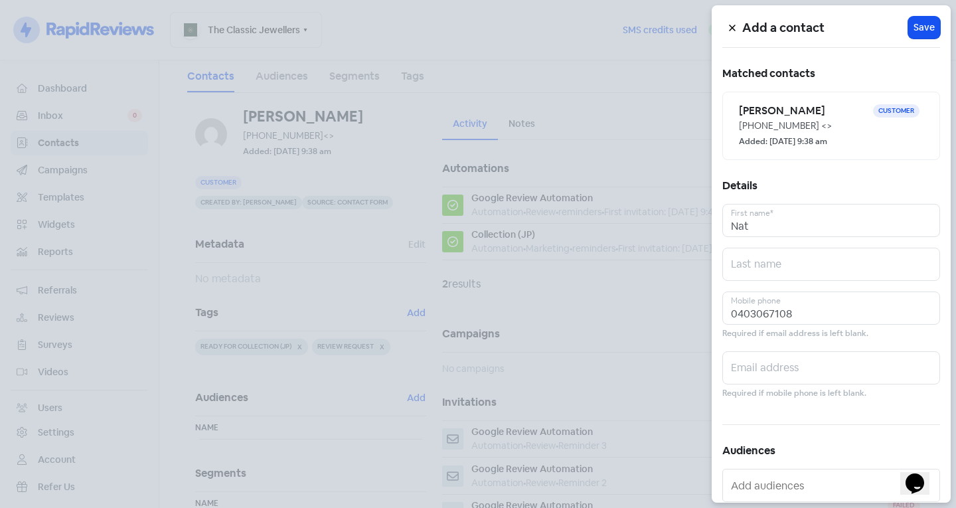
click at [728, 26] on icon at bounding box center [732, 28] width 8 height 8
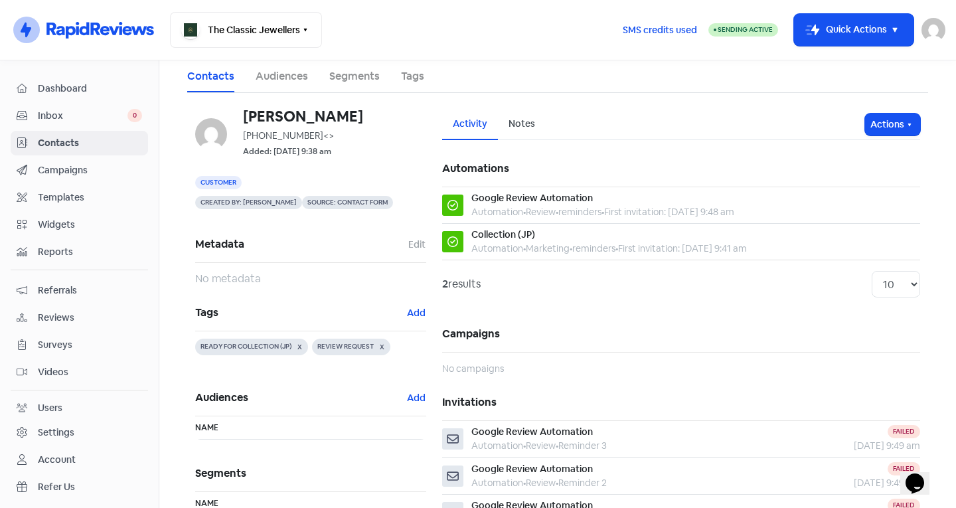
click at [728, 104] on div "[PERSON_NAME] [PHONE_NUMBER] <> Added: [DATE] 9:38 am Customer Created by: [PER…" at bounding box center [557, 389] width 741 height 592
click at [116, 137] on span "Contacts" at bounding box center [90, 143] width 104 height 14
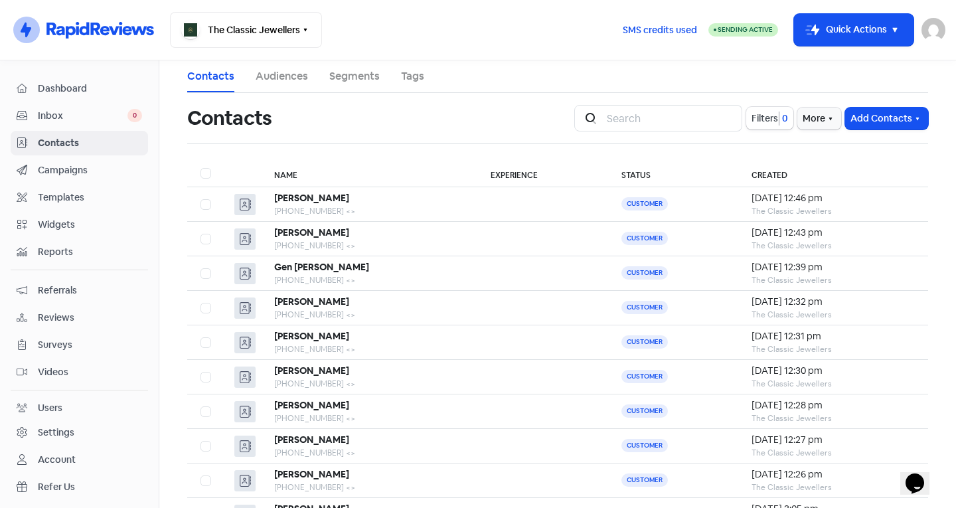
click at [54, 104] on link "Inbox 0" at bounding box center [79, 116] width 137 height 25
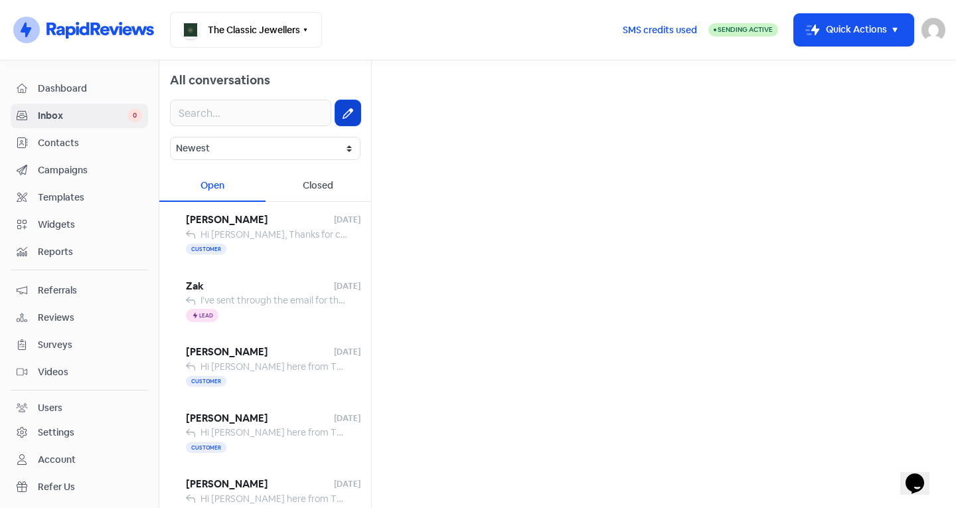
click at [343, 116] on icon at bounding box center [348, 113] width 11 height 11
click at [66, 146] on span "Contacts" at bounding box center [90, 143] width 104 height 14
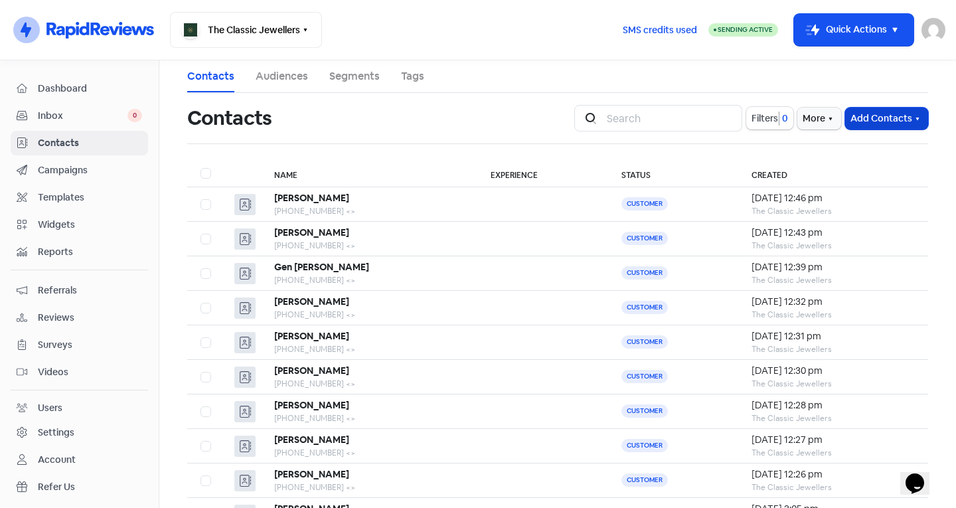
click at [867, 108] on button "Add Contacts" at bounding box center [886, 119] width 83 height 22
click at [843, 145] on button "Add a contact" at bounding box center [871, 147] width 113 height 27
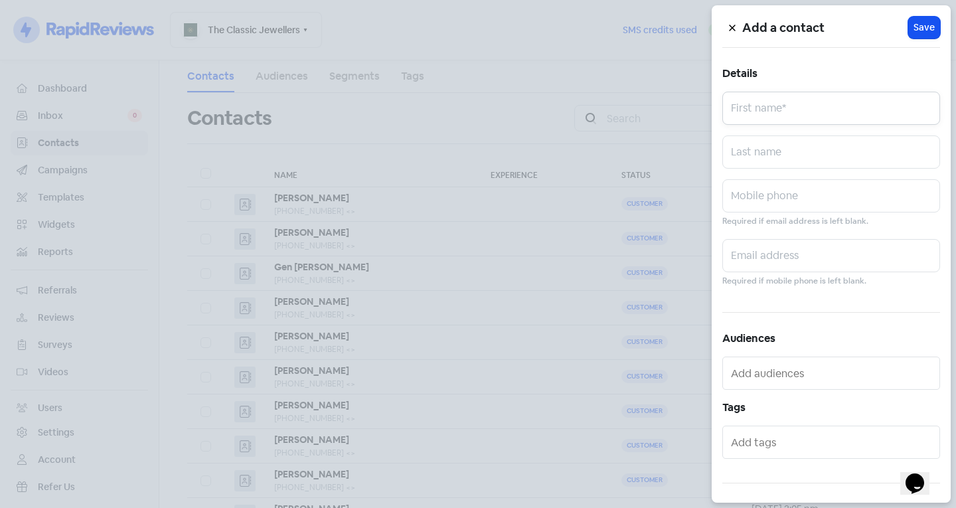
click at [807, 110] on input "text" at bounding box center [831, 108] width 218 height 33
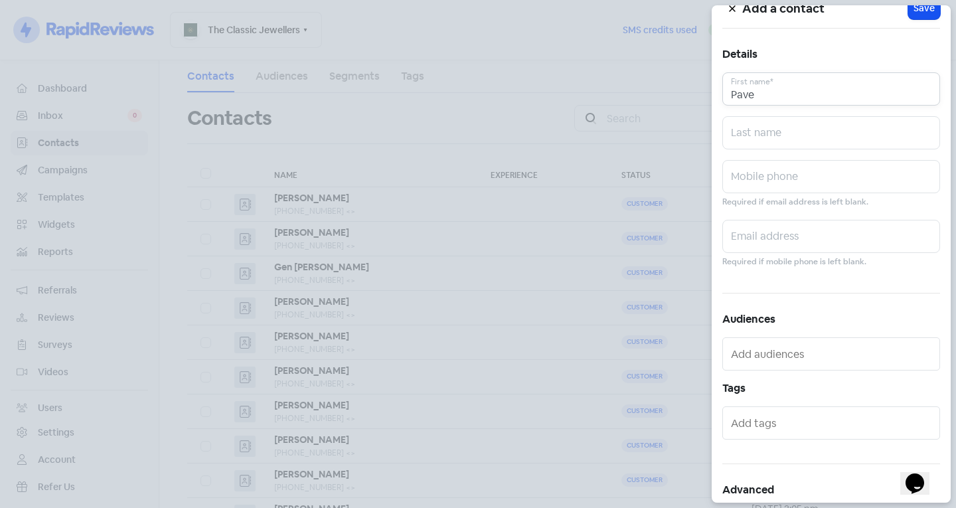
scroll to position [19, 0]
type input "Pave"
click at [776, 177] on input "text" at bounding box center [831, 177] width 218 height 33
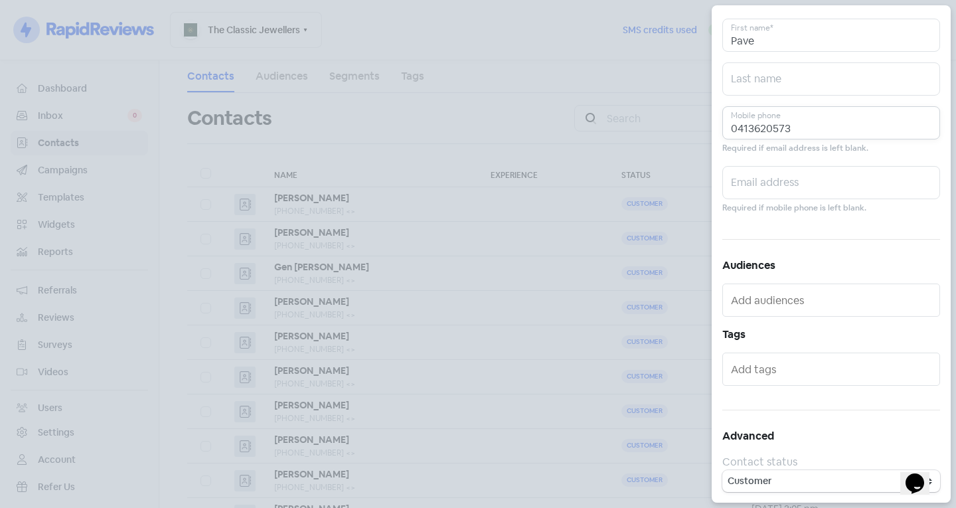
scroll to position [0, 0]
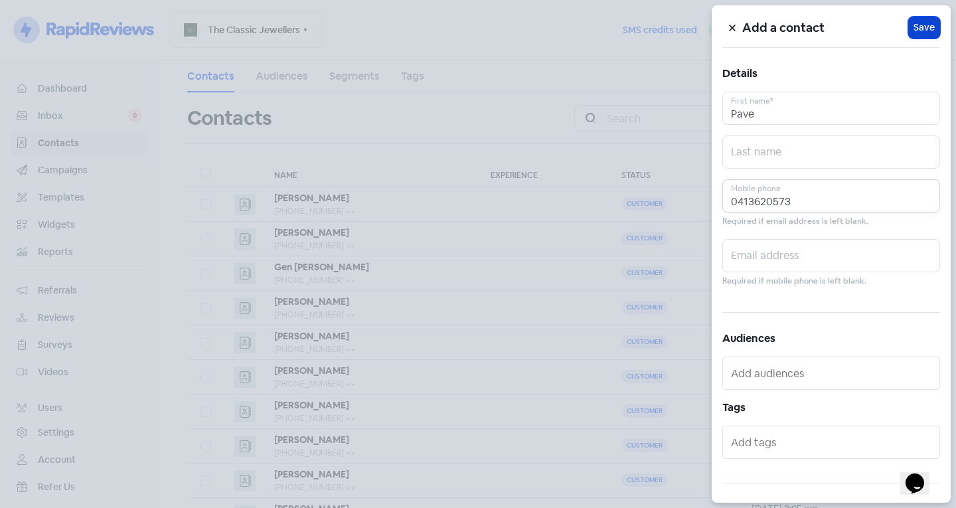
type input "0413620573"
click at [921, 27] on span "Save" at bounding box center [924, 28] width 21 height 14
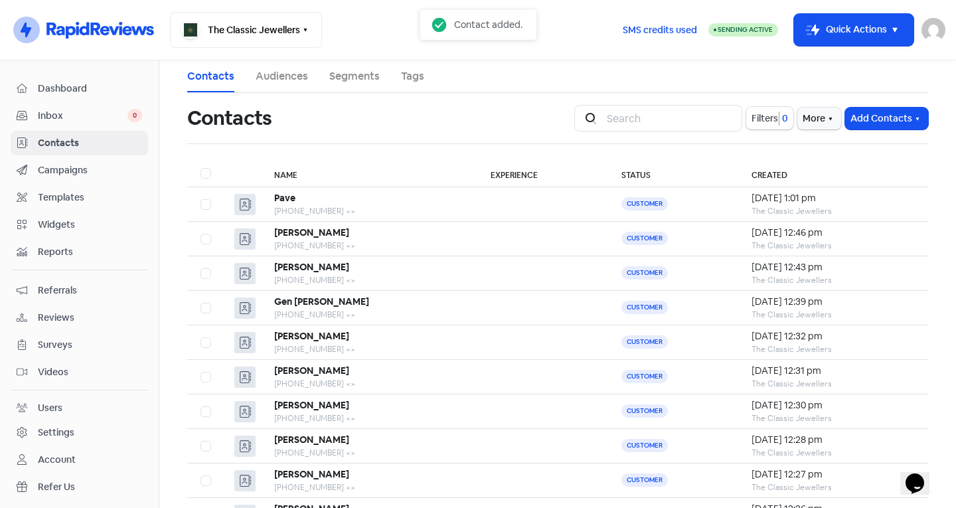
click at [79, 119] on span "Inbox" at bounding box center [83, 116] width 90 height 14
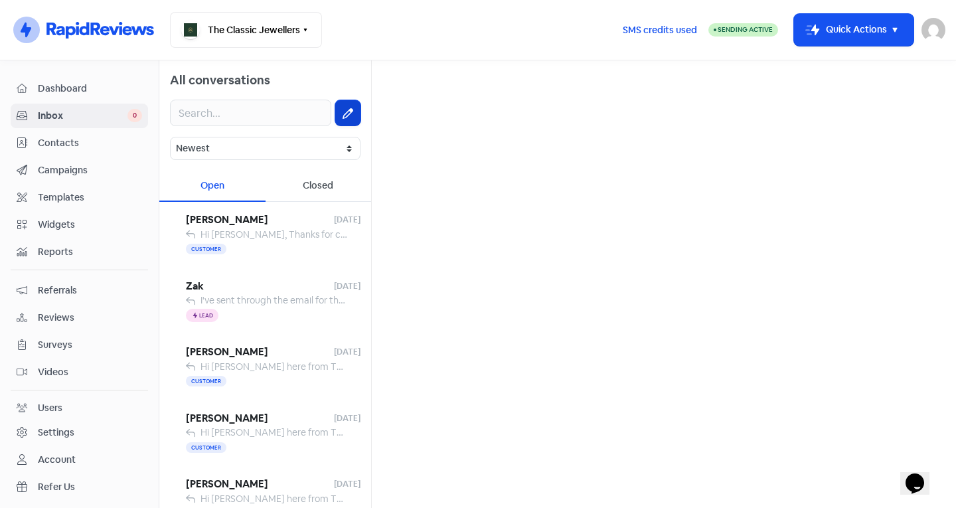
click at [341, 122] on button at bounding box center [347, 112] width 25 height 25
click at [343, 108] on icon at bounding box center [348, 113] width 11 height 11
click at [424, 80] on input "text" at bounding box center [663, 84] width 563 height 27
type input "p"
click at [335, 118] on button at bounding box center [347, 112] width 25 height 25
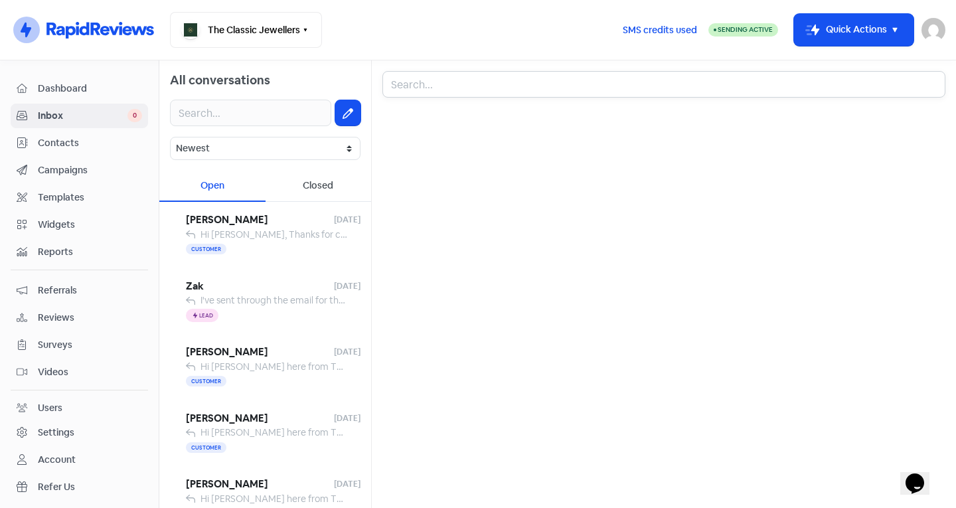
click at [405, 78] on input "text" at bounding box center [663, 84] width 563 height 27
type input "pave"
click at [444, 134] on div "Pave" at bounding box center [664, 128] width 541 height 16
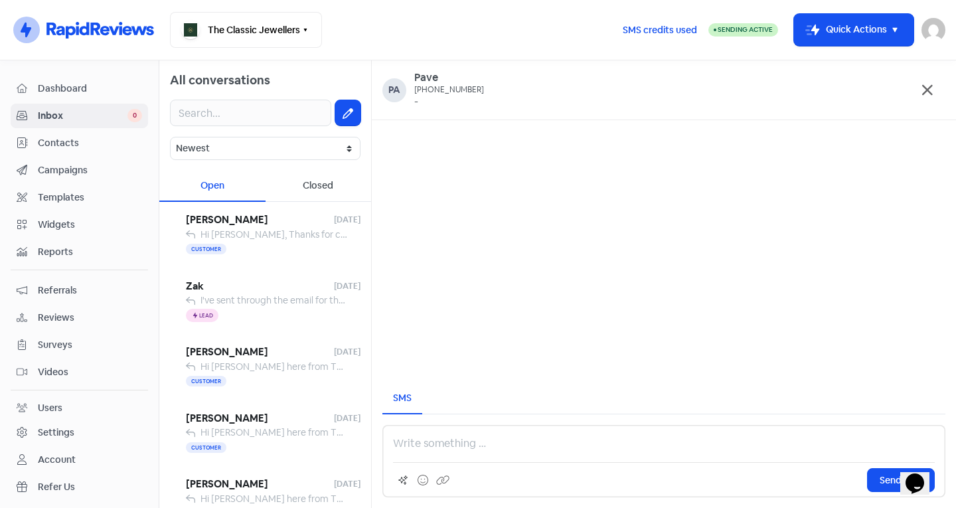
click at [420, 446] on p at bounding box center [664, 444] width 542 height 16
click at [286, 244] on div "Customer" at bounding box center [273, 250] width 175 height 16
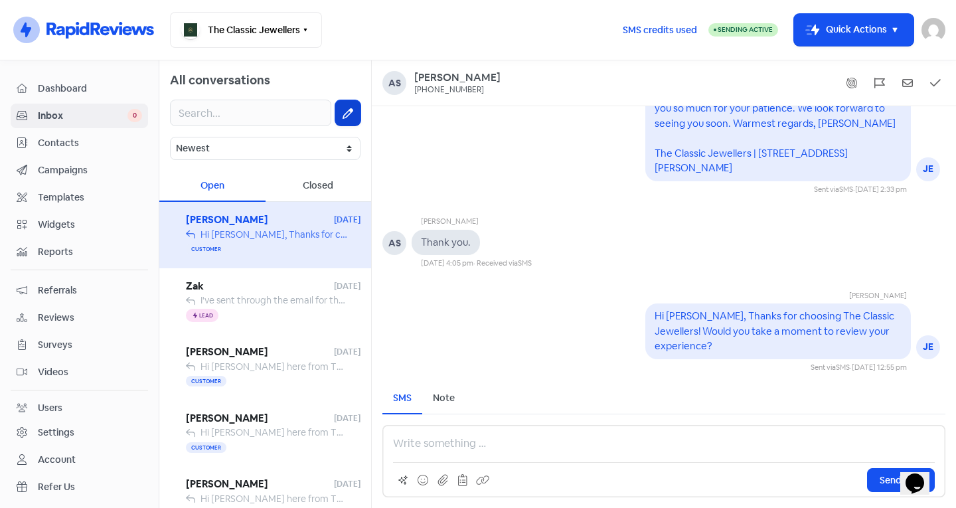
click at [343, 112] on icon at bounding box center [348, 113] width 11 height 11
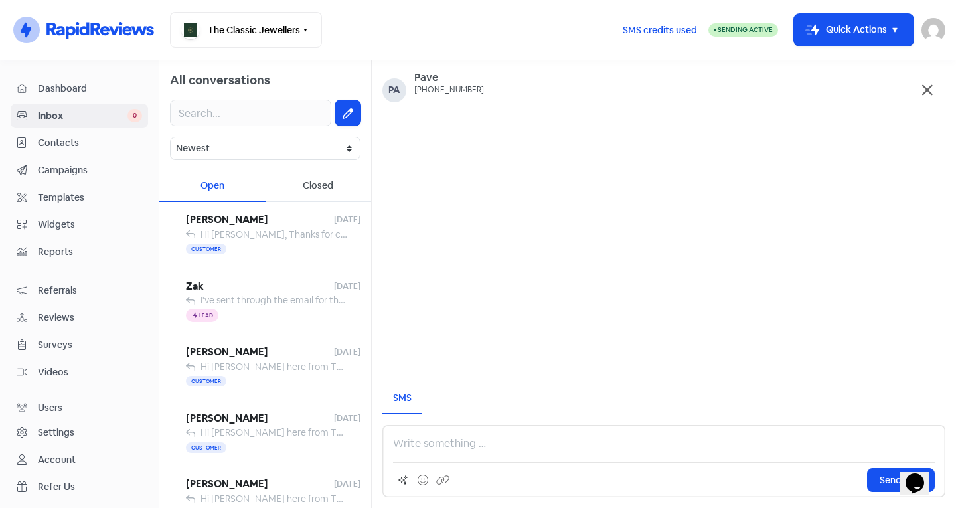
click at [485, 444] on p at bounding box center [664, 444] width 542 height 16
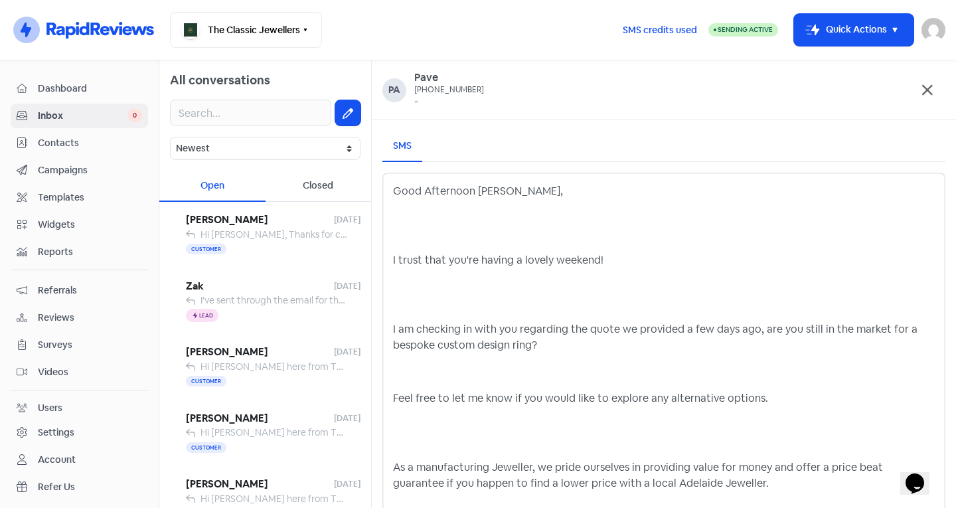
click at [467, 243] on div "Good Afternoon [PERSON_NAME], I trust that you're having a lovely weekend! I am…" at bounding box center [664, 427] width 542 height 489
click at [391, 258] on div "Good Afternoon [PERSON_NAME], I trust that you're having a lovely weekend! I am…" at bounding box center [663, 445] width 563 height 545
click at [394, 260] on p "I trust that you're having a lovely weekend!" at bounding box center [664, 260] width 542 height 16
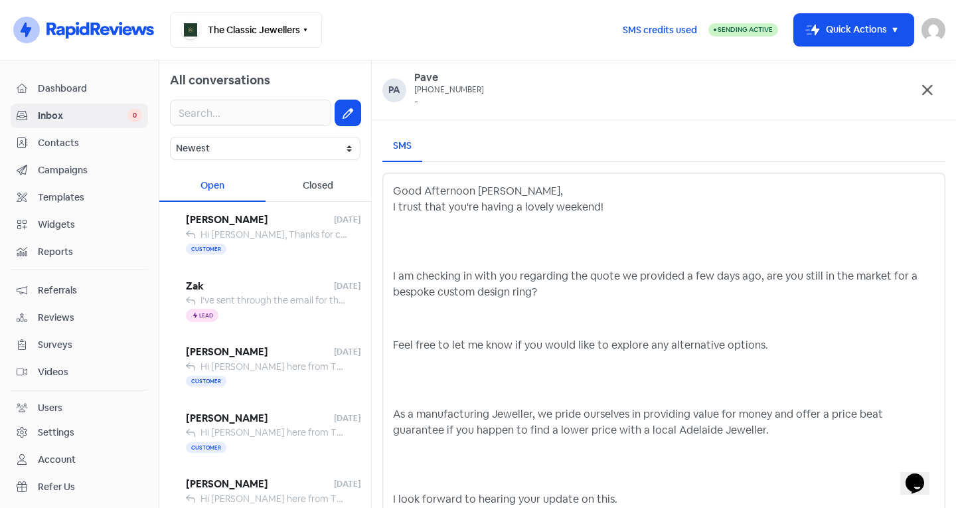
click at [394, 274] on p "I am checking in with you regarding the quote we provided a few days ago, are y…" at bounding box center [664, 284] width 542 height 32
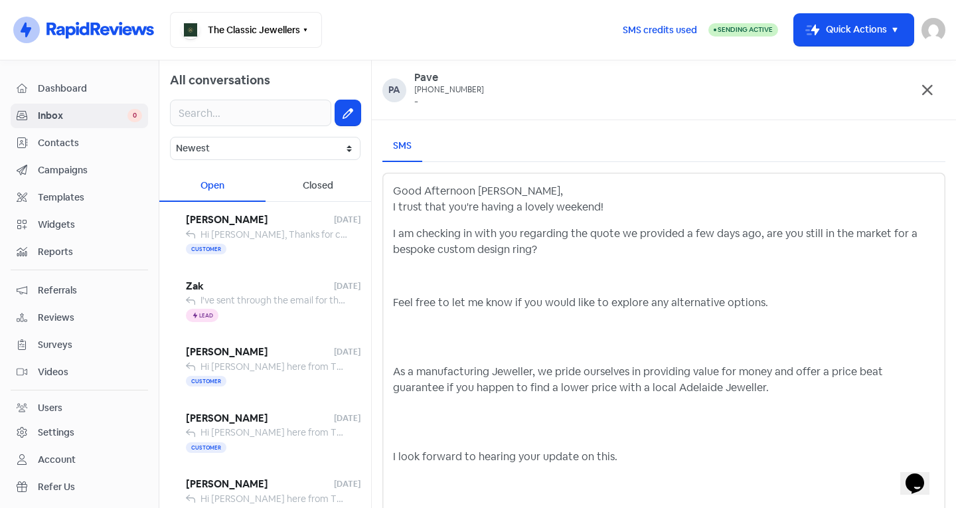
click at [393, 303] on p "Feel free to let me know if you would like to explore any alternative options." at bounding box center [664, 303] width 542 height 16
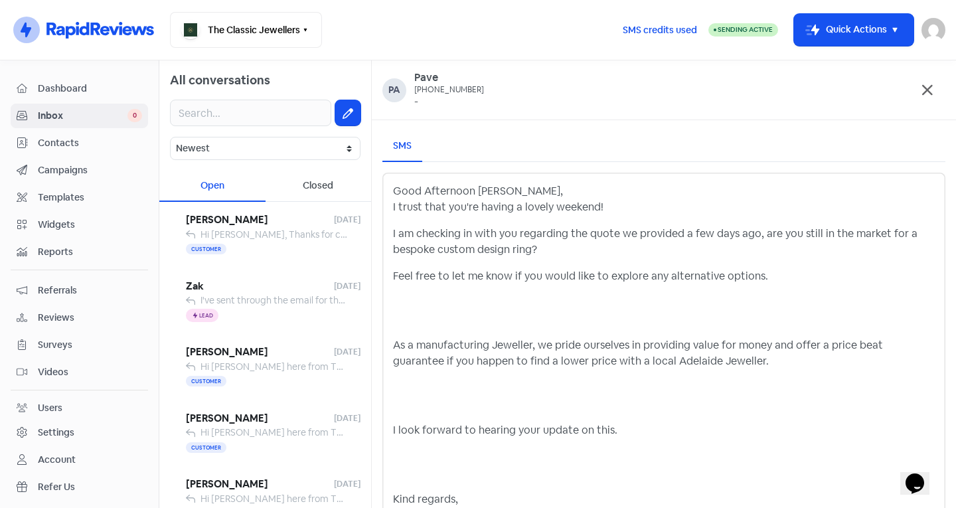
click at [394, 349] on p "As a manufacturing Jeweller, we pride ourselves in providing value for money an…" at bounding box center [664, 353] width 542 height 32
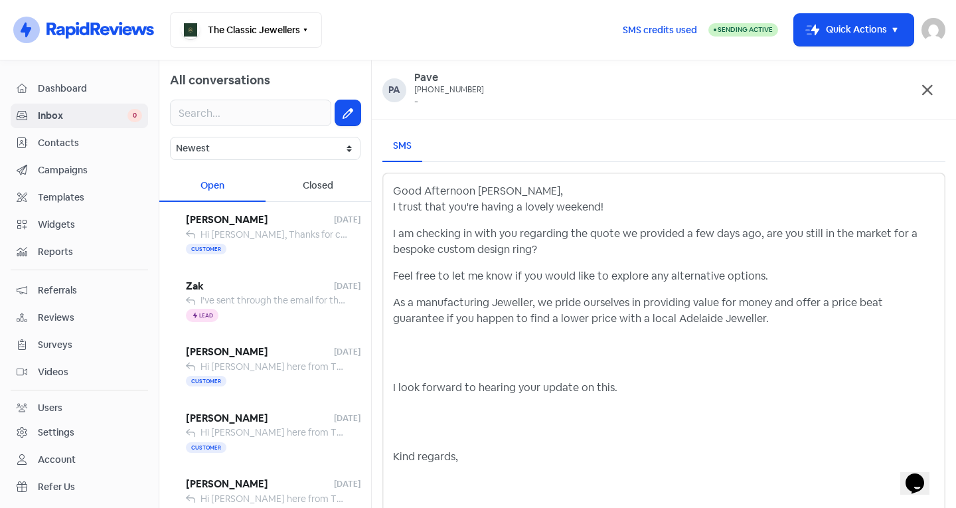
click at [396, 272] on p "Feel free to let me know if you would like to explore any alternative options." at bounding box center [664, 276] width 542 height 16
click at [393, 387] on p "I look forward to hearing your update on this." at bounding box center [664, 388] width 542 height 16
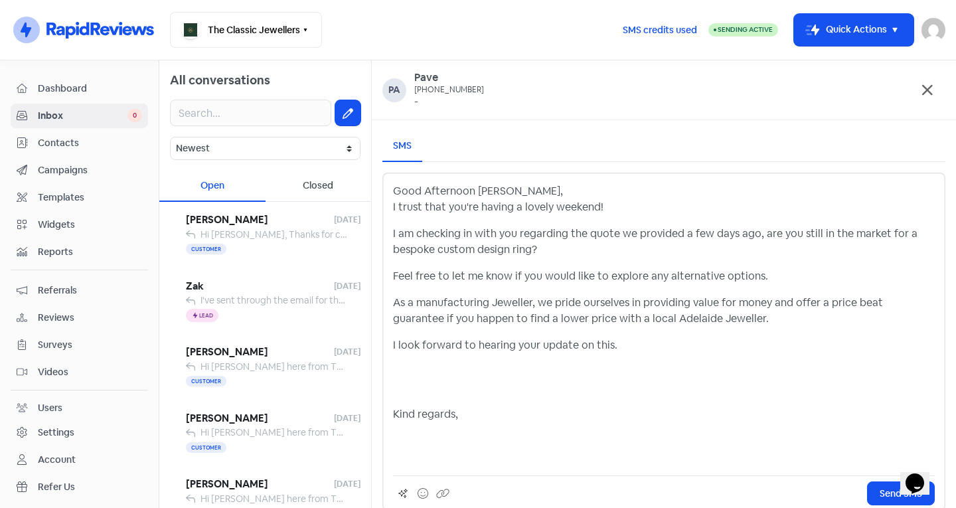
click at [394, 412] on p "Kind regards," at bounding box center [664, 414] width 542 height 16
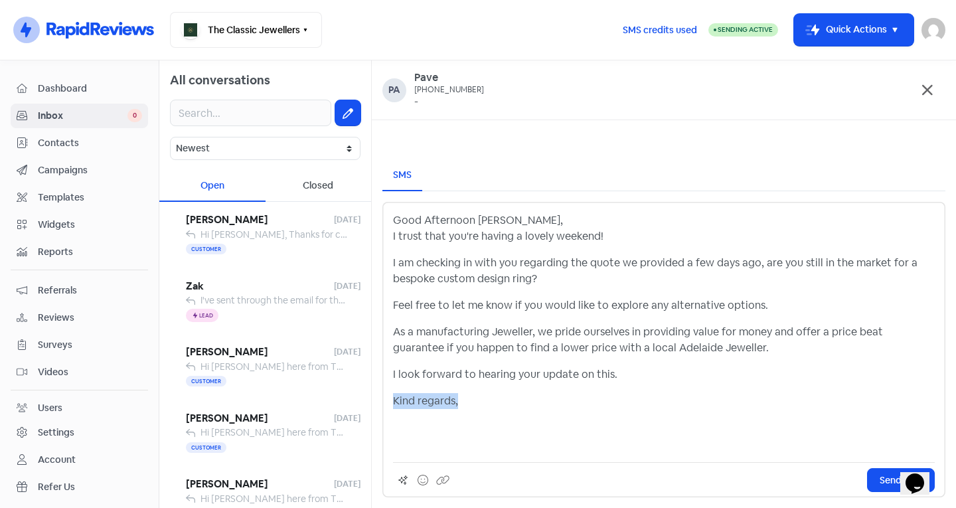
drag, startPoint x: 479, startPoint y: 403, endPoint x: 392, endPoint y: 396, distance: 87.3
click at [392, 396] on div "Good Afternoon [PERSON_NAME], I trust that you're having a lovely weekend! I am…" at bounding box center [663, 350] width 563 height 296
click at [457, 418] on div "Good Afternoon [PERSON_NAME], I trust that you're having a lovely weekend! I am…" at bounding box center [664, 331] width 542 height 239
drag, startPoint x: 519, startPoint y: 224, endPoint x: 386, endPoint y: 212, distance: 132.6
click at [386, 212] on div "Good Afternoon [PERSON_NAME], I trust that you're having a lovely weekend! I am…" at bounding box center [663, 350] width 563 height 296
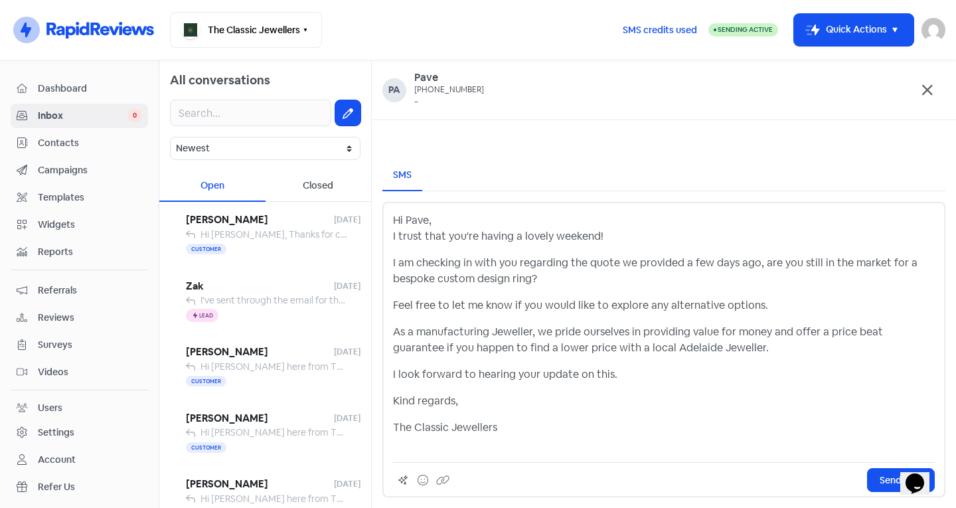
click at [503, 294] on div "Hi Pave, I trust that you're having a lovely weekend! I am checking in with you…" at bounding box center [664, 331] width 542 height 239
click at [594, 235] on p "Hi Pave, I trust that you're having a lovely weekend!" at bounding box center [664, 228] width 542 height 32
drag, startPoint x: 513, startPoint y: 281, endPoint x: 440, endPoint y: 278, distance: 73.1
click at [440, 278] on p "I am checking in with you regarding the quote we provided a few days ago, are y…" at bounding box center [664, 271] width 542 height 32
click at [393, 305] on p "Feel free to let me know if you would like to explore any alternative options." at bounding box center [664, 305] width 542 height 16
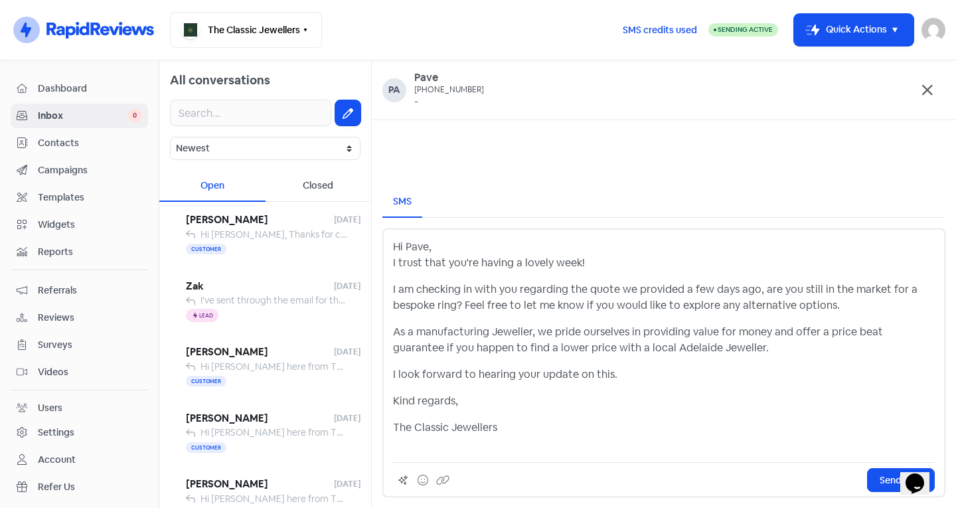
click at [396, 424] on p "The Classic Jewellers" at bounding box center [664, 436] width 542 height 32
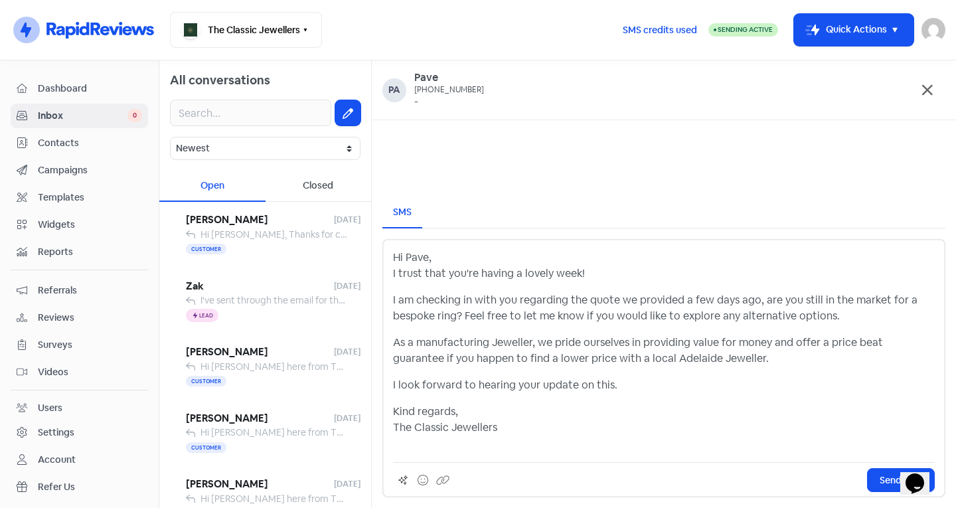
click at [514, 396] on div "Hi Pave, I trust that you're having a lovely week! I am checking in with you re…" at bounding box center [664, 351] width 542 height 202
click at [685, 362] on p "As a manufacturing Jeweller, we pride ourselves in providing value for money an…" at bounding box center [664, 351] width 542 height 32
click at [592, 420] on p "Kind regards, The Classic Jewellers" at bounding box center [664, 428] width 542 height 48
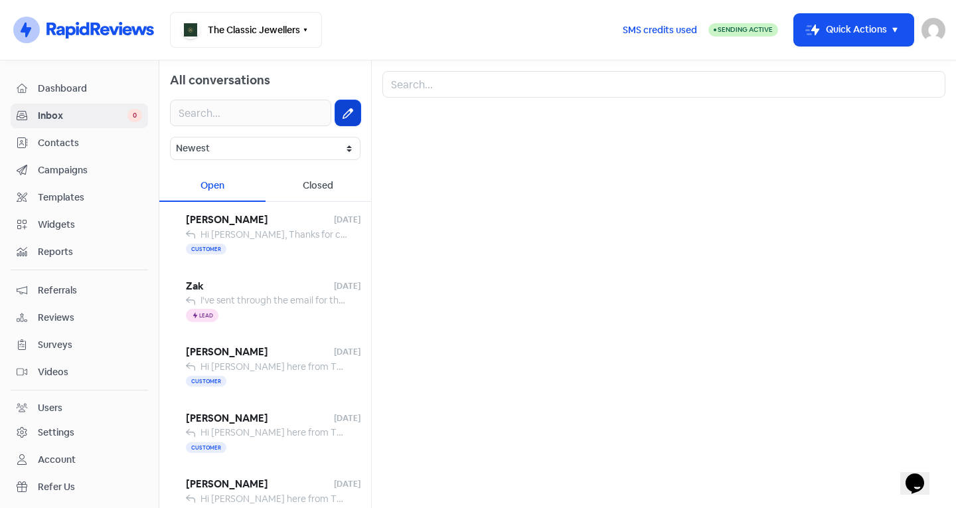
click at [343, 113] on icon at bounding box center [348, 113] width 11 height 11
click at [344, 104] on button at bounding box center [347, 112] width 25 height 25
click at [343, 112] on icon at bounding box center [348, 113] width 11 height 11
click at [477, 92] on input "text" at bounding box center [663, 84] width 563 height 27
type input "pave"
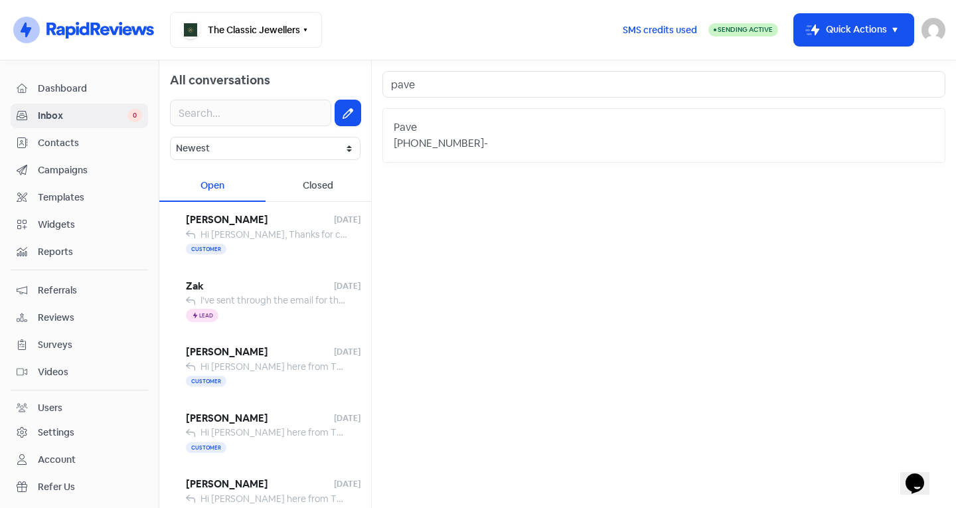
click at [489, 140] on div "+61413620573 -" at bounding box center [664, 143] width 541 height 16
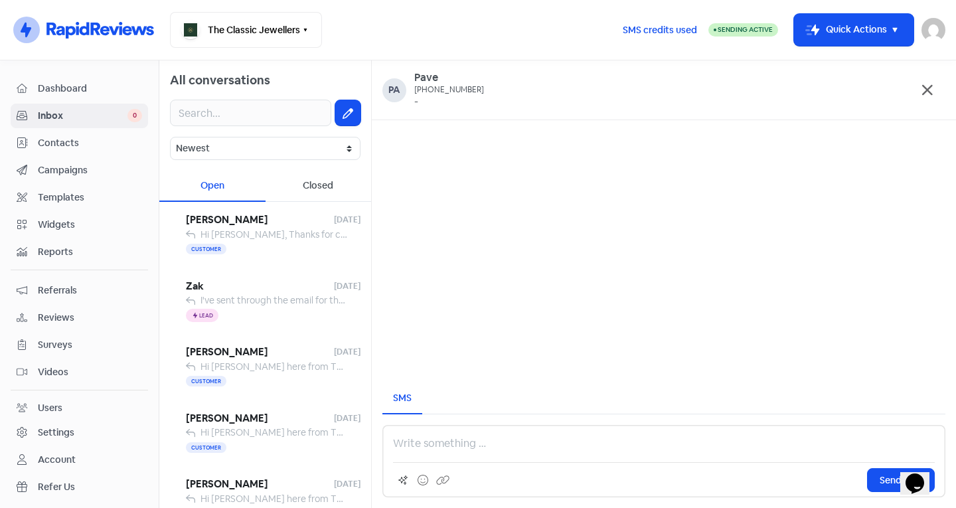
click at [430, 443] on p at bounding box center [664, 444] width 542 height 16
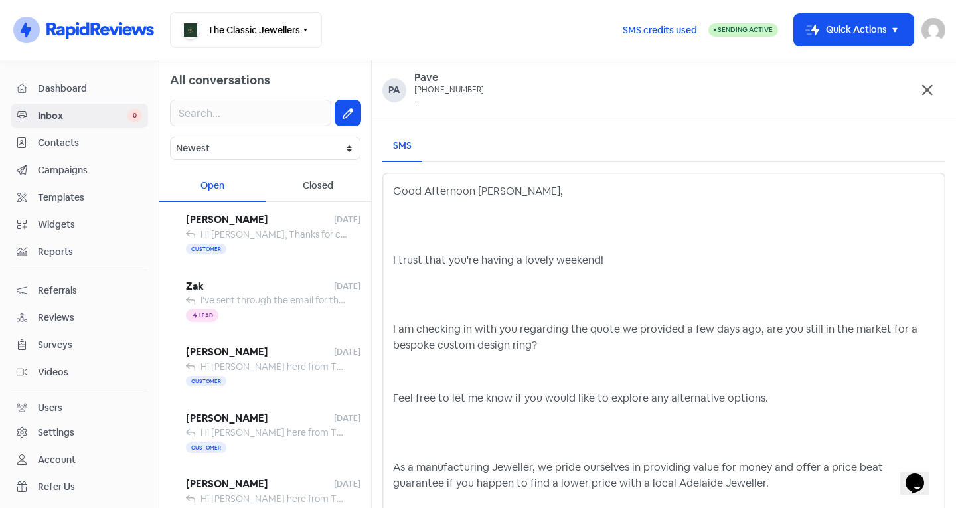
scroll to position [166, 0]
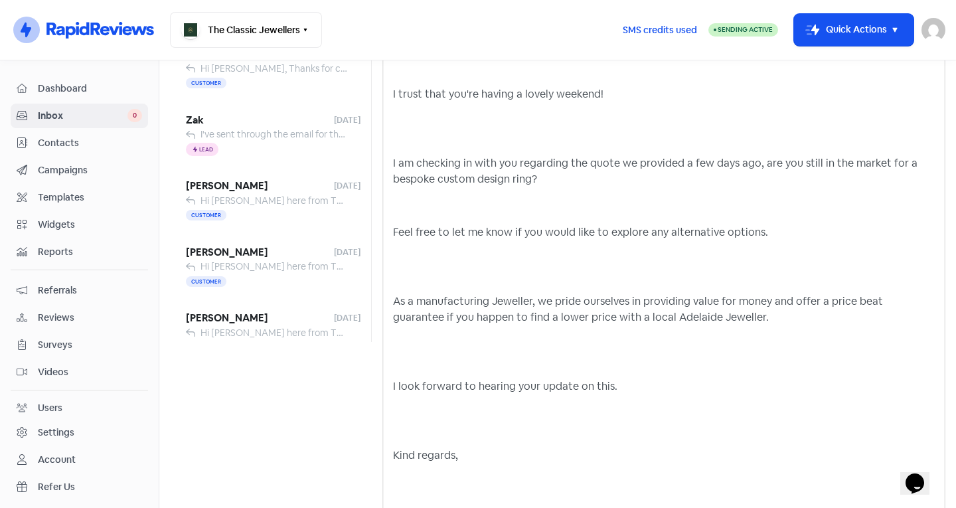
click at [410, 440] on div "Good Afternoon [PERSON_NAME], I trust that you're having a lovely weekend! I am…" at bounding box center [664, 261] width 542 height 489
click at [390, 454] on div "Good Afternoon [PERSON_NAME], I trust that you're having a lovely weekend! I am…" at bounding box center [663, 279] width 563 height 545
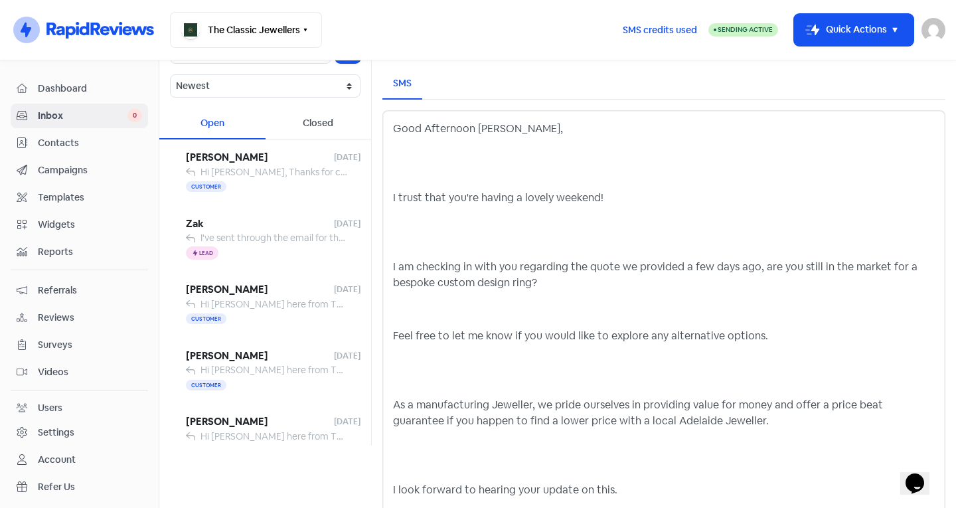
scroll to position [0, 0]
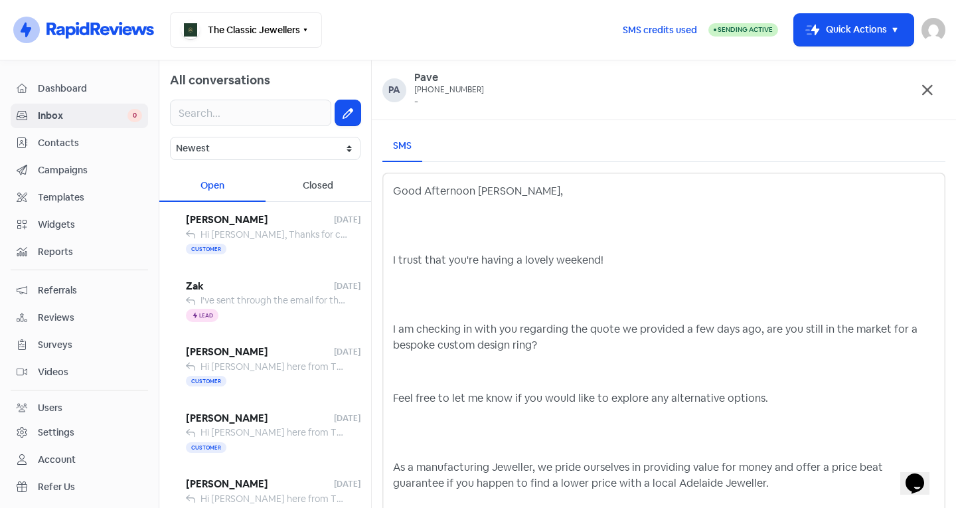
click at [396, 258] on p "I trust that you're having a lovely weekend!" at bounding box center [664, 260] width 542 height 16
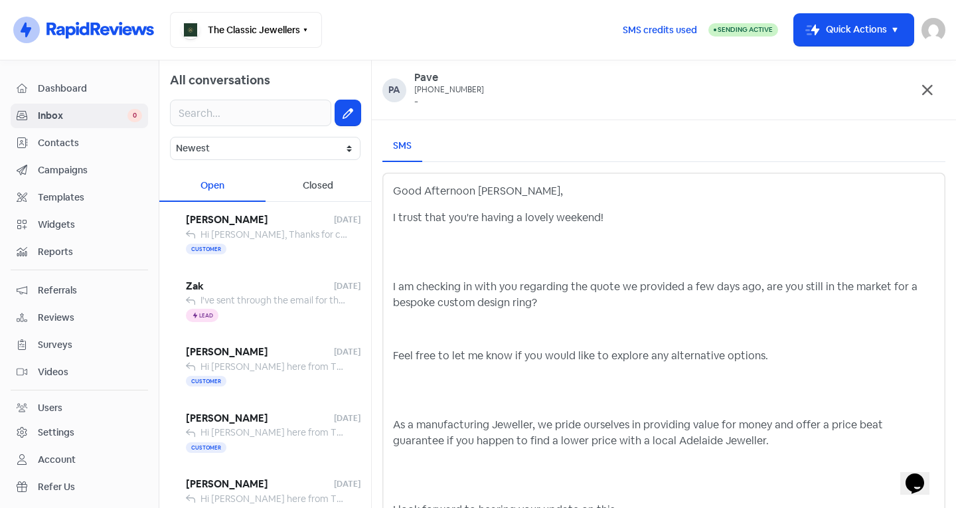
click at [391, 290] on div "Good Afternoon [PERSON_NAME], I trust that you're having a lovely weekend! I am…" at bounding box center [663, 424] width 563 height 503
click at [394, 285] on p "I am checking in with you regarding the quote we provided a few days ago, are y…" at bounding box center [664, 295] width 542 height 32
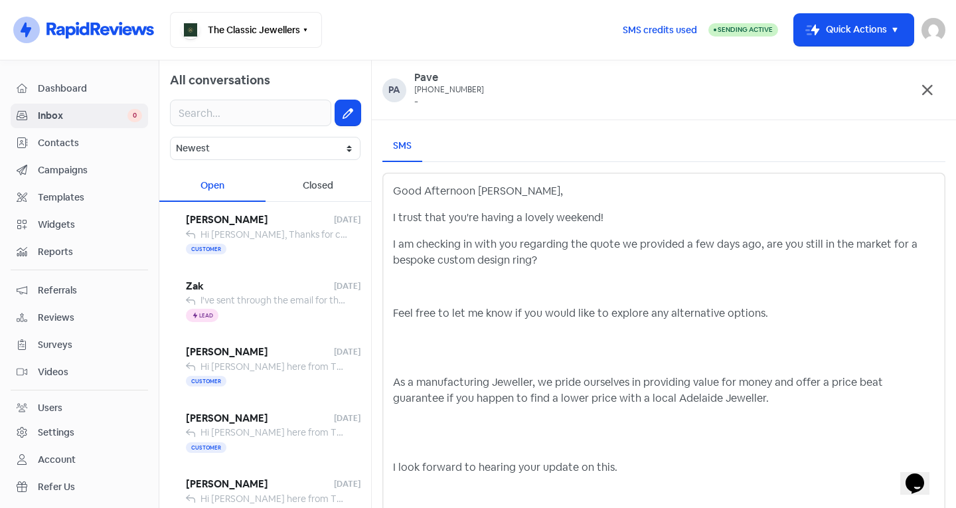
click at [394, 319] on p "Feel free to let me know if you would like to explore any alternative options." at bounding box center [664, 313] width 542 height 16
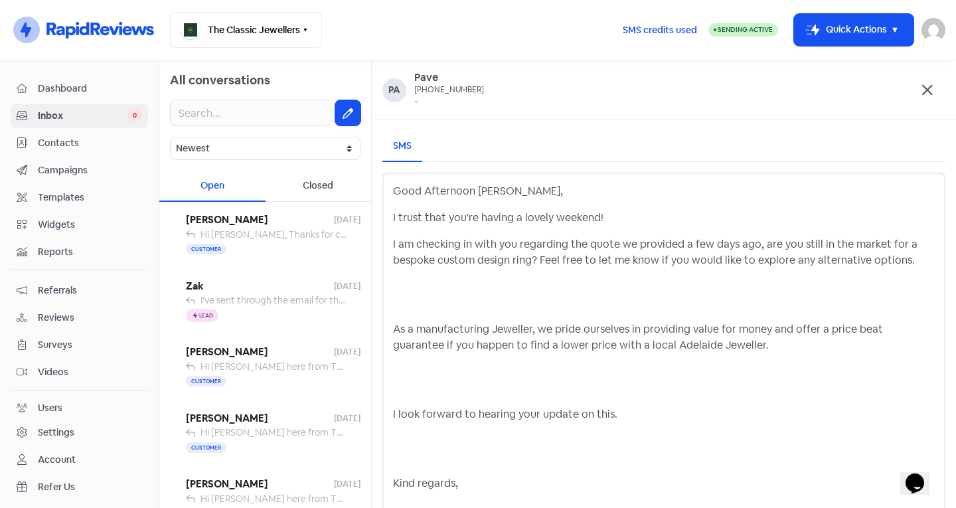
click at [396, 333] on p "As a manufacturing Jeweller, we pride ourselves in providing value for money an…" at bounding box center [664, 337] width 542 height 32
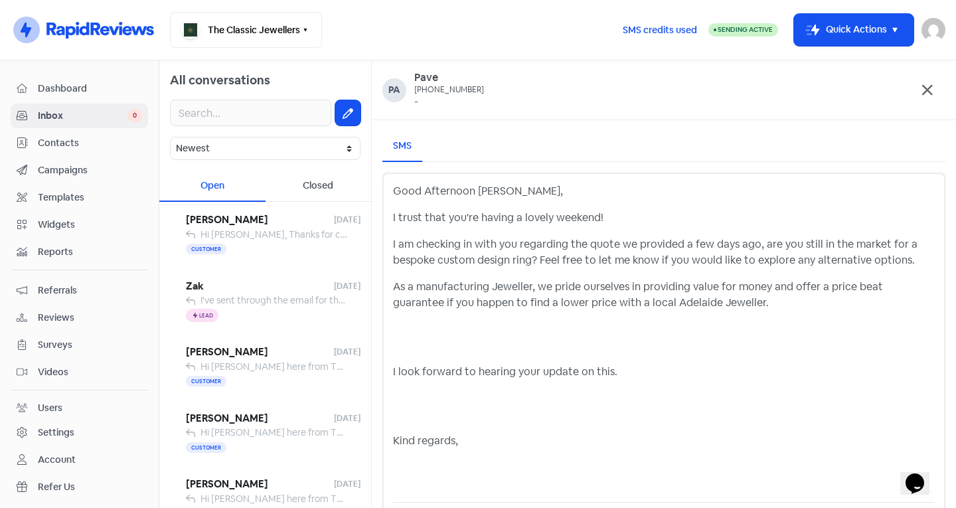
click at [391, 375] on div "Good Afternoon [PERSON_NAME], I trust that you're having a lovely weekend! I am…" at bounding box center [663, 355] width 563 height 365
click at [396, 371] on p "I look forward to hearing your update on this." at bounding box center [664, 372] width 542 height 16
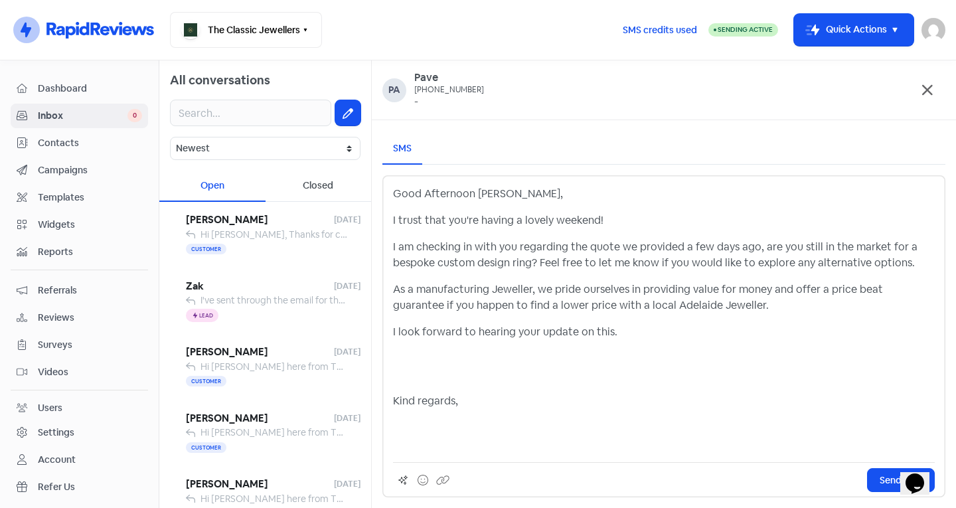
click at [393, 400] on p "Kind regards," at bounding box center [664, 401] width 542 height 16
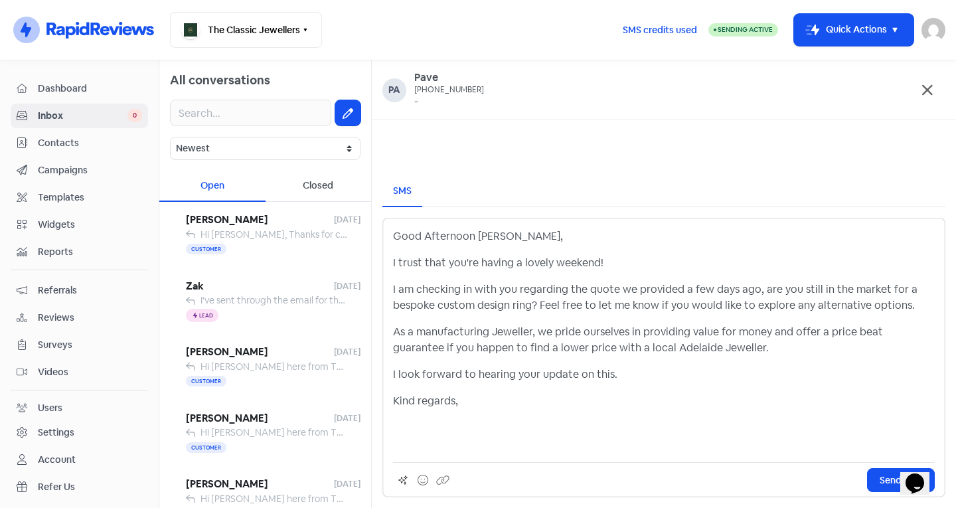
click at [475, 408] on p "Kind regards," at bounding box center [664, 401] width 542 height 16
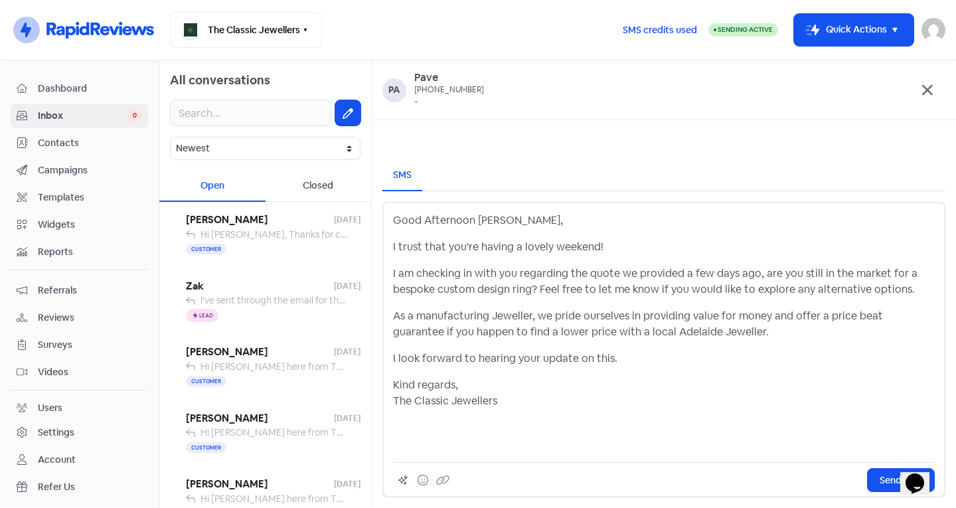
click at [509, 219] on p "Good Afternoon [PERSON_NAME]," at bounding box center [664, 220] width 542 height 16
click at [500, 430] on p at bounding box center [664, 436] width 542 height 32
click at [456, 447] on p at bounding box center [664, 436] width 542 height 32
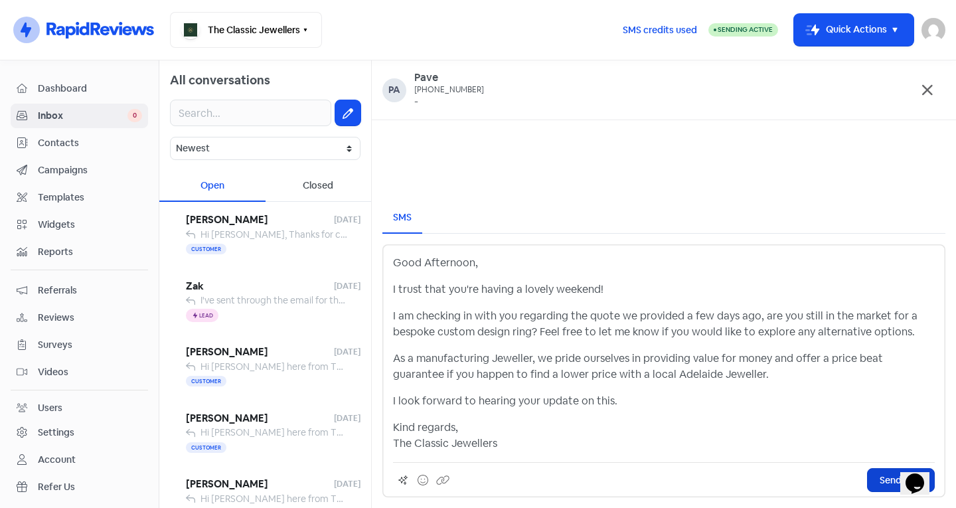
click at [880, 479] on span "Send SMS" at bounding box center [901, 480] width 42 height 14
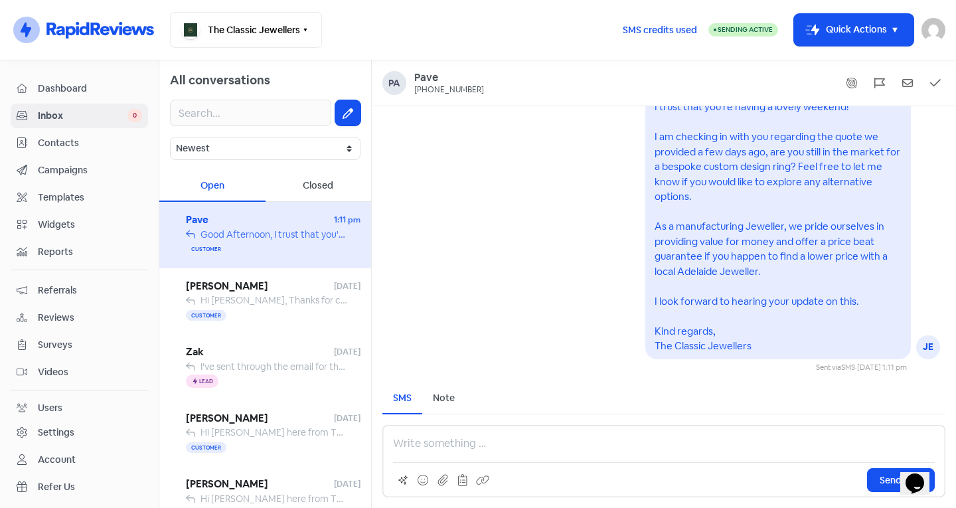
click at [80, 144] on span "Contacts" at bounding box center [90, 143] width 104 height 14
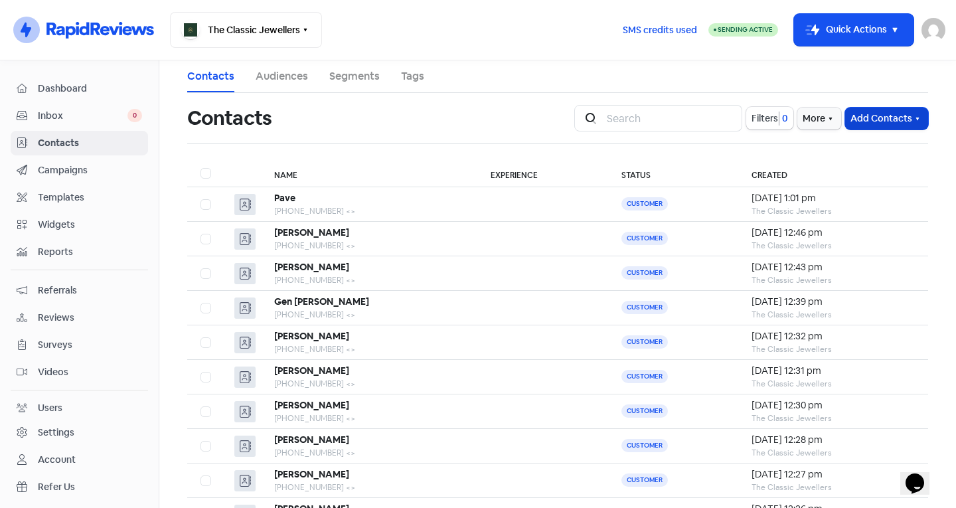
click at [849, 118] on button "Add Contacts" at bounding box center [886, 119] width 83 height 22
click at [824, 171] on button "Import contacts" at bounding box center [871, 174] width 113 height 27
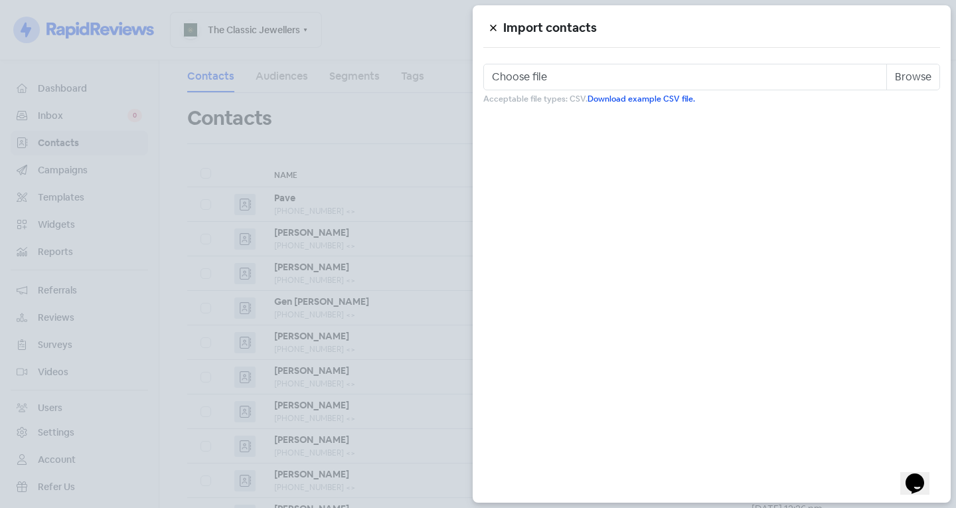
click at [493, 29] on icon at bounding box center [493, 28] width 8 height 8
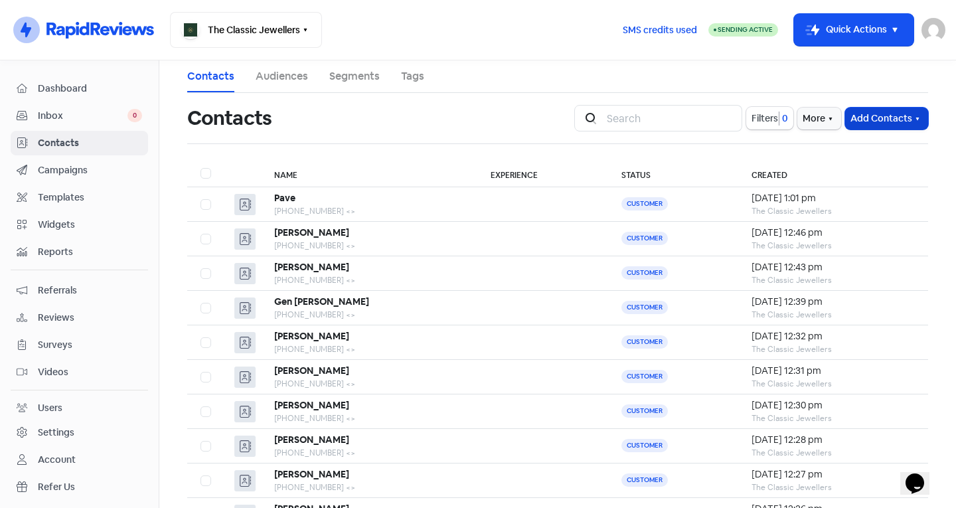
click at [875, 117] on button "Add Contacts" at bounding box center [886, 119] width 83 height 22
click at [861, 143] on button "Add a contact" at bounding box center [871, 147] width 113 height 27
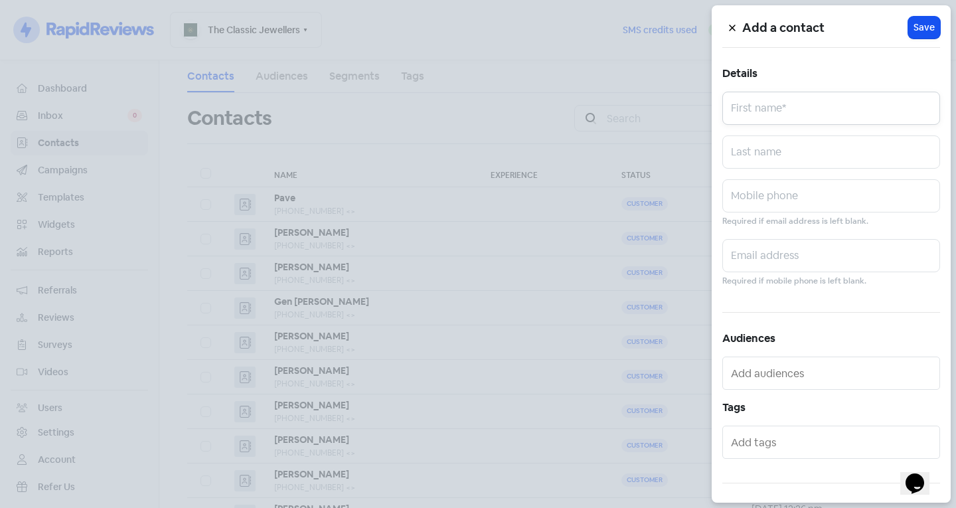
click at [812, 96] on input "text" at bounding box center [831, 108] width 218 height 33
type input "Georgia"
click at [801, 157] on input "text" at bounding box center [831, 151] width 218 height 33
click at [752, 195] on input "text" at bounding box center [831, 195] width 218 height 33
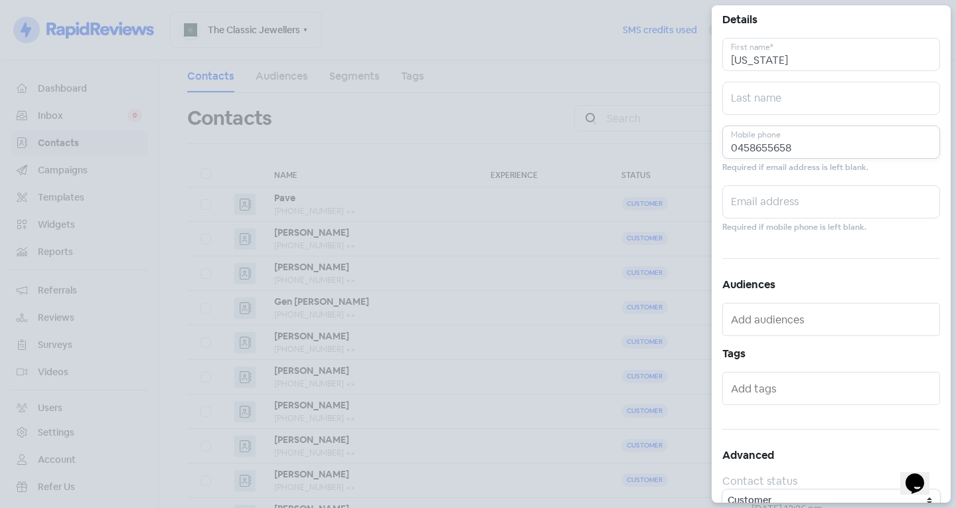
scroll to position [15, 0]
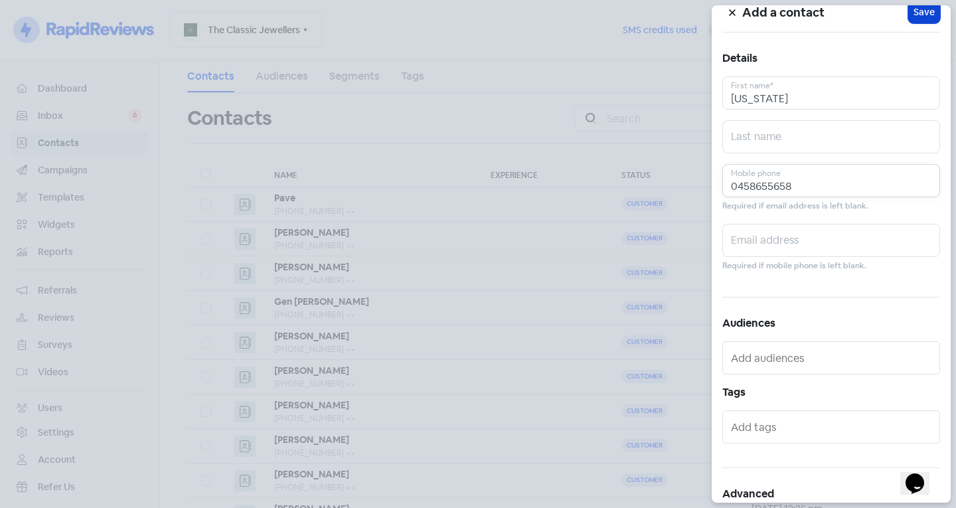
type input "0458655658"
click at [920, 12] on span "Save" at bounding box center [924, 12] width 21 height 14
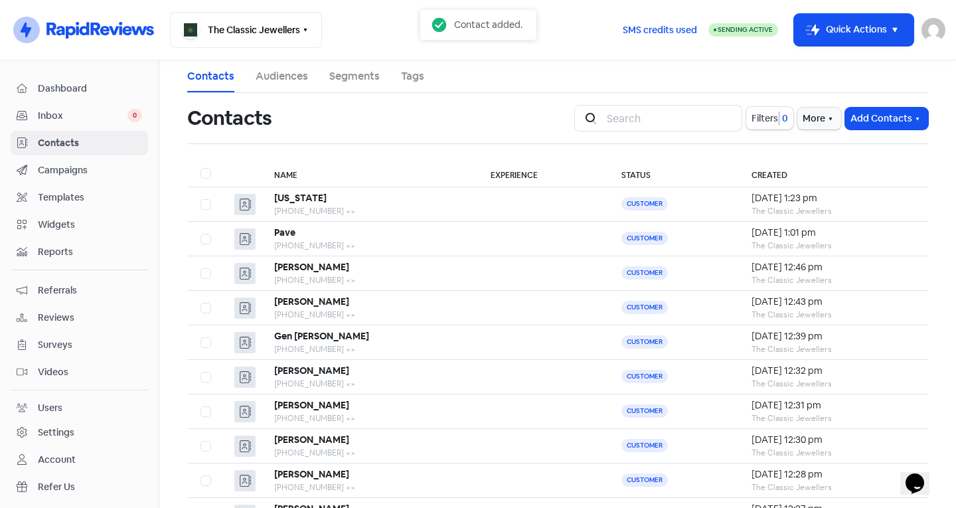
click at [102, 111] on span "Inbox" at bounding box center [83, 116] width 90 height 14
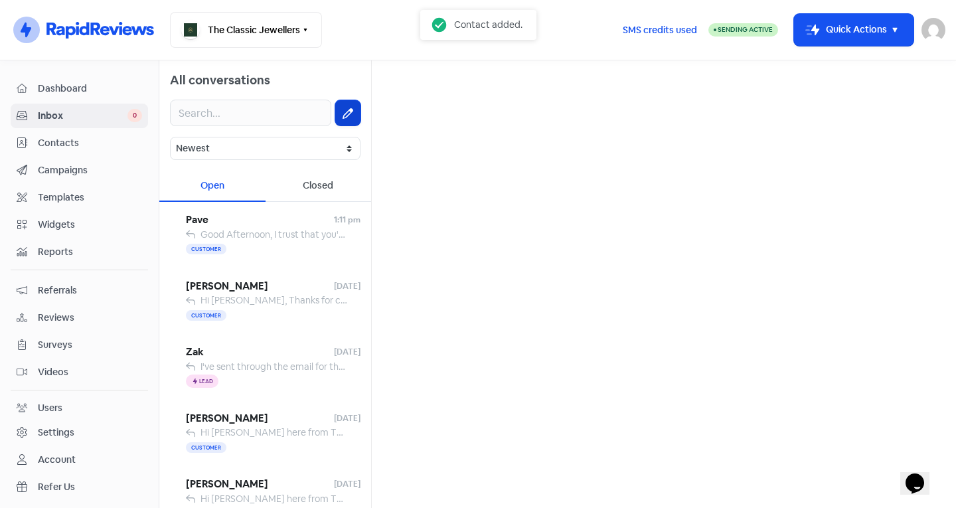
click at [343, 114] on icon at bounding box center [348, 113] width 11 height 11
click at [465, 88] on input "text" at bounding box center [663, 84] width 563 height 27
type input "G"
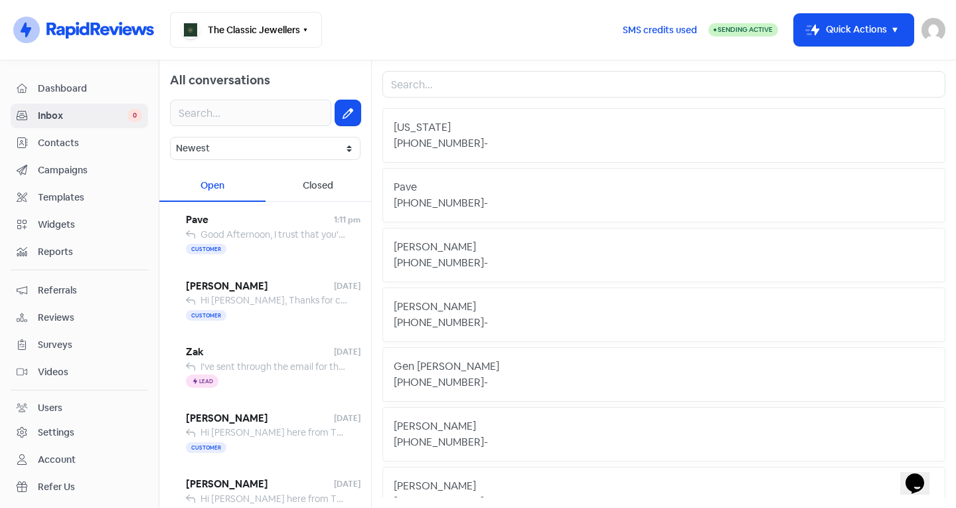
click at [479, 130] on div "Georgia" at bounding box center [664, 128] width 541 height 16
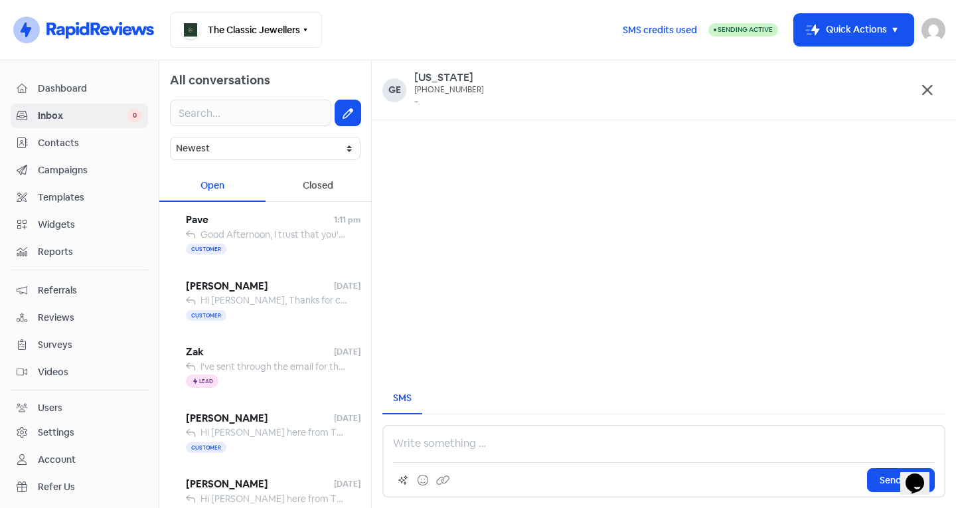
click at [428, 439] on p at bounding box center [664, 444] width 542 height 16
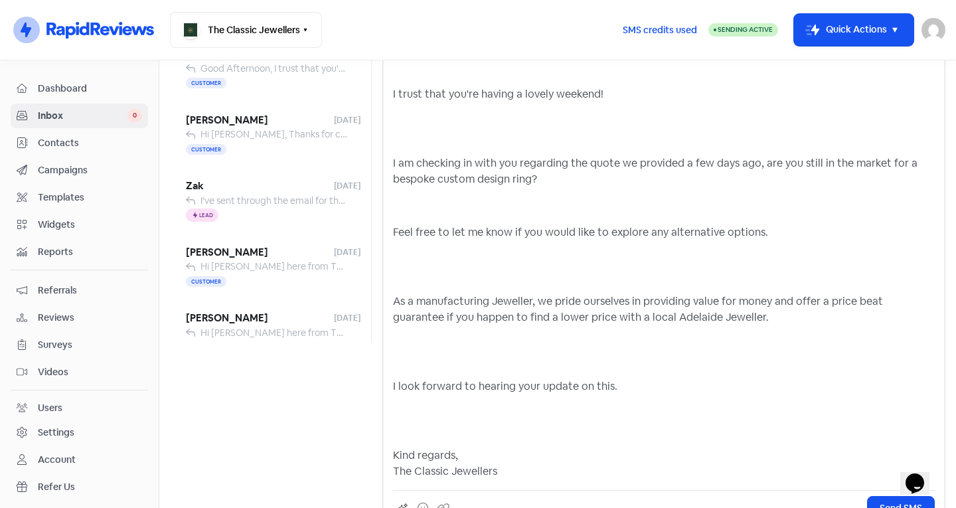
click at [394, 448] on p "Kind regards, The Classic Jewellers" at bounding box center [664, 464] width 542 height 32
click at [406, 430] on p at bounding box center [664, 421] width 542 height 32
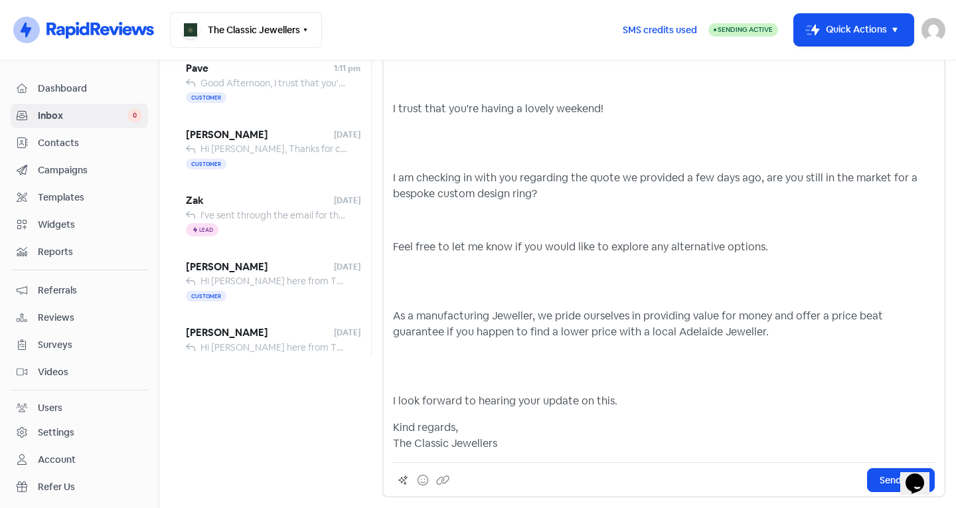
scroll to position [151, 0]
click at [422, 376] on p at bounding box center [664, 367] width 542 height 32
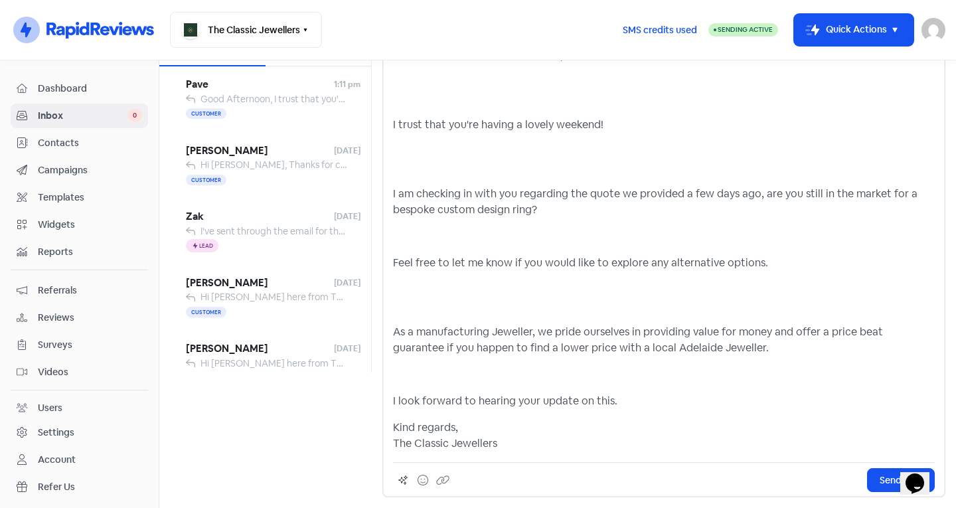
scroll to position [109, 0]
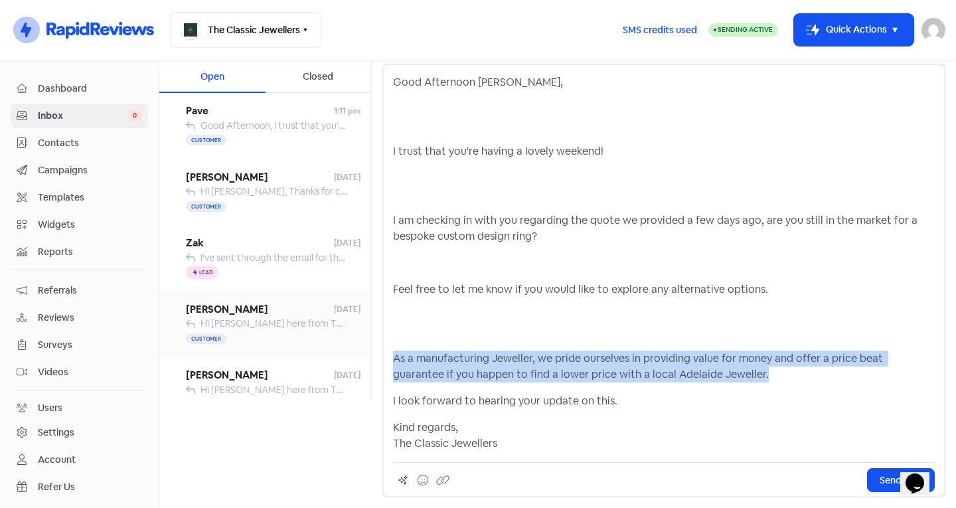
drag, startPoint x: 776, startPoint y: 381, endPoint x: 361, endPoint y: 341, distance: 417.5
click at [361, 341] on div "All conversations Newest Unread Read Flagged Unflagged Open Closed Pave 1:11 pm…" at bounding box center [557, 176] width 797 height 448
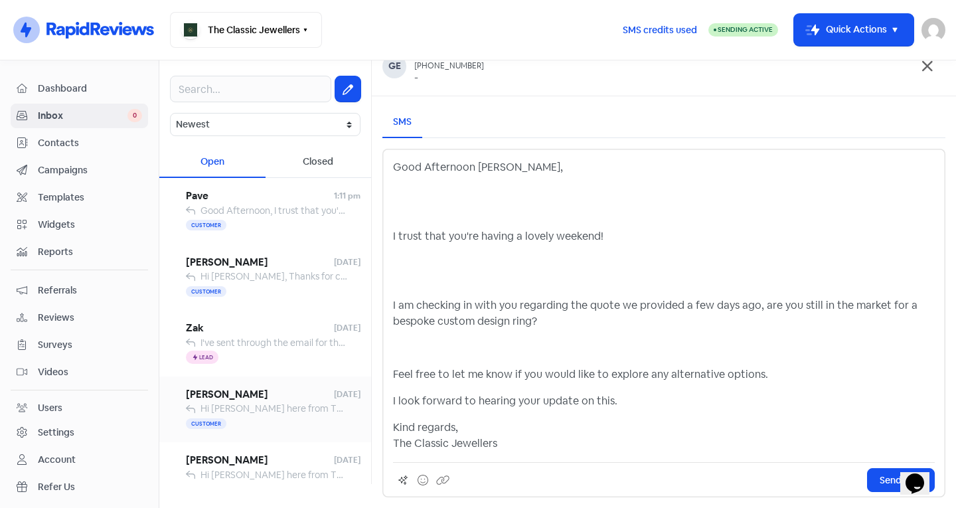
scroll to position [24, 0]
click at [392, 373] on div "Good Afternoon Stacey, I trust that you're having a lovely weekend! I am checki…" at bounding box center [663, 323] width 563 height 349
click at [393, 375] on p "Feel free to let me know if you would like to explore any alternative options." at bounding box center [664, 375] width 542 height 16
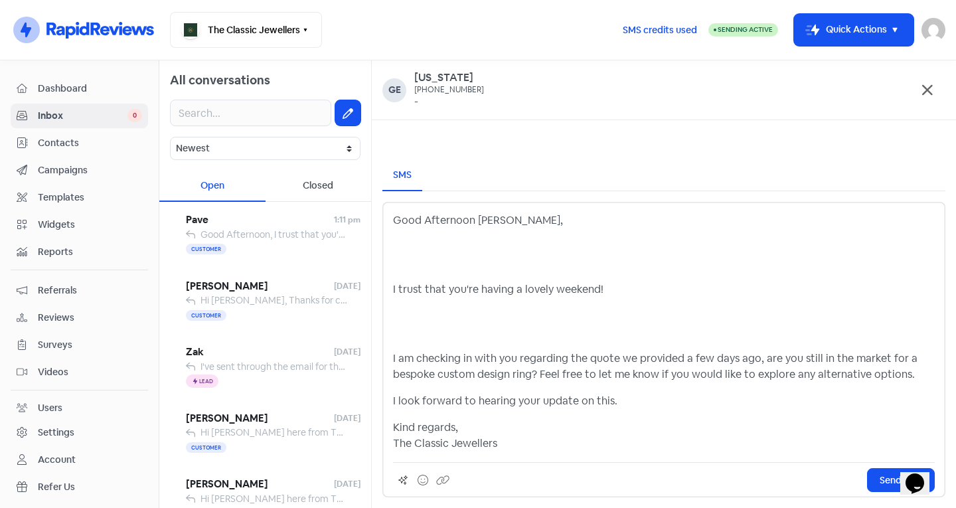
click at [507, 373] on p "I am checking in with you regarding the quote we provided a few days ago, are y…" at bounding box center [664, 367] width 542 height 32
drag, startPoint x: 513, startPoint y: 377, endPoint x: 436, endPoint y: 379, distance: 77.1
click at [436, 379] on p "I am checking in with you regarding the quote we provided a few days ago, are y…" at bounding box center [664, 367] width 542 height 32
click at [414, 339] on p at bounding box center [664, 324] width 542 height 32
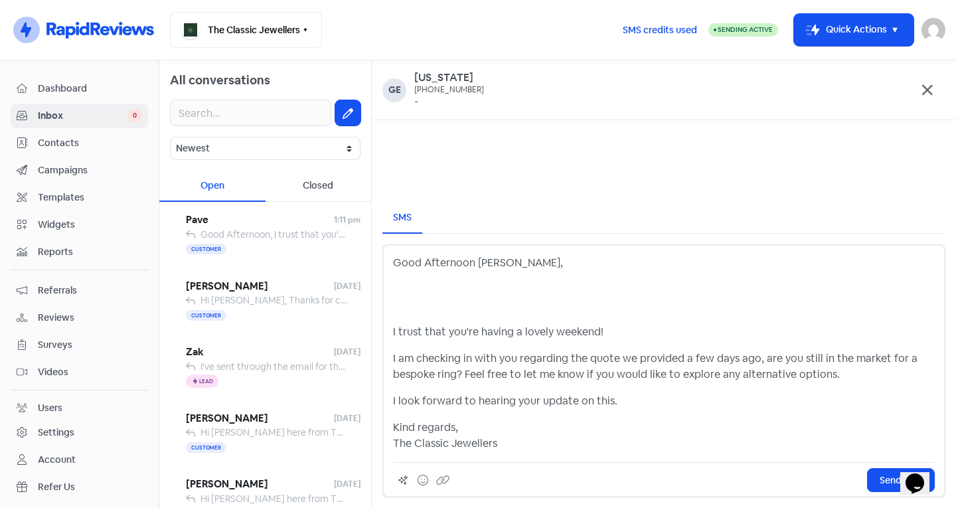
click at [598, 337] on p "I trust that you're having a lovely weekend!" at bounding box center [664, 332] width 542 height 16
click at [438, 315] on div "Good Afternoon Stacey, I trust that you're having a lovely week! I am checking …" at bounding box center [664, 353] width 542 height 197
click at [416, 312] on p at bounding box center [664, 298] width 542 height 32
click at [507, 309] on p "Good Afternoon [PERSON_NAME]," at bounding box center [664, 305] width 542 height 16
click at [467, 388] on div "Good Afternoon Georgia, I trust that you're having a lovely week! I am checking…" at bounding box center [664, 374] width 542 height 154
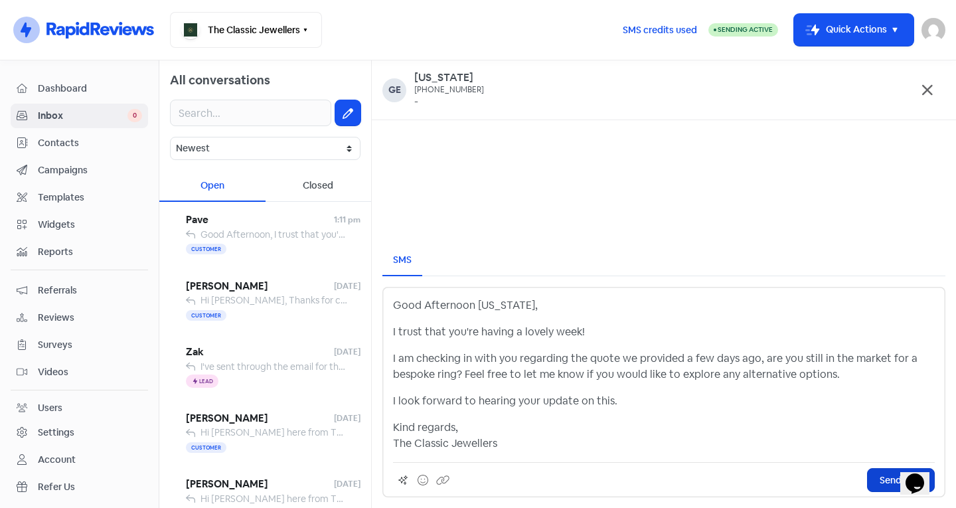
click at [887, 482] on span "Send SMS" at bounding box center [901, 480] width 42 height 14
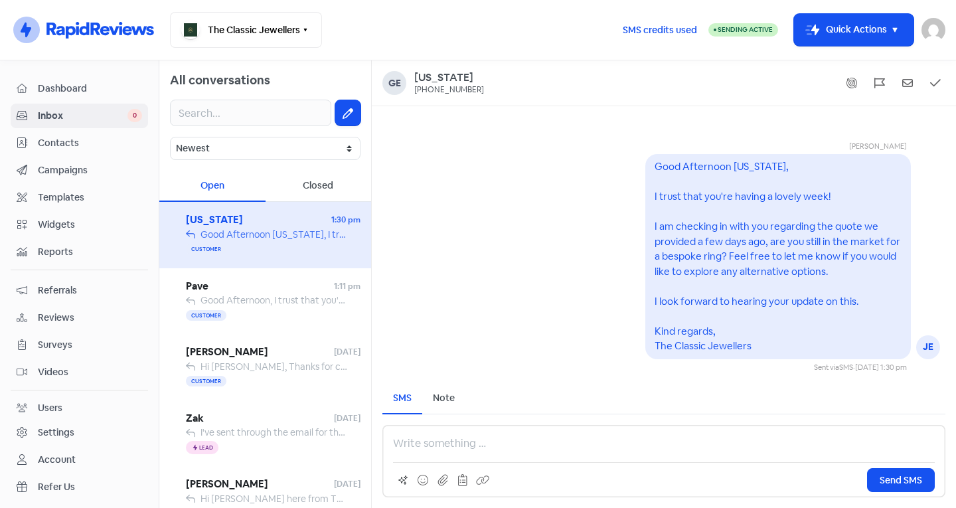
click at [841, 258] on pre "Good Afternoon Georgia, I trust that you're having a lovely week! I am checking…" at bounding box center [779, 256] width 248 height 192
click at [821, 335] on div "Good Afternoon Georgia, I trust that you're having a lovely week! I am checking…" at bounding box center [778, 256] width 247 height 195
click at [112, 141] on span "Contacts" at bounding box center [90, 143] width 104 height 14
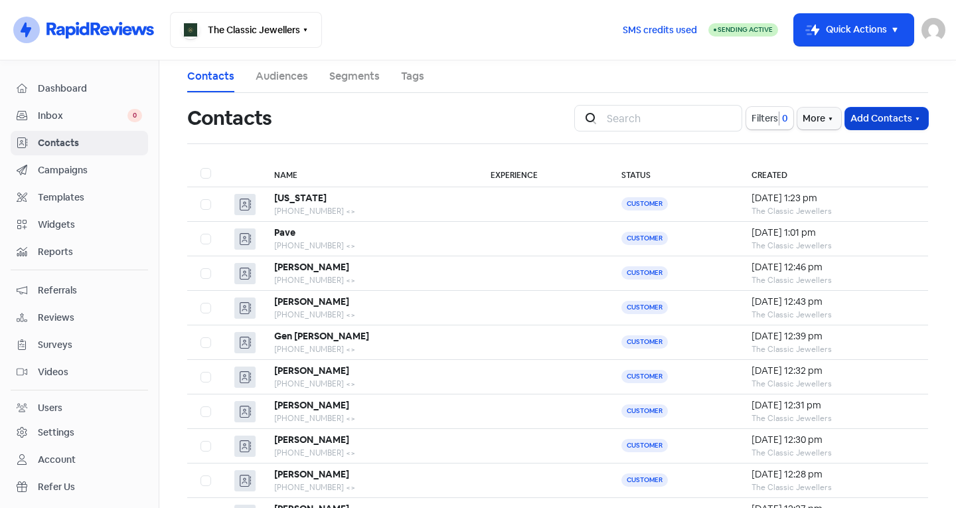
click at [863, 114] on button "Add Contacts" at bounding box center [886, 119] width 83 height 22
click at [845, 137] on button "Add a contact" at bounding box center [871, 147] width 113 height 27
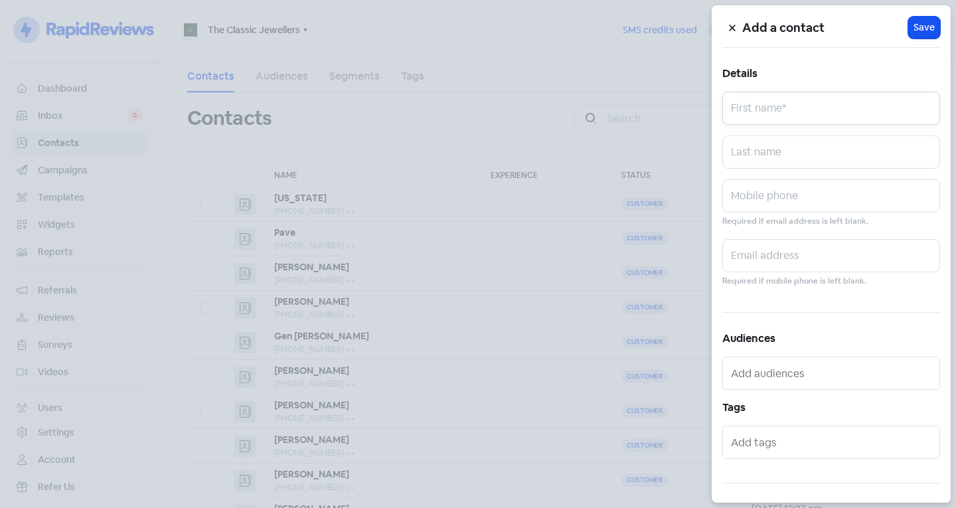
click at [812, 102] on input "text" at bounding box center [831, 108] width 218 height 33
type input "David"
click at [768, 205] on input "text" at bounding box center [831, 195] width 218 height 33
type input "0402662650"
click at [918, 32] on span "Save" at bounding box center [924, 28] width 21 height 14
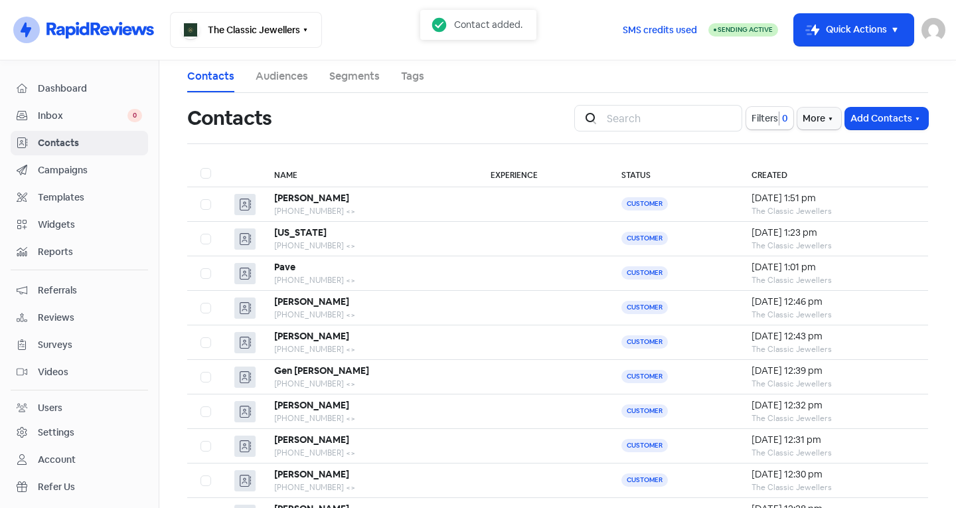
click at [127, 113] on span "0" at bounding box center [134, 115] width 15 height 13
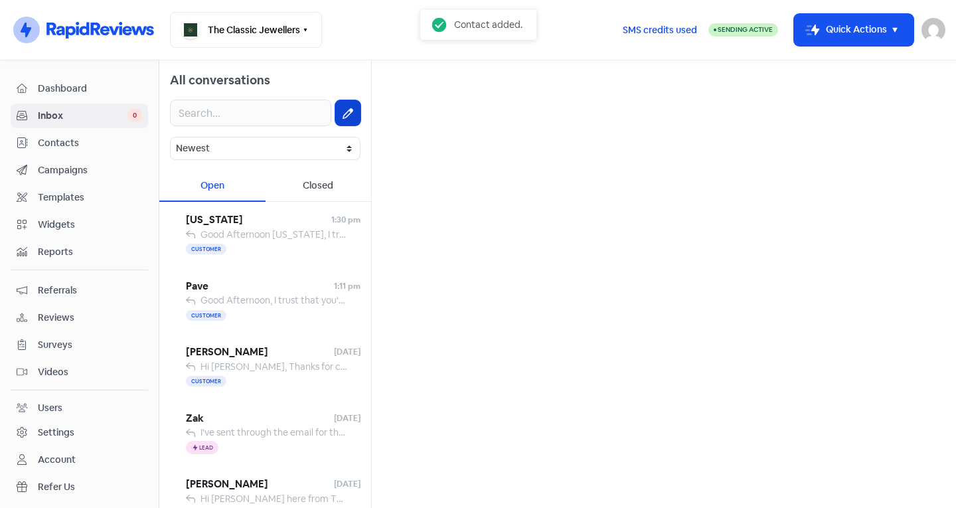
click at [335, 121] on button at bounding box center [347, 112] width 25 height 25
click at [414, 88] on input "text" at bounding box center [663, 84] width 563 height 27
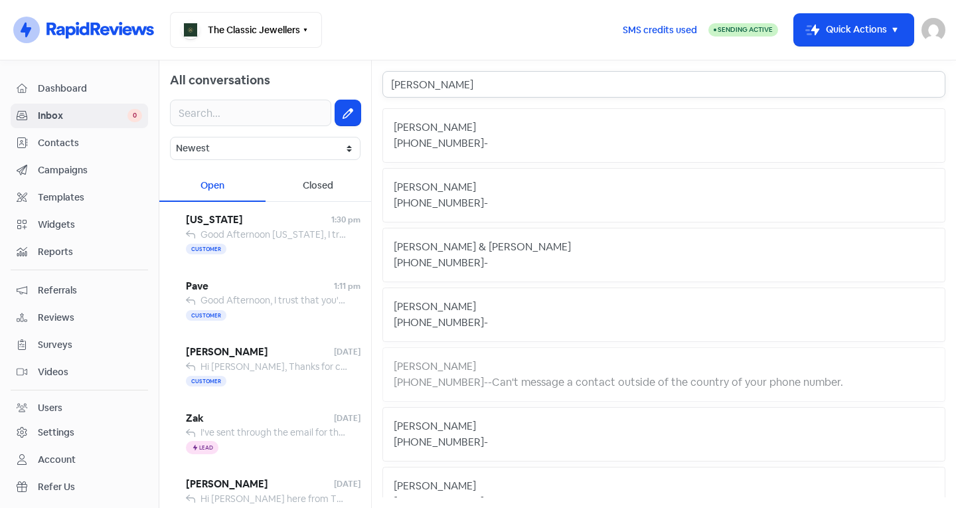
type input "David"
click at [471, 120] on div "David" at bounding box center [664, 128] width 541 height 16
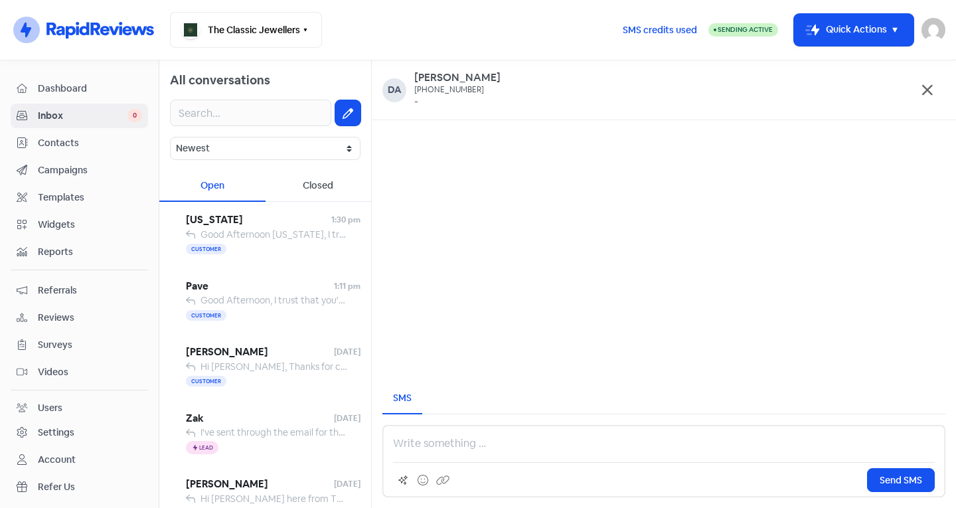
click at [439, 447] on p at bounding box center [664, 444] width 542 height 16
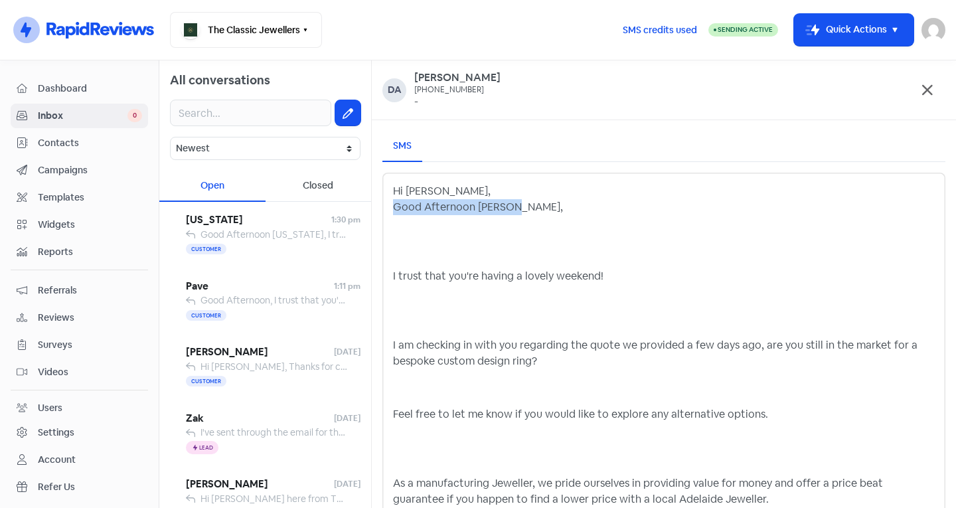
drag, startPoint x: 552, startPoint y: 209, endPoint x: 394, endPoint y: 212, distance: 158.7
click at [394, 212] on p "Hi David, Good Afternoon Stacey," at bounding box center [664, 199] width 542 height 32
click at [416, 258] on div "Hi David, I trust that you're having a lovely weekend! I am checking in with yo…" at bounding box center [664, 435] width 542 height 505
click at [388, 275] on div "Hi David, I trust that you're having a lovely weekend! I am checking in with yo…" at bounding box center [663, 453] width 563 height 561
click at [397, 276] on p "I trust that you're having a lovely weekend!" at bounding box center [664, 276] width 542 height 16
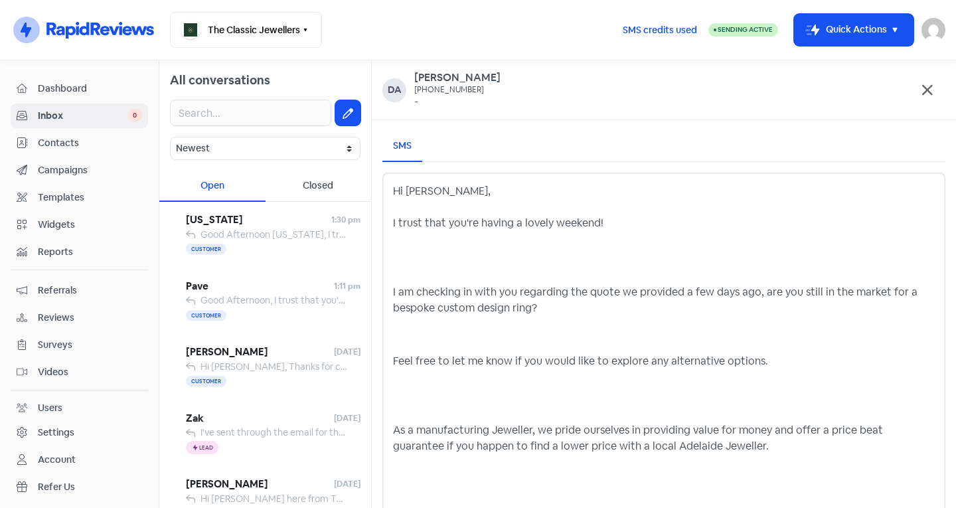
click at [597, 220] on p "Hi David, I trust that you're having a lovely weekend!" at bounding box center [664, 207] width 542 height 48
click at [396, 281] on div "Hi David, I trust that you're having a lovely week! I am checking in with you r…" at bounding box center [664, 409] width 542 height 452
click at [414, 274] on div "Hi David, I trust that you're having a lovely week! I am checking in with you r…" at bounding box center [664, 409] width 542 height 452
click at [409, 256] on p at bounding box center [664, 258] width 542 height 32
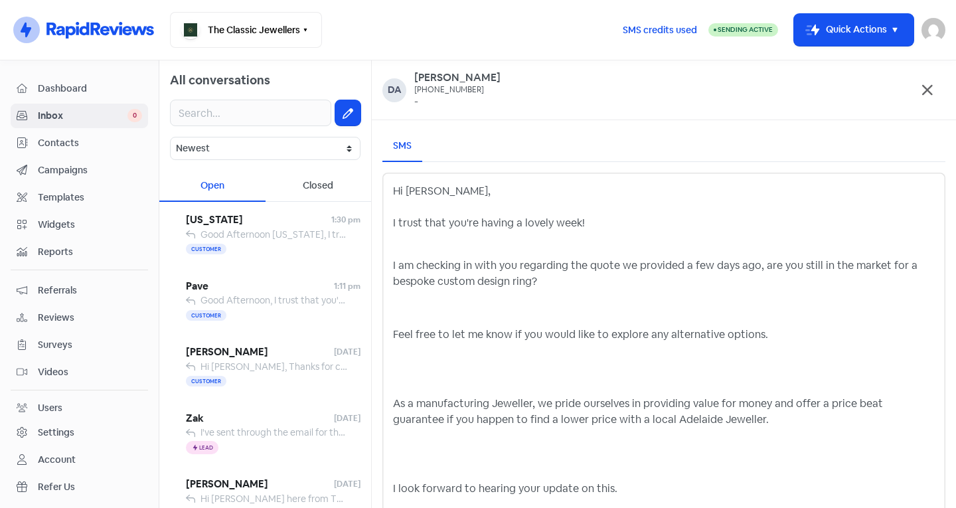
click at [412, 253] on div "Hi David, I trust that you're having a lovely week! I am checking in with you r…" at bounding box center [664, 395] width 542 height 425
click at [409, 245] on p "Hi David, I trust that you're having a lovely week!" at bounding box center [664, 215] width 542 height 64
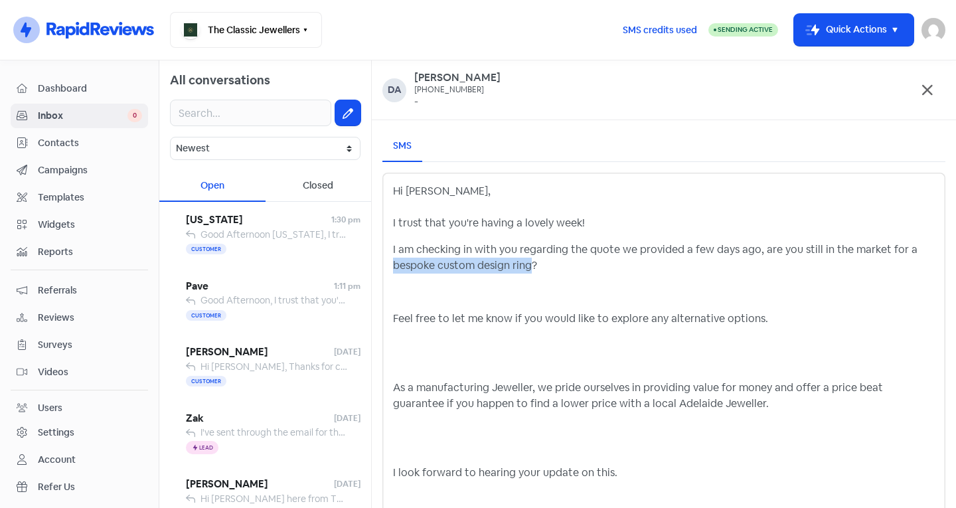
drag, startPoint x: 533, startPoint y: 267, endPoint x: 388, endPoint y: 262, distance: 144.9
click at [388, 262] on div "Hi David, I trust that you're having a lovely week! I am checking in with you r…" at bounding box center [663, 406] width 563 height 466
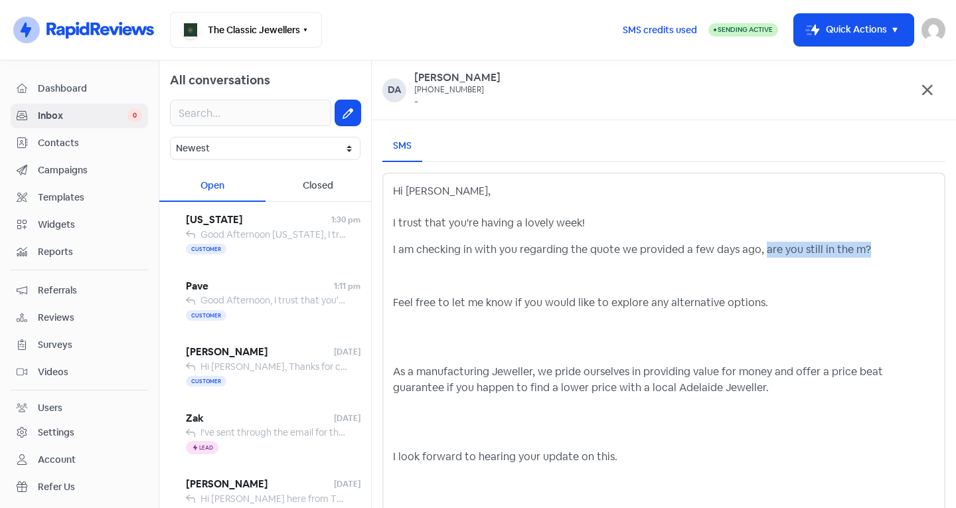
drag, startPoint x: 854, startPoint y: 248, endPoint x: 756, endPoint y: 236, distance: 98.4
click at [756, 236] on div "Hi David, I trust that you're having a lovely week! I am checking in with you r…" at bounding box center [664, 379] width 542 height 393
click at [404, 288] on div "Hi David, I trust that you're having a lovely week! I am checking in with you r…" at bounding box center [664, 379] width 542 height 393
click at [392, 301] on div "Hi David, I trust that you're having a lovely week! I am checking in with you r…" at bounding box center [663, 398] width 563 height 450
click at [400, 302] on p "Feel free to let me know if you would like to explore any alternative options." at bounding box center [664, 303] width 542 height 16
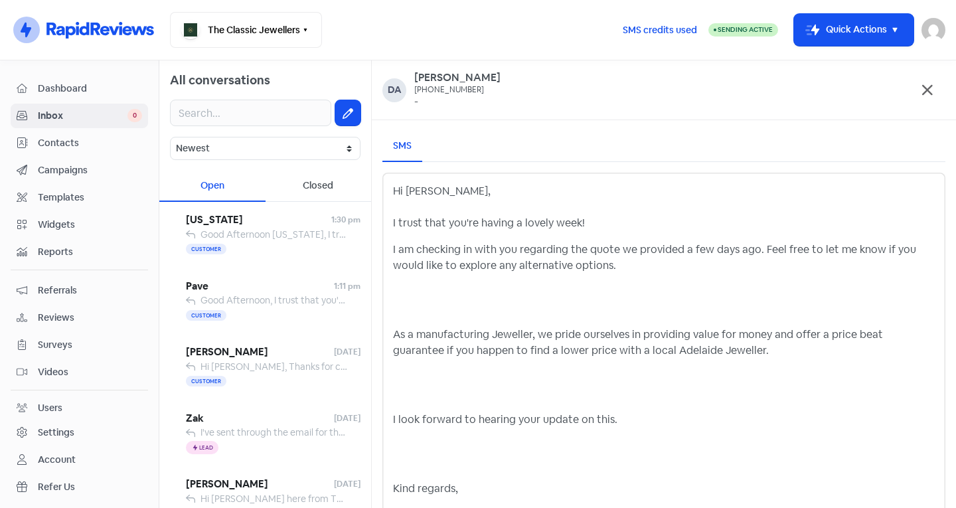
click at [411, 309] on p at bounding box center [664, 300] width 542 height 32
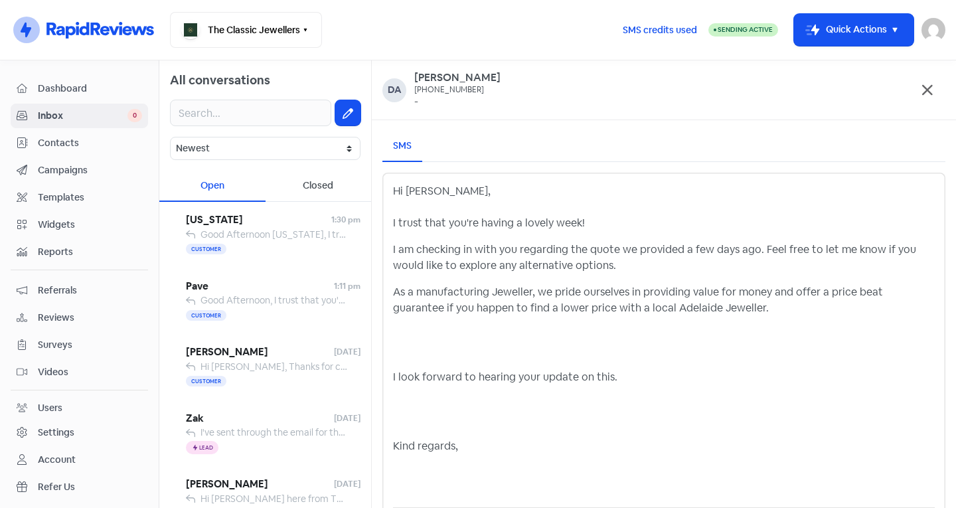
click at [444, 359] on p at bounding box center [664, 343] width 542 height 32
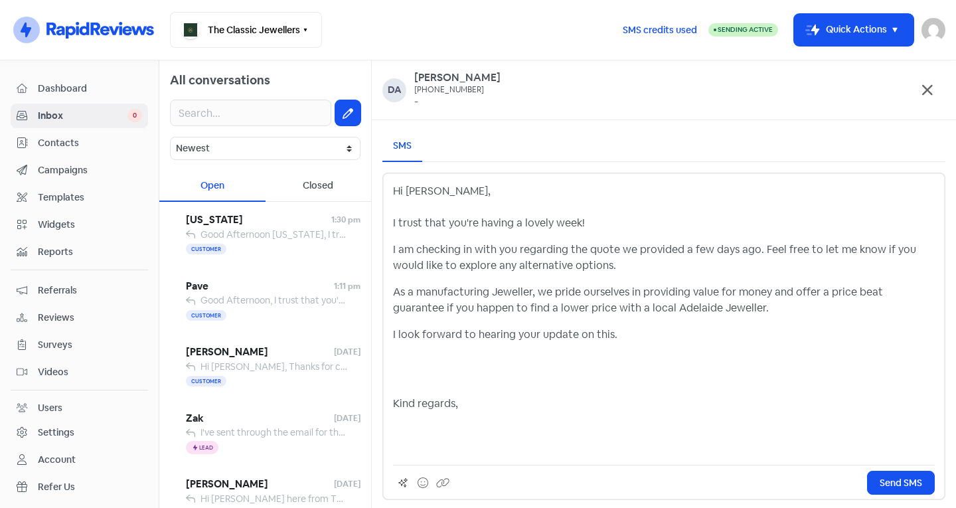
click at [444, 378] on p at bounding box center [664, 369] width 542 height 32
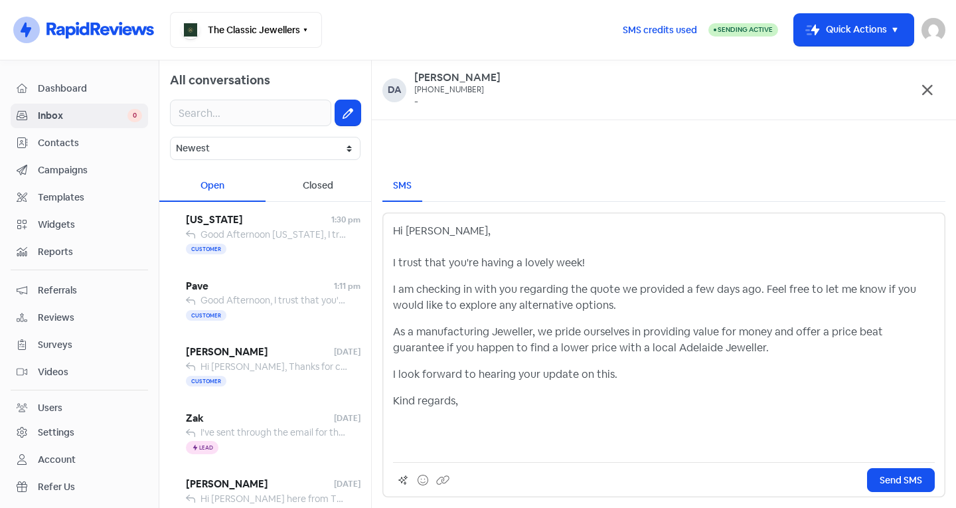
click at [492, 396] on p "Kind regards," at bounding box center [664, 401] width 542 height 16
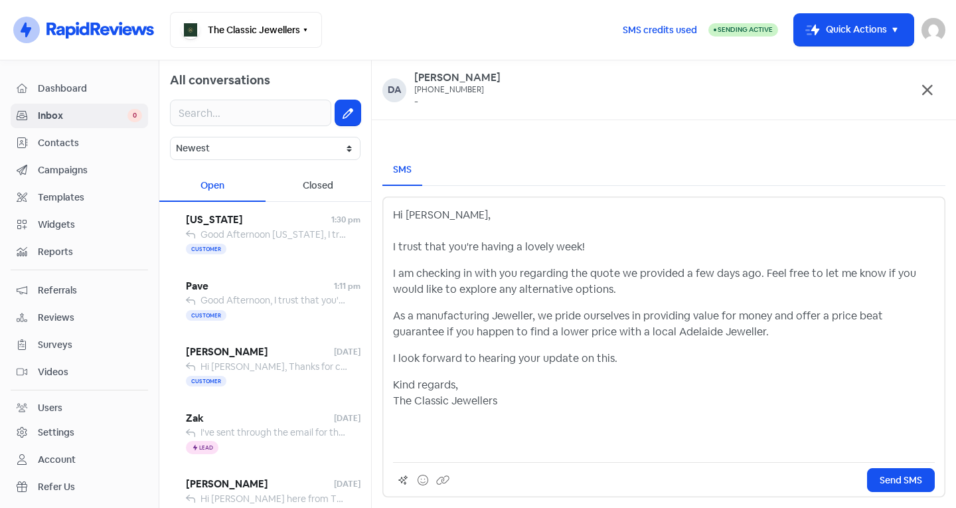
click at [460, 454] on div "Hi David, I trust that you're having a lovely week! I am checking in with you r…" at bounding box center [663, 347] width 563 height 301
click at [448, 446] on p at bounding box center [664, 436] width 542 height 32
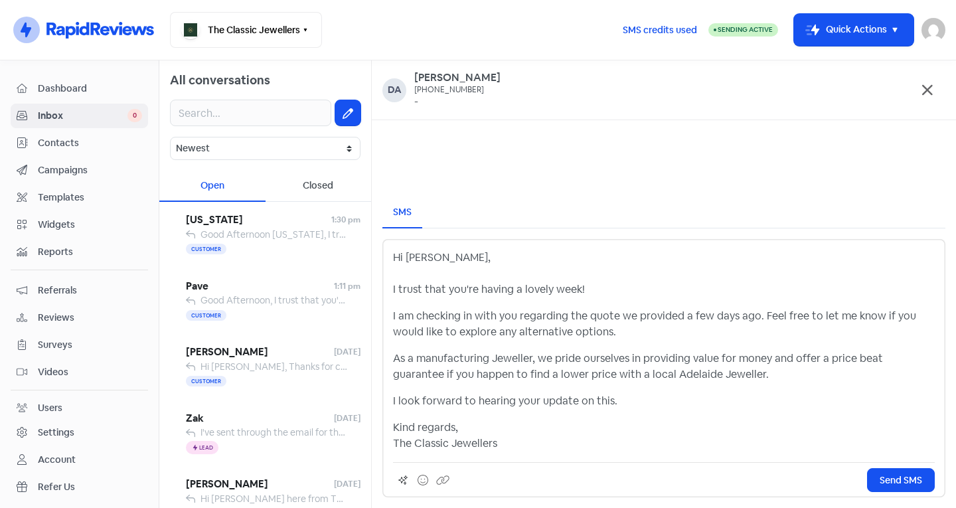
click at [623, 373] on p "As a manufacturing Jeweller, we pride ourselves in providing value for money an…" at bounding box center [664, 367] width 542 height 32
click at [459, 274] on p "Hi David, I trust that you're having a lovely week!" at bounding box center [664, 274] width 542 height 48
click at [602, 425] on p "Kind regards, The Classic Jewellers" at bounding box center [664, 436] width 542 height 32
click at [640, 442] on p "Kind regards, The Classic Jewellers" at bounding box center [664, 436] width 542 height 32
click at [626, 410] on div "Hi David, I trust that you're having a lovely week! I am checking in with you r…" at bounding box center [664, 351] width 542 height 202
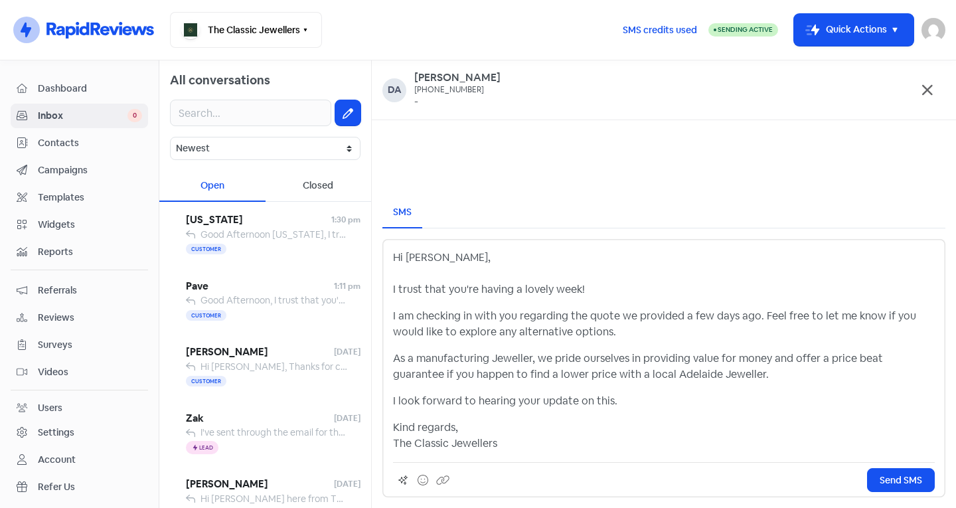
click at [532, 329] on p "I am checking in with you regarding the quote we provided a few days ago. Feel …" at bounding box center [664, 324] width 542 height 32
click at [487, 284] on p "Hi David, I trust that you're having a lovely week!" at bounding box center [664, 274] width 542 height 48
click at [473, 262] on p "Hi David, I trust that you're having a lovely week!" at bounding box center [664, 274] width 542 height 48
click at [541, 334] on p "I am checking in with you regarding the quote we provided a few days ago. Feel …" at bounding box center [664, 324] width 542 height 32
click at [545, 381] on p "As a manufacturing Jeweller, we pride ourselves in providing value for money an…" at bounding box center [664, 367] width 542 height 32
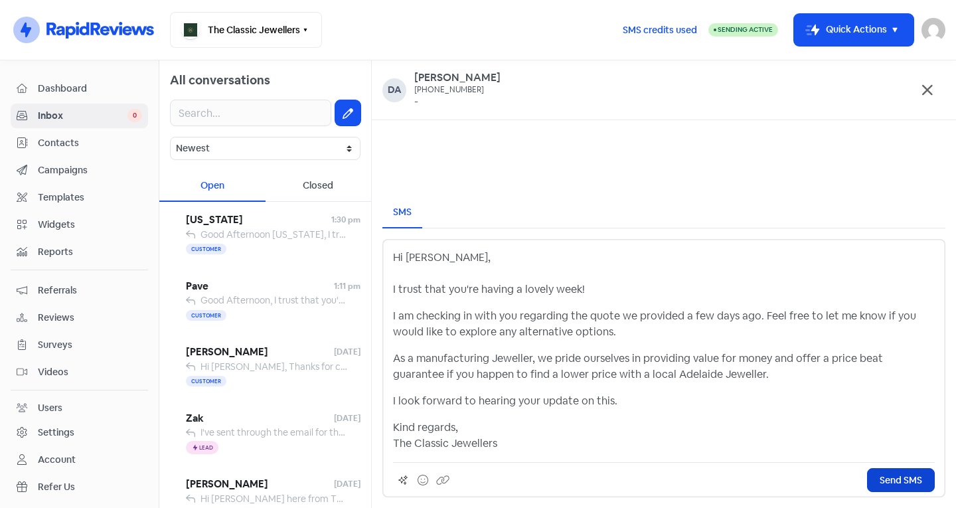
click at [871, 477] on button "Send SMS" at bounding box center [901, 480] width 68 height 24
